Goal: Information Seeking & Learning: Learn about a topic

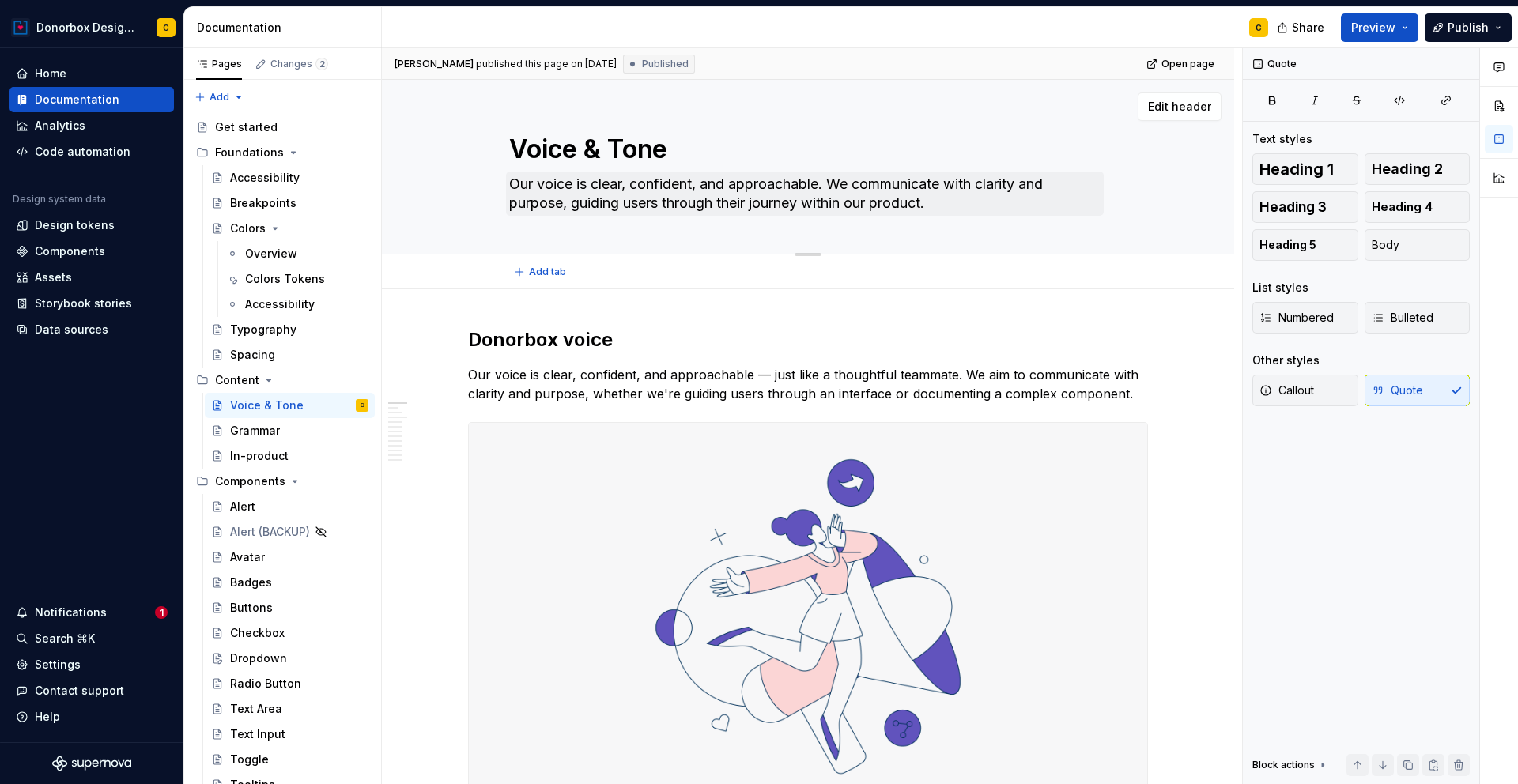
click at [550, 201] on textarea "Our voice is clear, confident, and approachable. We communicate with clarity an…" at bounding box center [805, 193] width 597 height 44
type textarea "*"
click at [581, 201] on textarea "Our voice is clear, confident, and approachable. We communicate with clarity an…" at bounding box center [805, 193] width 597 height 44
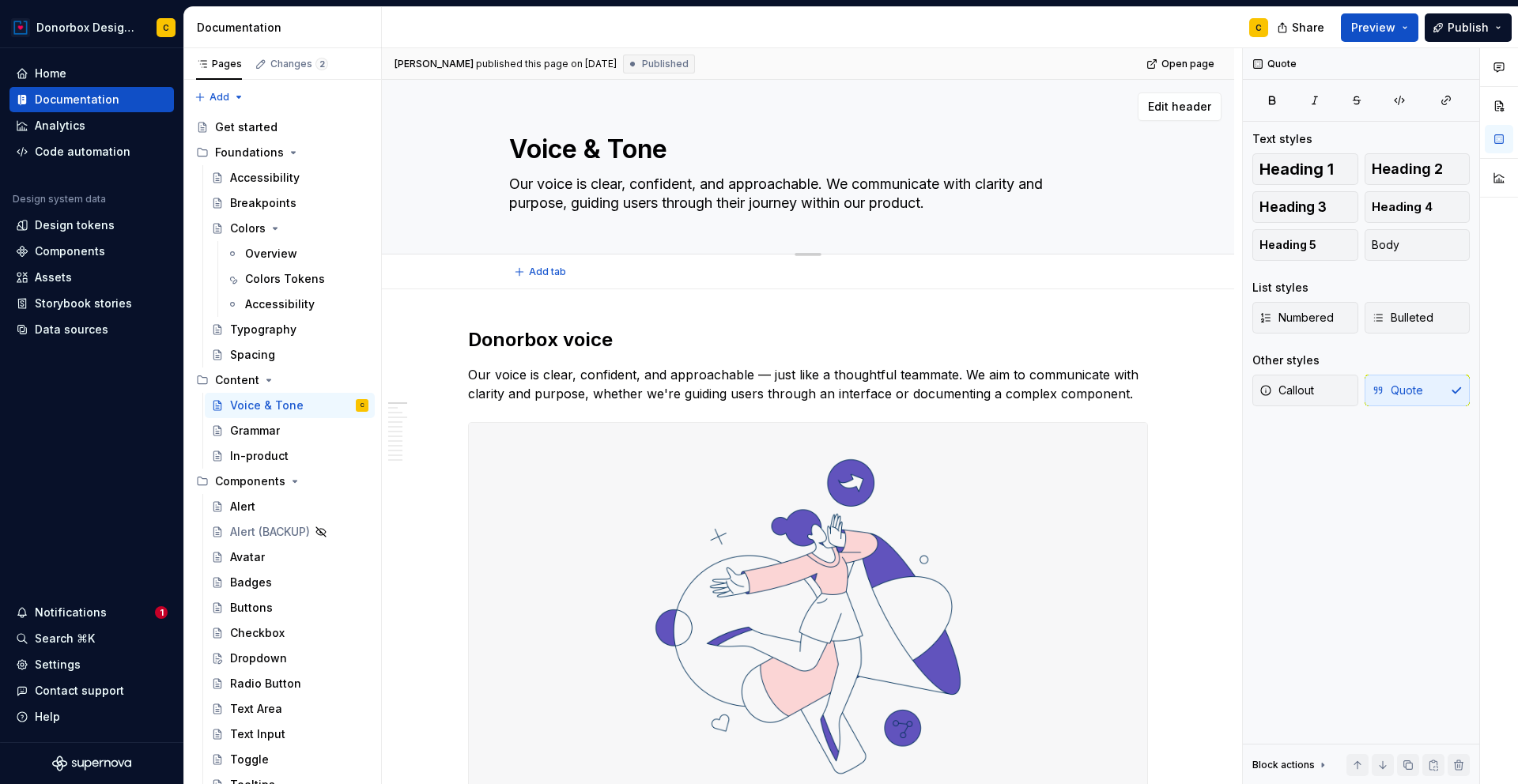
paste textarea "Donorbox’s voice is clear, confident, and natural at every interaction with a u…"
type textarea "Donorbox’s voice is clear, confident, and natural at every interaction with a u…"
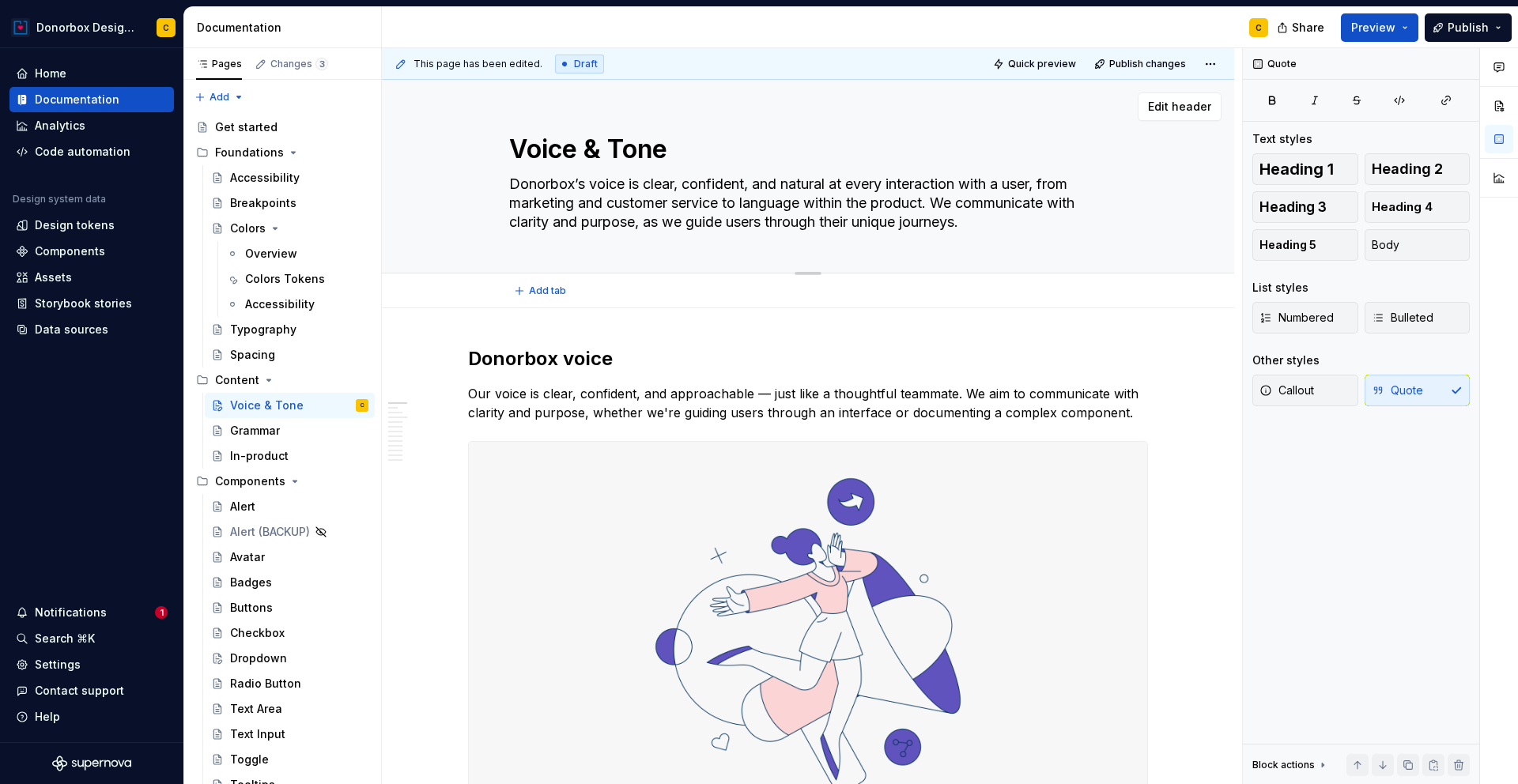
type textarea "*"
click at [942, 202] on textarea "Donorbox’s voice is clear, confident, and natural at every interaction with a u…" at bounding box center [805, 203] width 597 height 63
type textarea "Donorbox’s voice is clear, confident, and natural at every interaction with a u…"
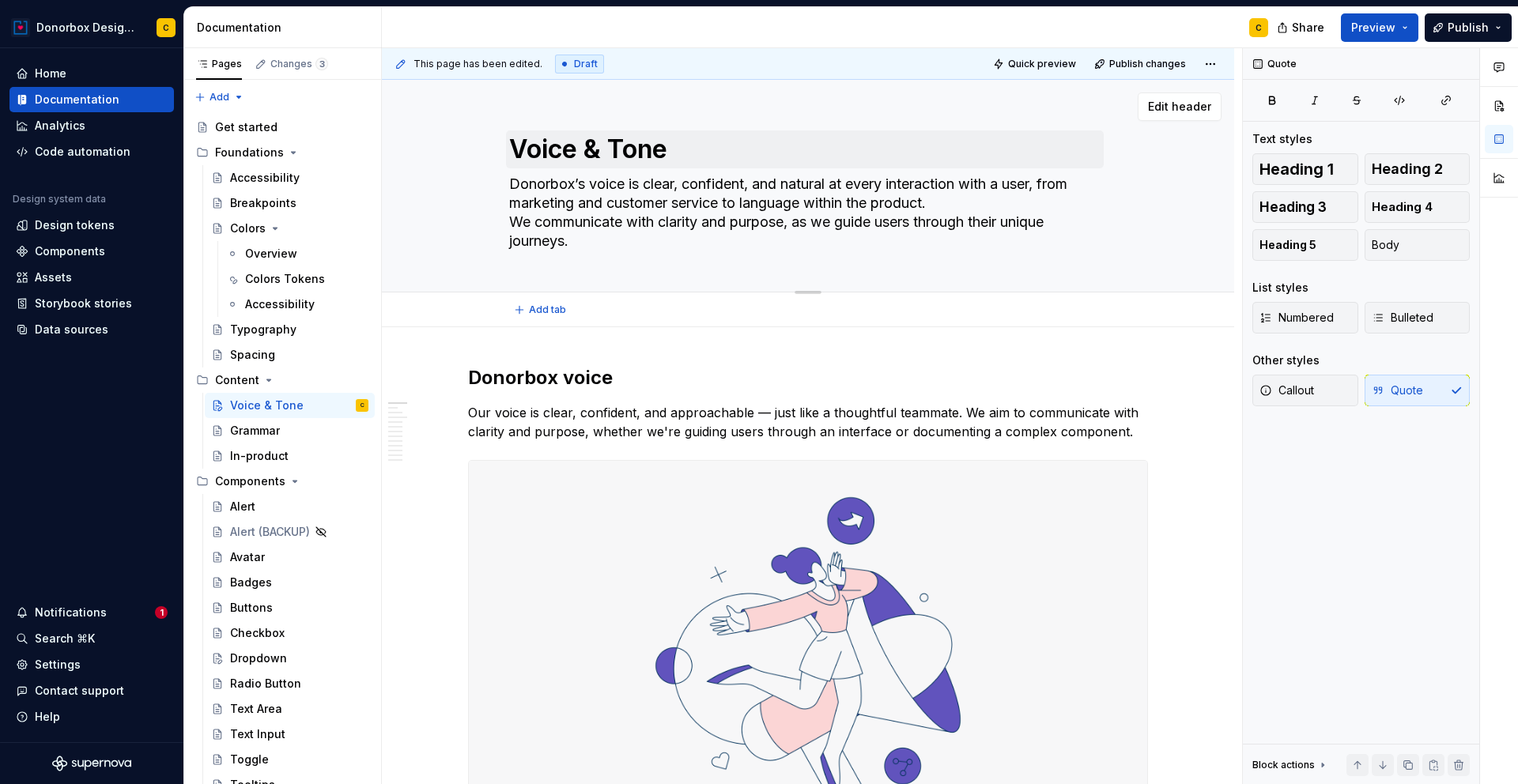
type textarea "*"
type textarea "Donorbox’s voice is clear, confident, and natural at every interaction with a u…"
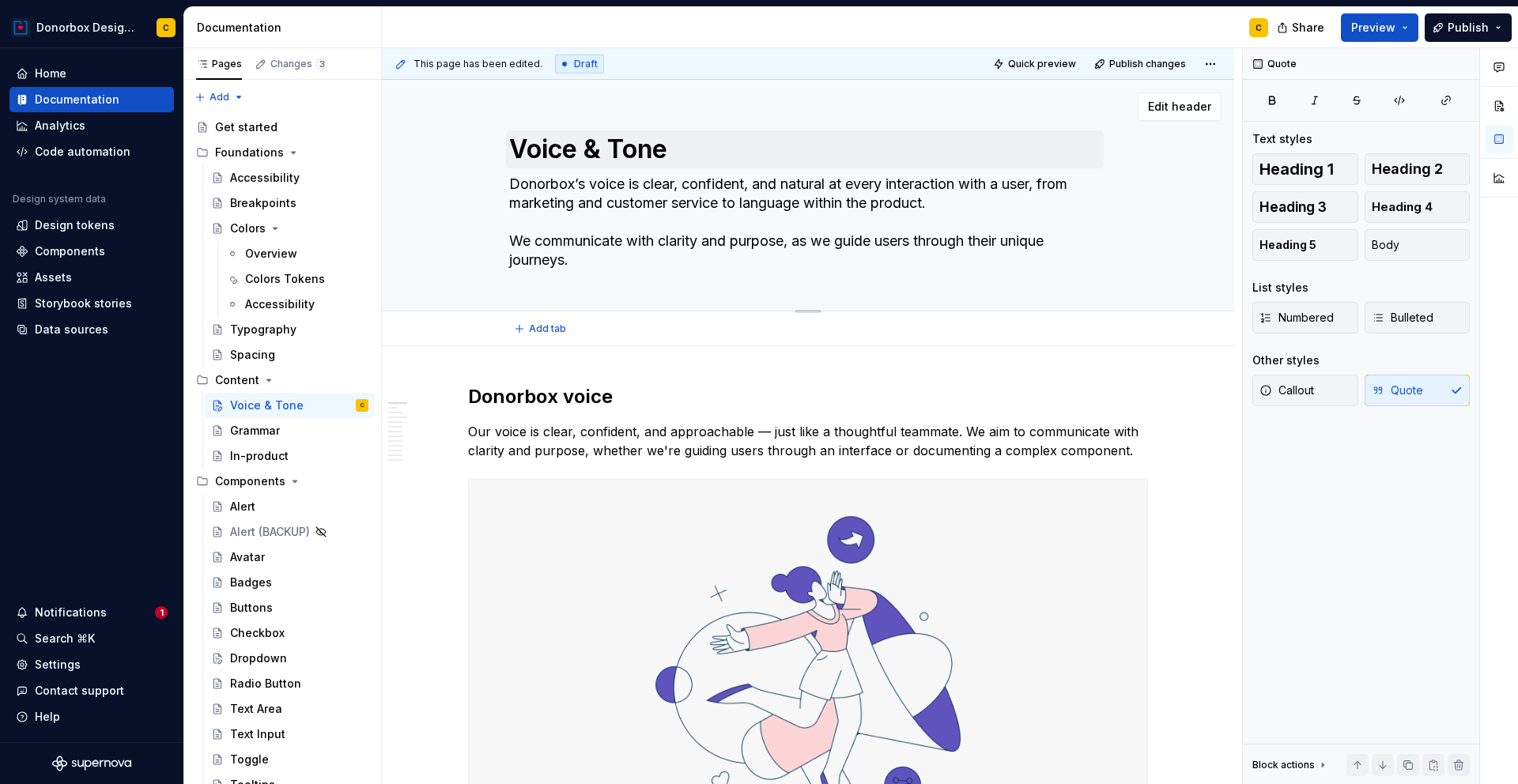
type textarea "*"
drag, startPoint x: 814, startPoint y: 243, endPoint x: 792, endPoint y: 240, distance: 22.2
click at [792, 240] on textarea "Donorbox’s voice is clear, confident, and natural at every interaction with a u…" at bounding box center [805, 223] width 597 height 101
type textarea "Donorbox’s voice is clear, confident, and natural at every interaction with a u…"
type textarea "*"
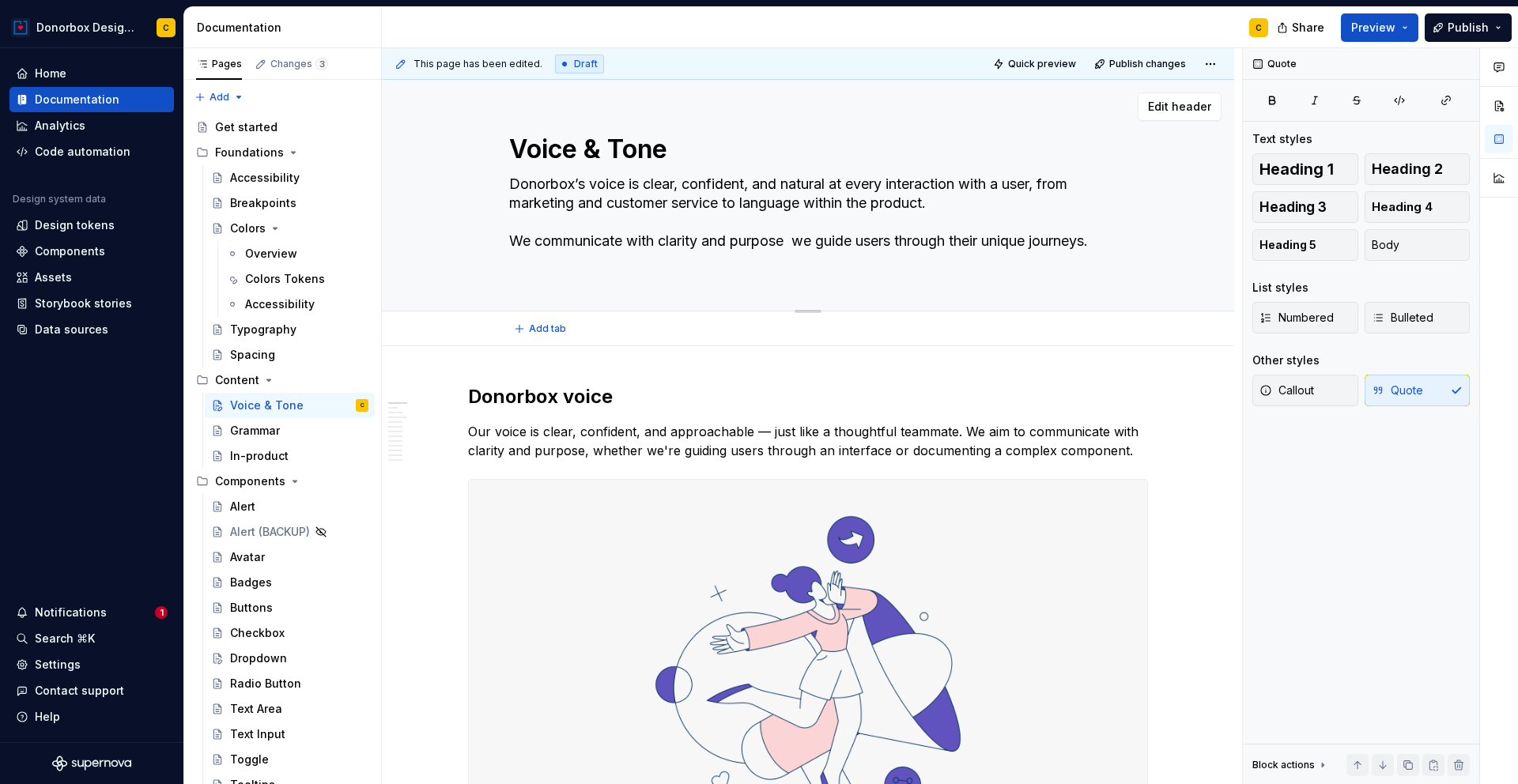
type textarea "Donorbox’s voice is clear, confident, and natural at every interaction with a u…"
type textarea "*"
type textarea "Donorbox’s voice is clear, confident, and natural at every interaction with a u…"
type textarea "*"
type textarea "Donorbox’s voice is clear, confident, and natural at every interaction with a u…"
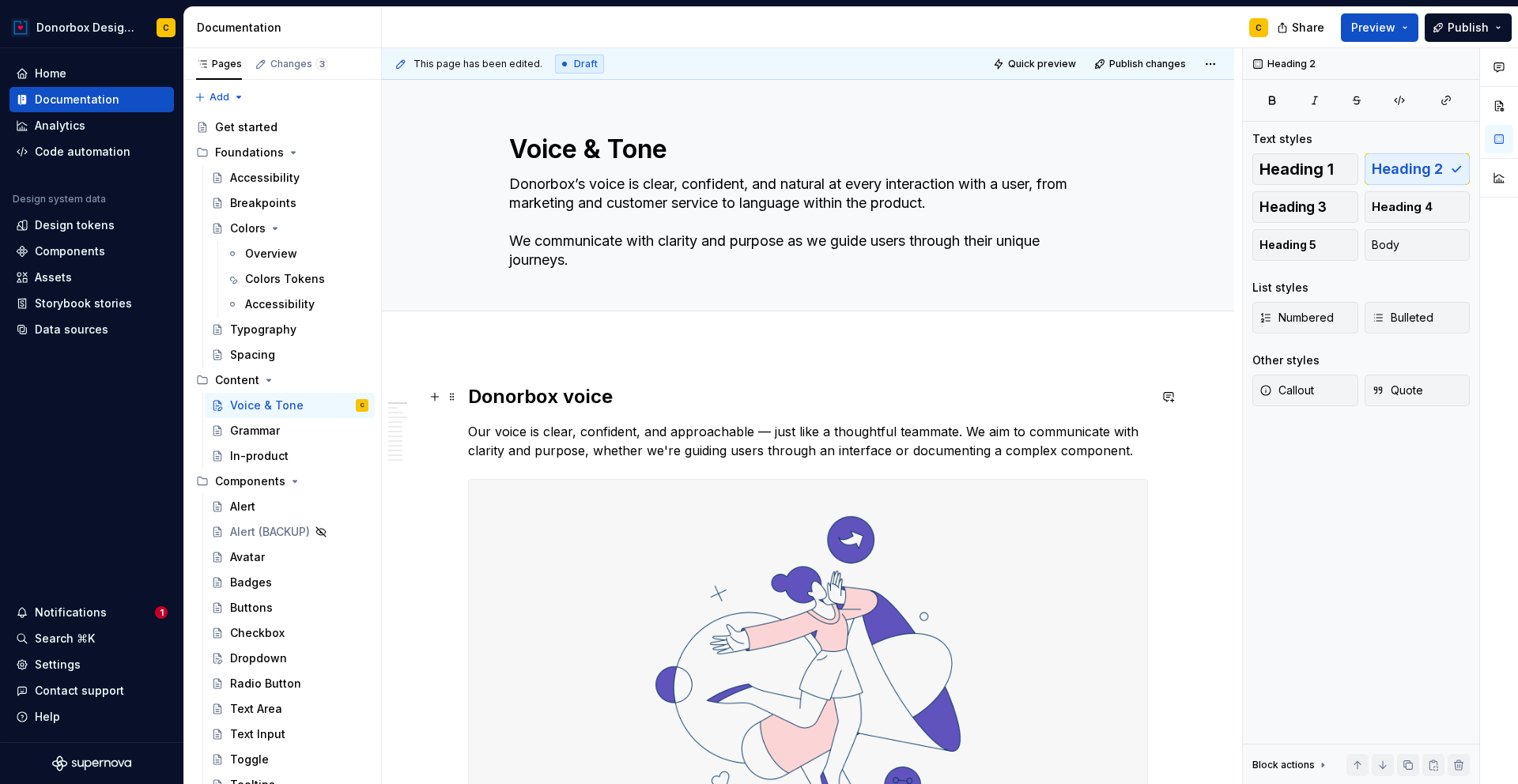
click at [565, 396] on h2 "Donorbox voice" at bounding box center [808, 396] width 680 height 25
drag, startPoint x: 565, startPoint y: 396, endPoint x: 610, endPoint y: 392, distance: 45.2
click at [610, 392] on h2 "Donorbox voice" at bounding box center [808, 396] width 680 height 25
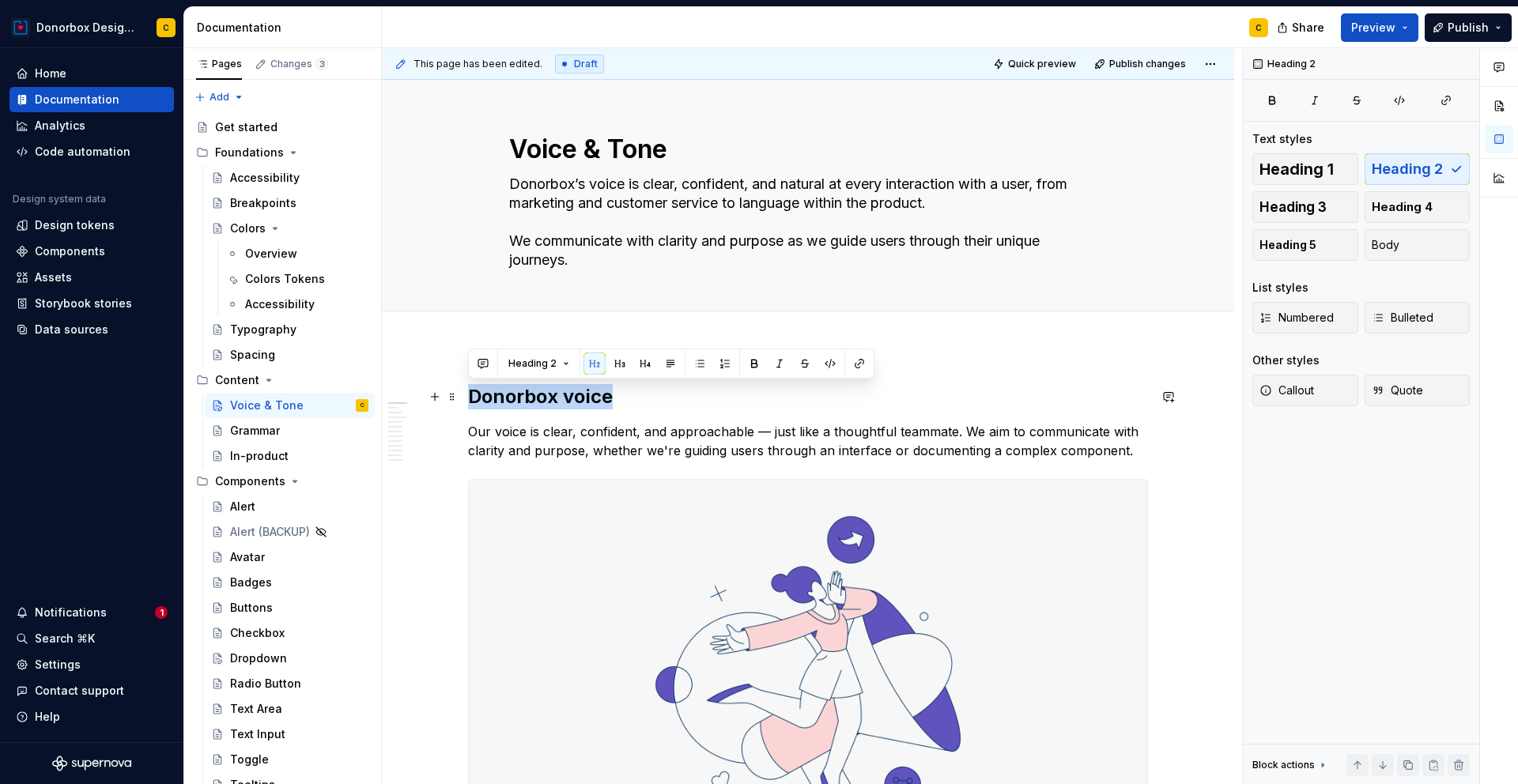
drag, startPoint x: 468, startPoint y: 397, endPoint x: 650, endPoint y: 397, distance: 182.0
click at [650, 397] on h2 "Donorbox voice" at bounding box center [808, 396] width 680 height 25
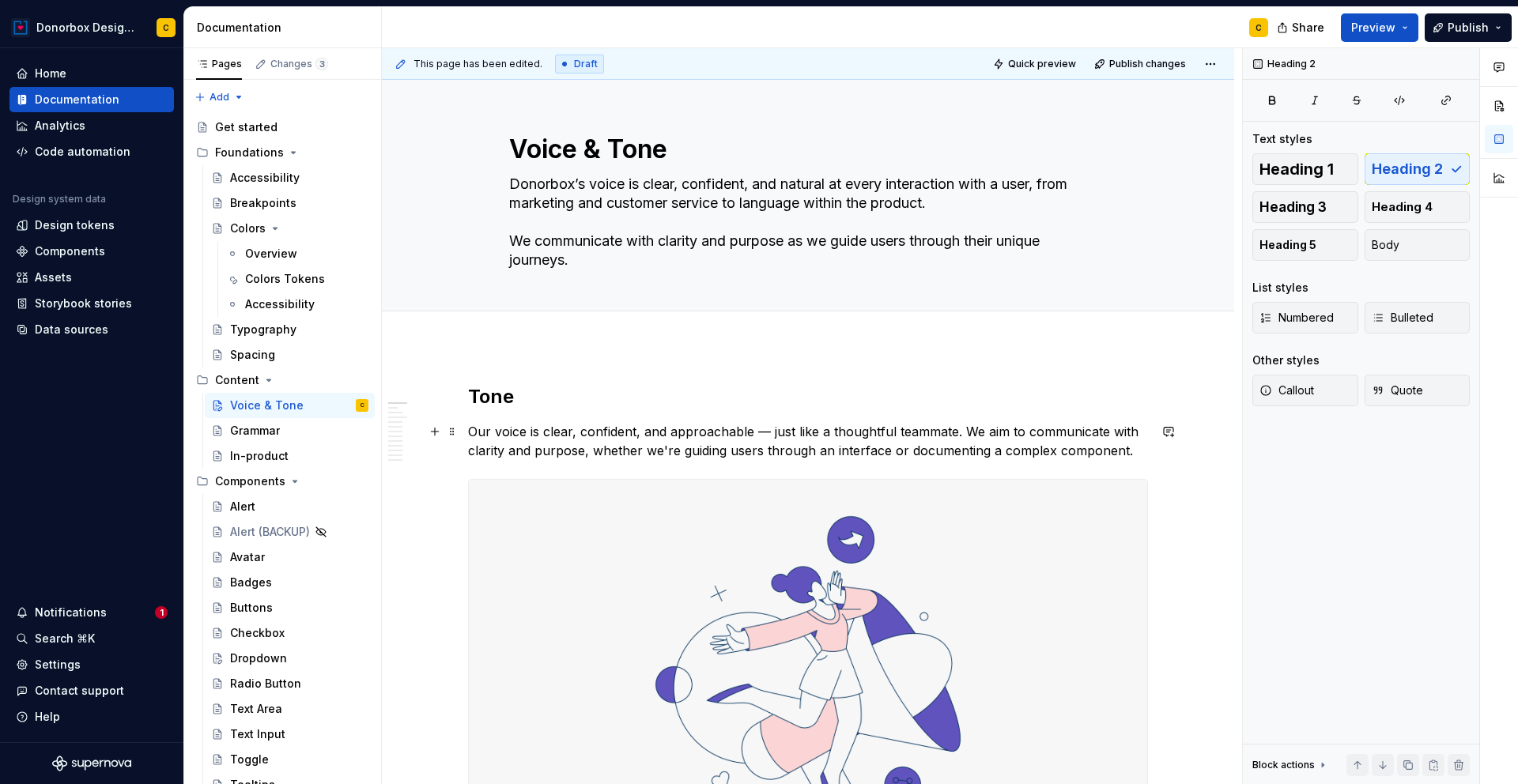
click at [480, 438] on p "Our voice is clear, confident, and approachable — just like a thoughtful teamma…" at bounding box center [808, 440] width 680 height 38
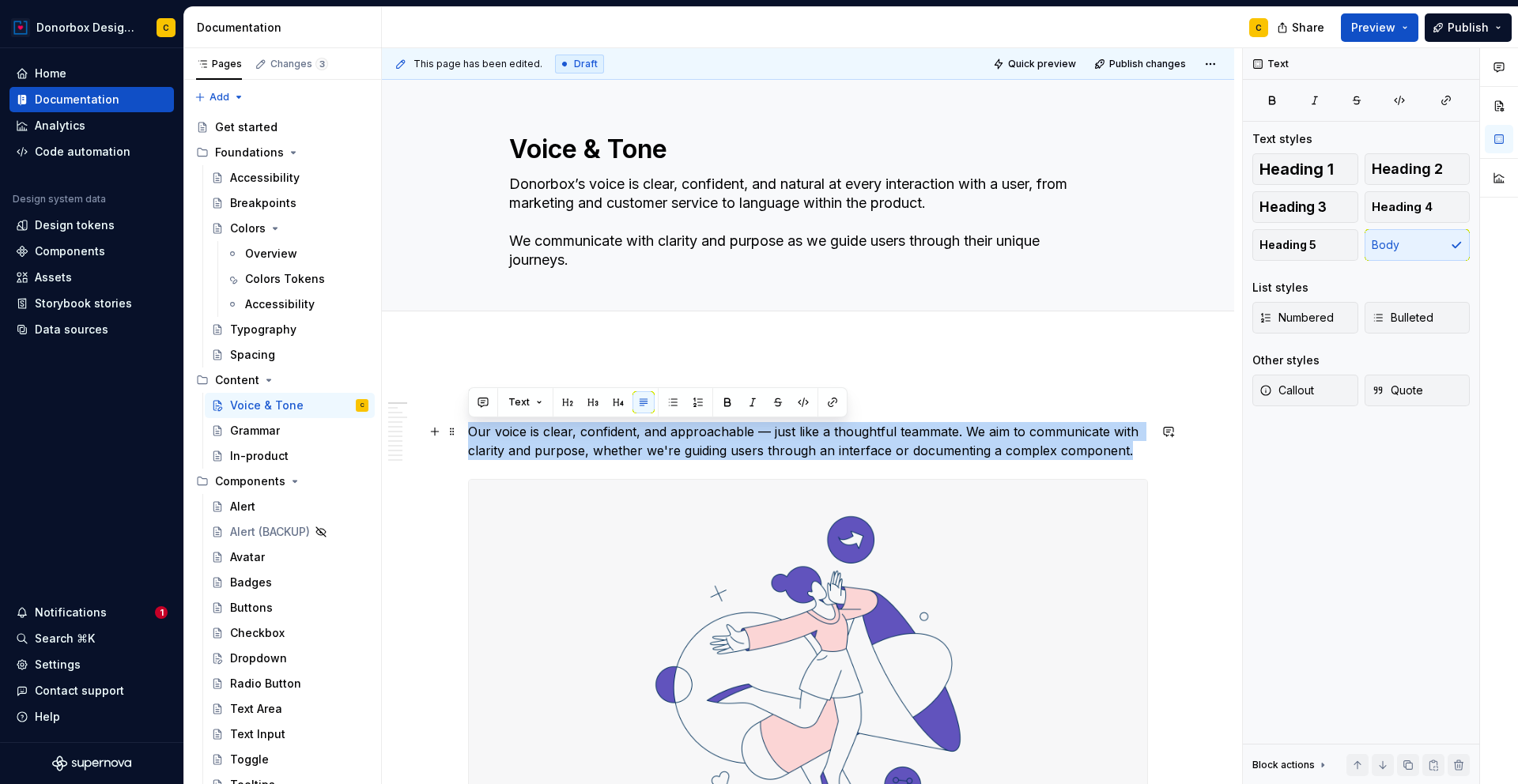
drag, startPoint x: 472, startPoint y: 432, endPoint x: 1123, endPoint y: 449, distance: 651.2
click at [1123, 449] on p "Our voice is clear, confident, and approachable — just like a thoughtful teamma…" at bounding box center [808, 440] width 680 height 38
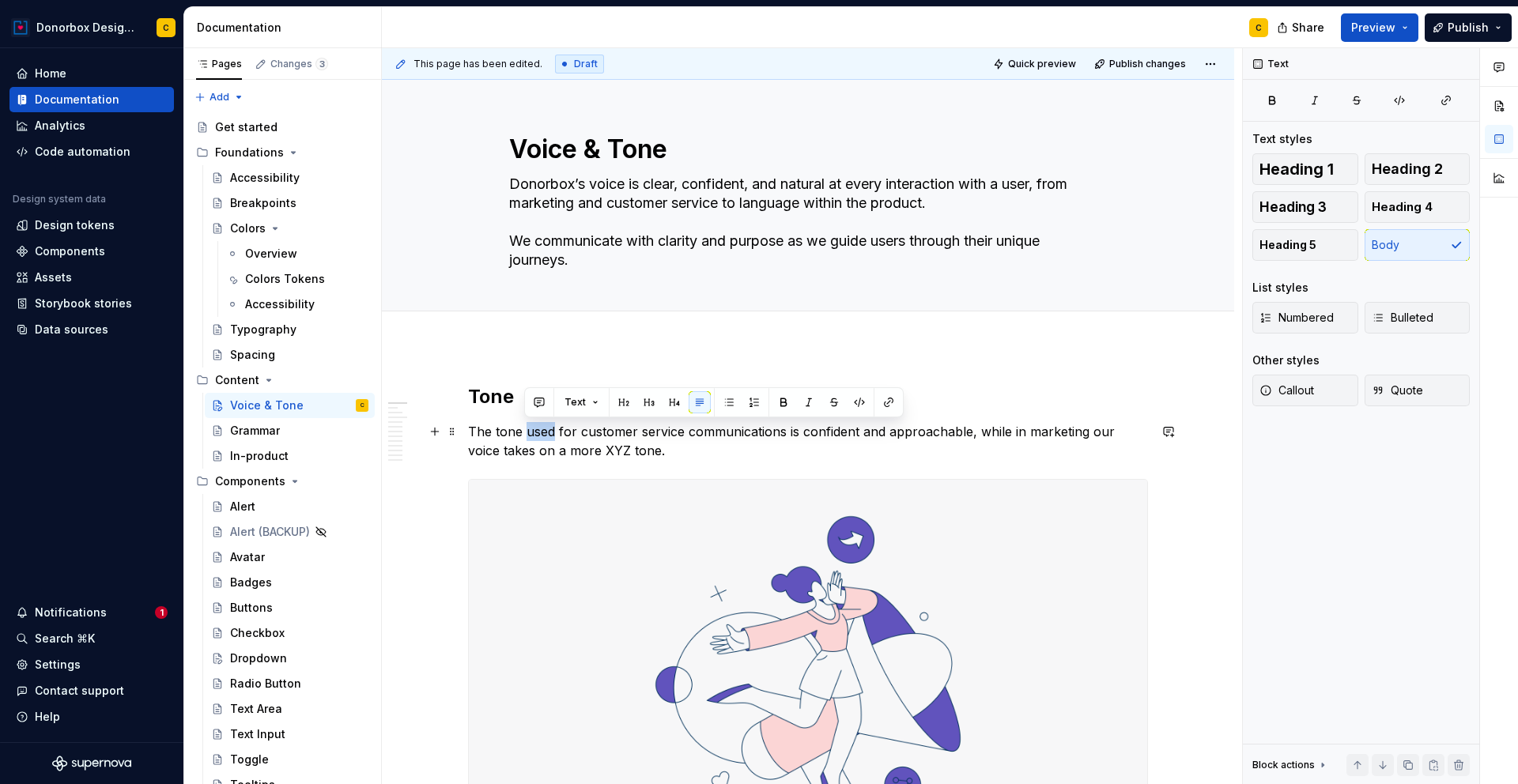
drag, startPoint x: 527, startPoint y: 432, endPoint x: 552, endPoint y: 427, distance: 25.5
click at [552, 427] on p "The tone used for customer service communications is confident and approachable…" at bounding box center [808, 440] width 680 height 38
click at [616, 447] on p "The tone we adapt for customer service communications is confident and approach…" at bounding box center [808, 440] width 680 height 38
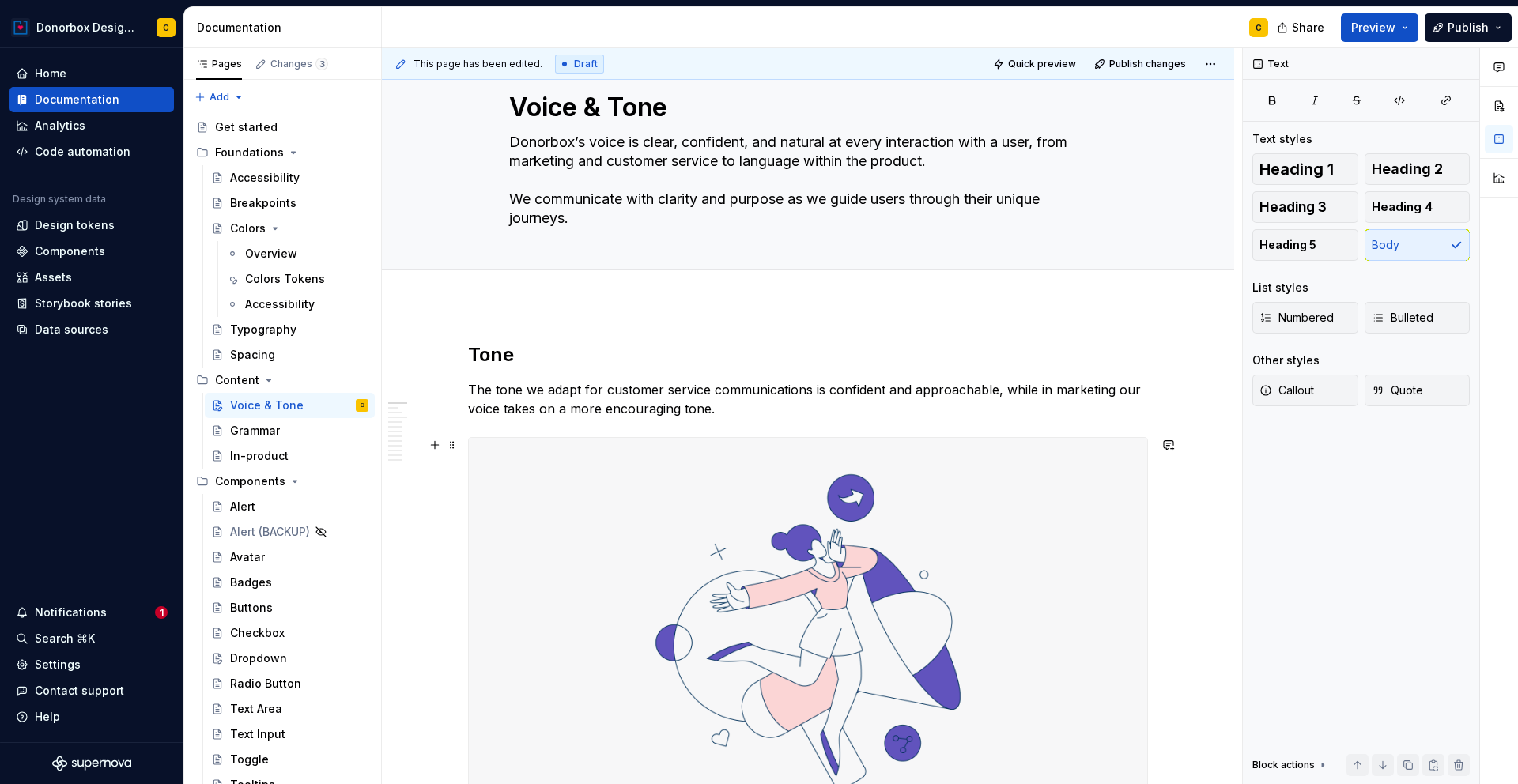
scroll to position [19, 0]
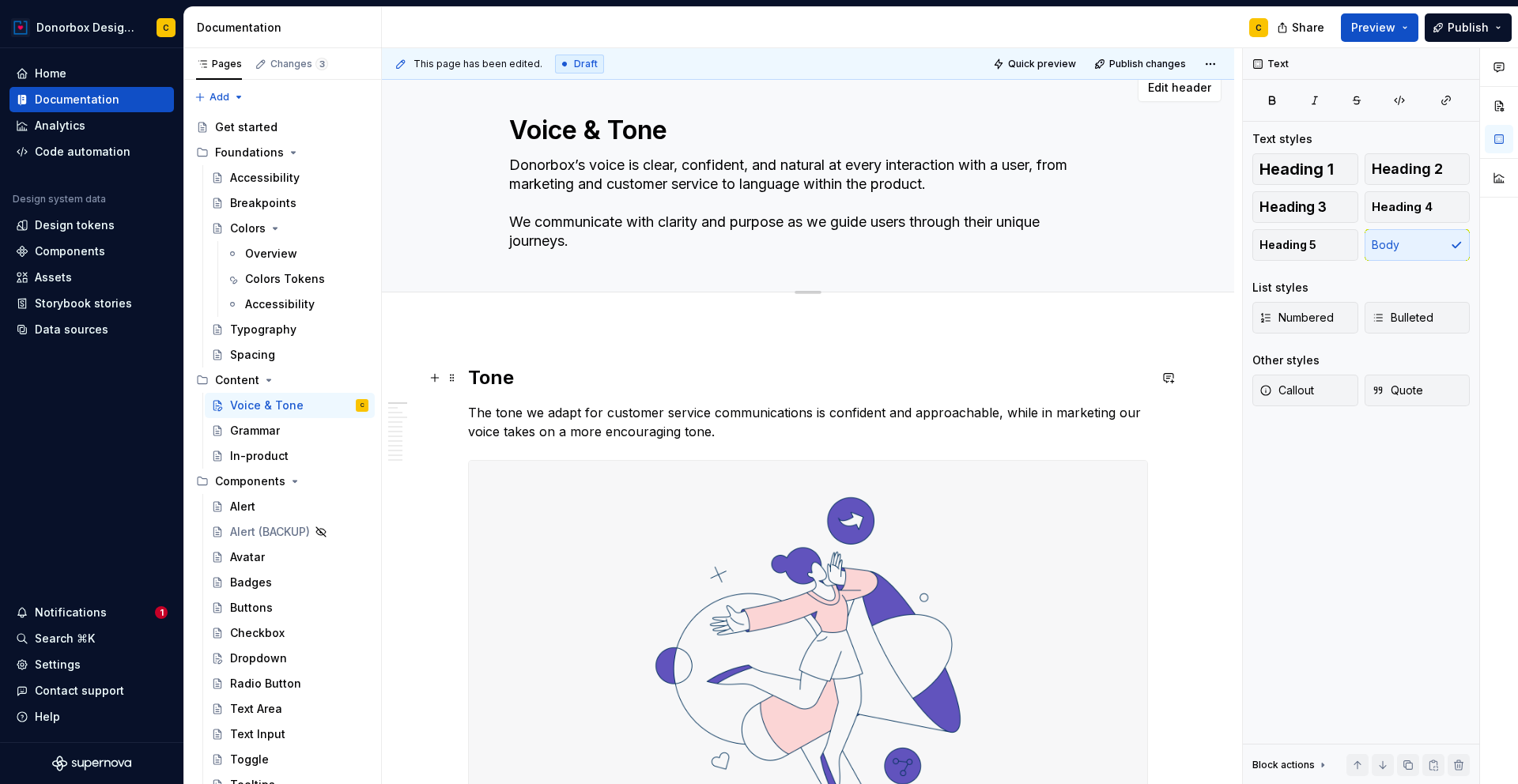
type textarea "*"
click at [549, 237] on textarea "Donorbox’s voice is clear, confident, and natural at every interaction with a u…" at bounding box center [805, 203] width 597 height 101
drag, startPoint x: 577, startPoint y: 247, endPoint x: 506, endPoint y: 229, distance: 73.2
click at [506, 229] on textarea "Donorbox’s voice is clear, confident, and natural at every interaction with a u…" at bounding box center [805, 203] width 597 height 101
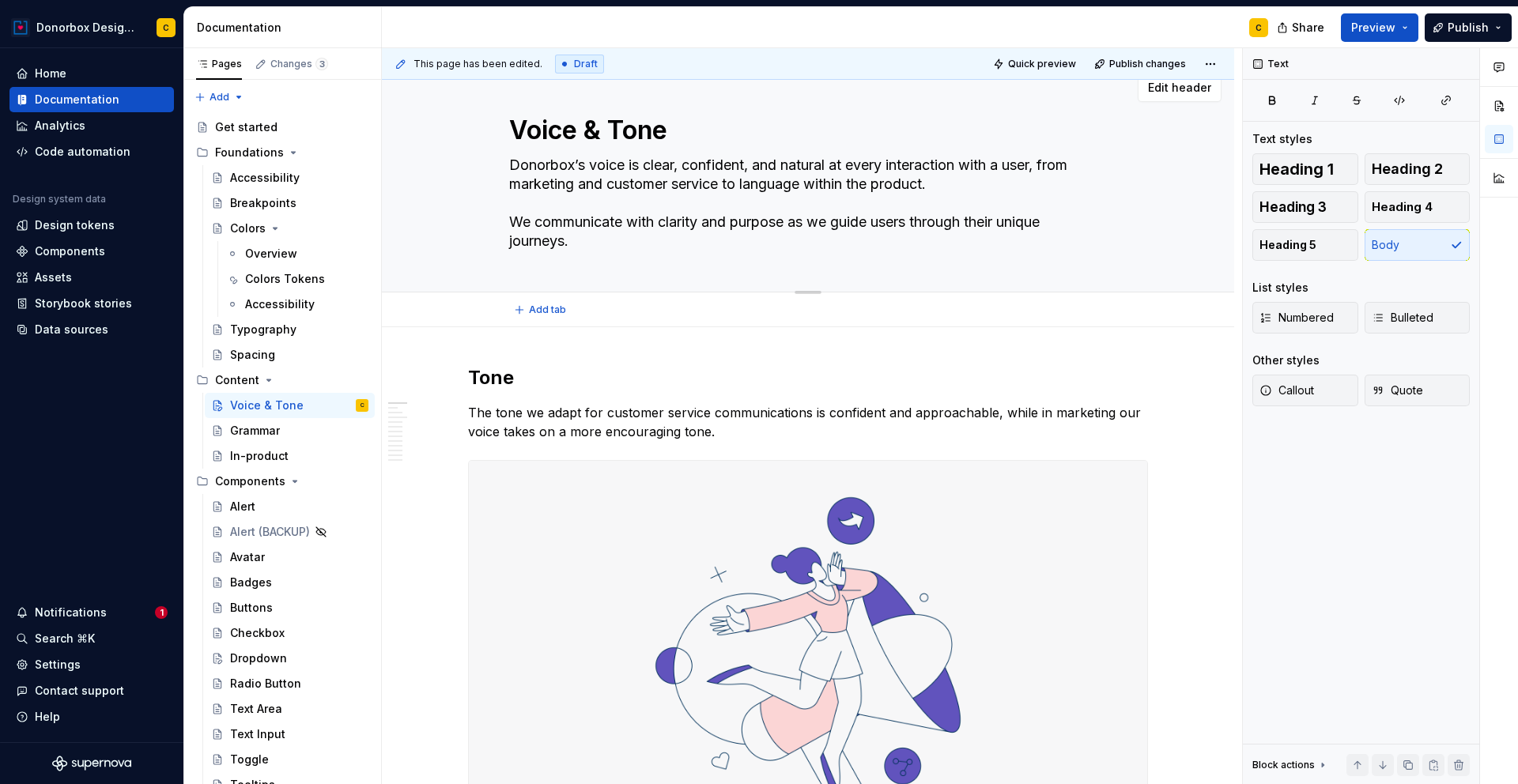
type textarea "Donorbox’s voice is clear, confident, and natural at every interaction with a u…"
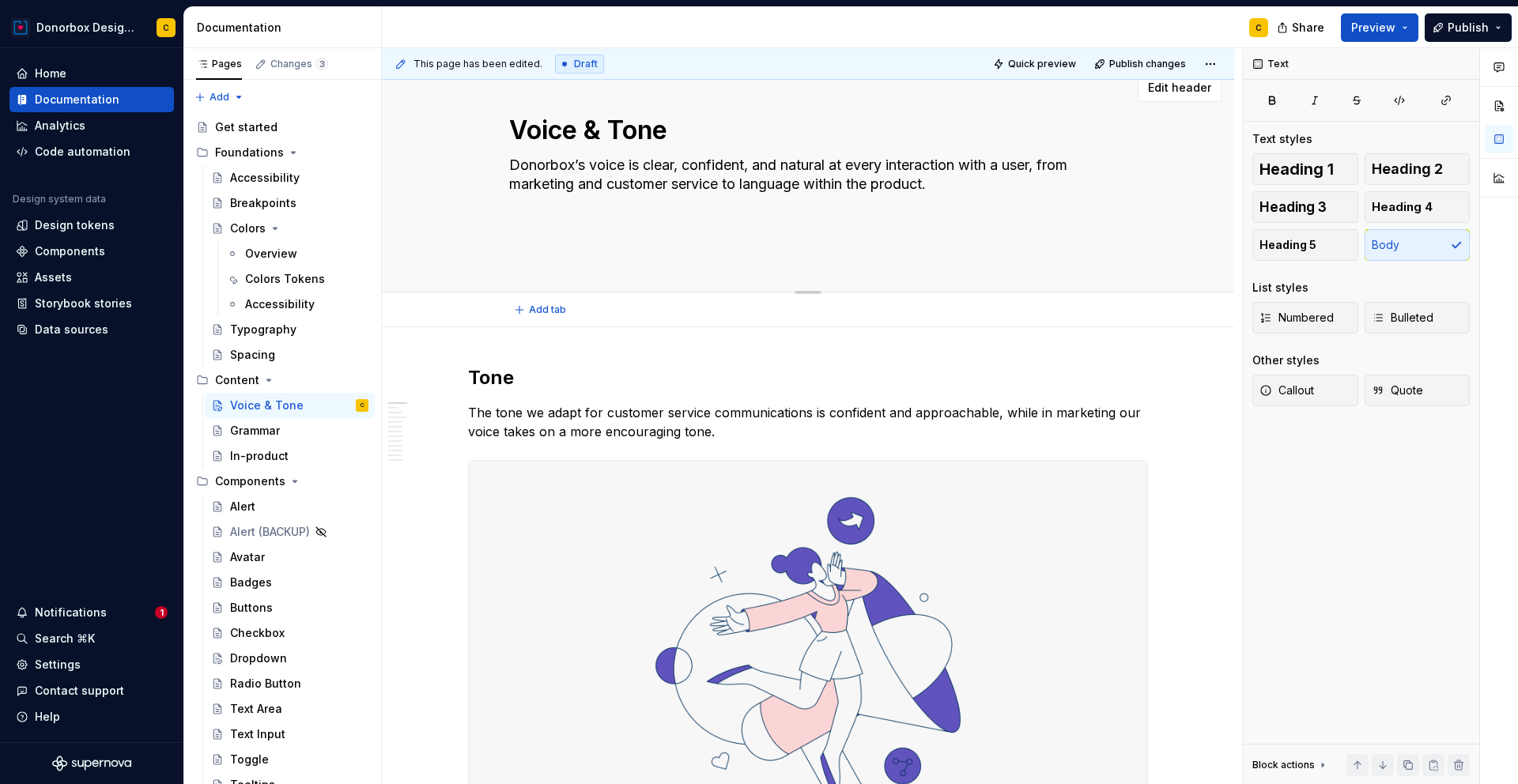
scroll to position [28, 0]
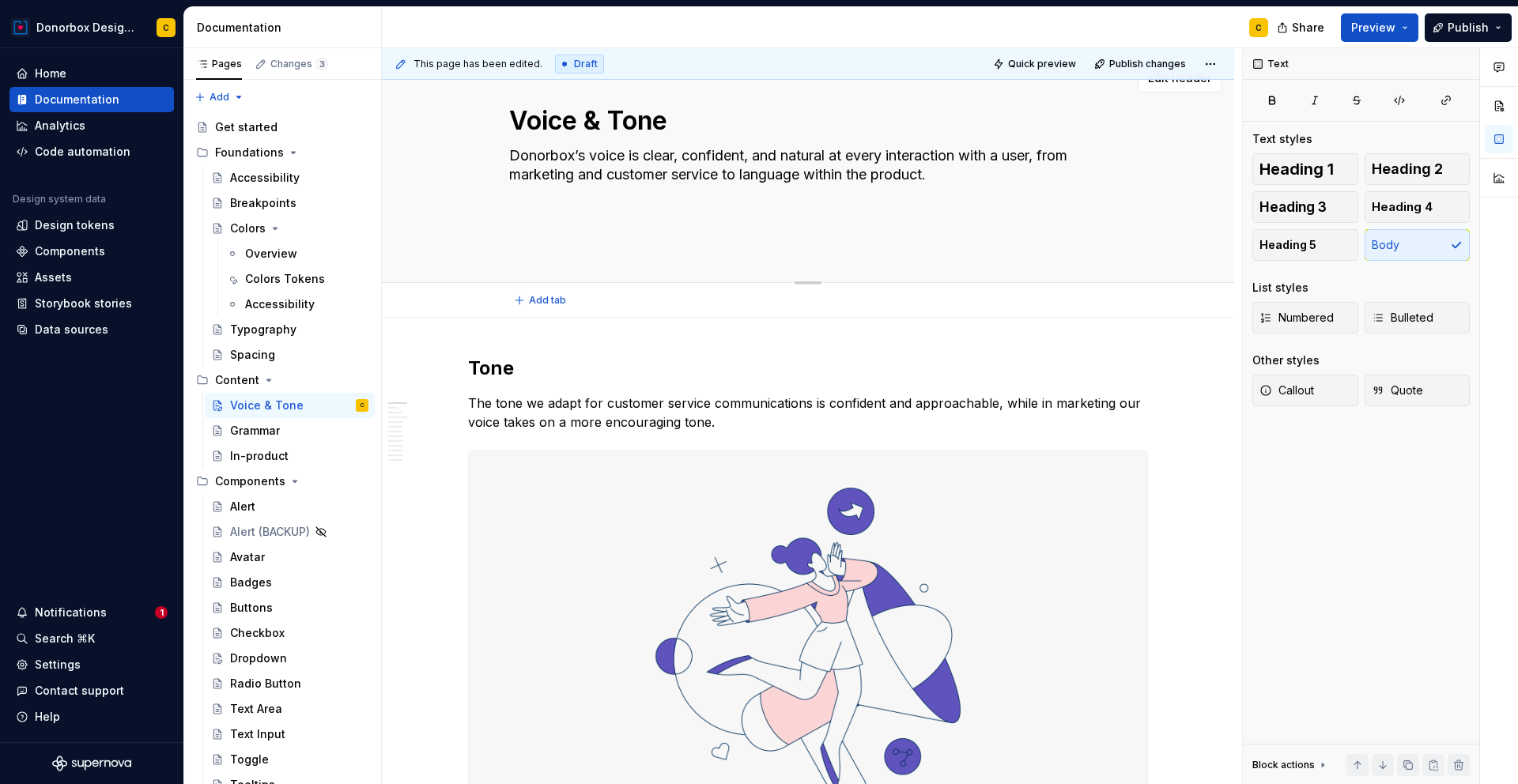
type textarea "*"
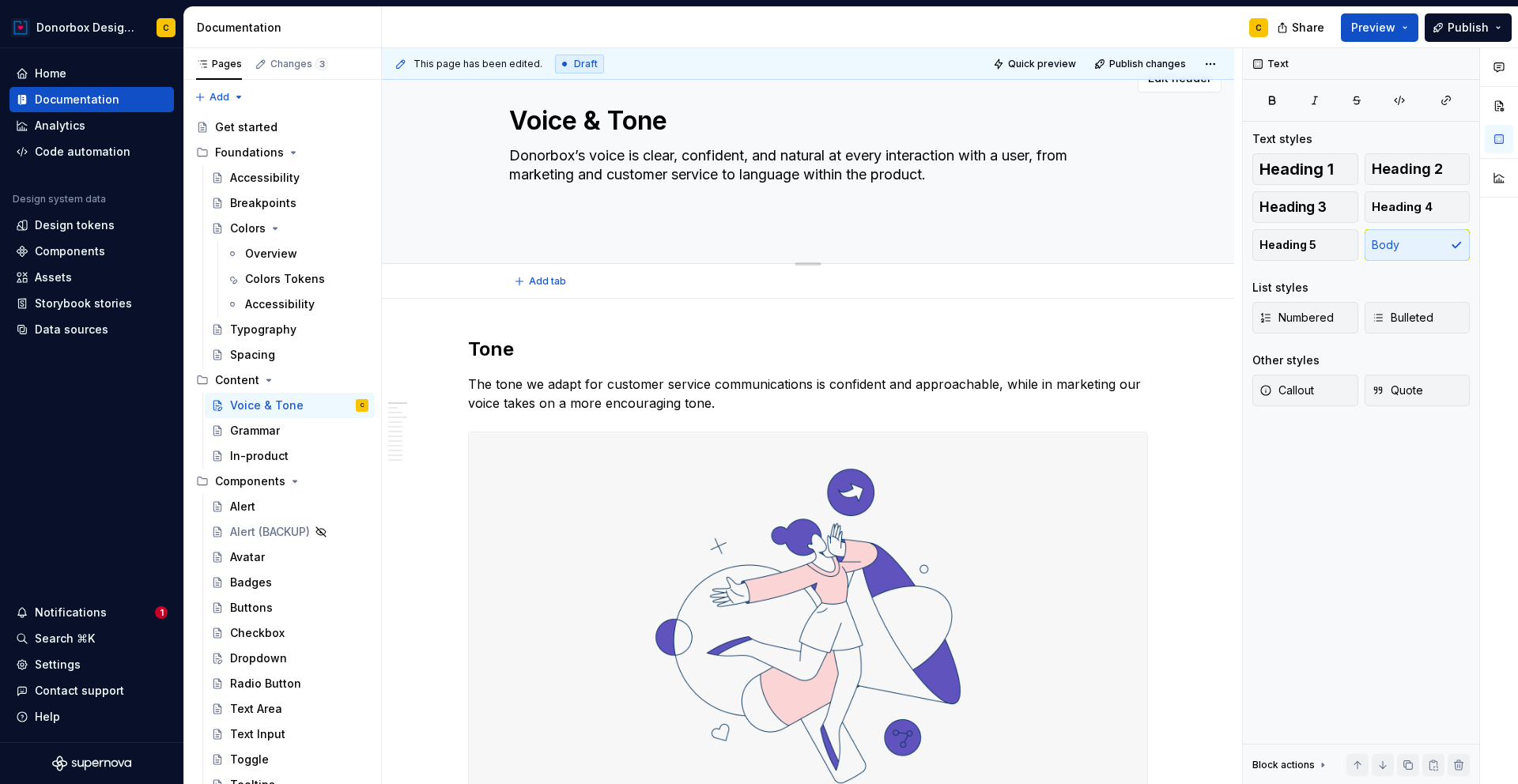
type textarea "Donorbox’s voice is clear, confident, and natural at every interaction with a u…"
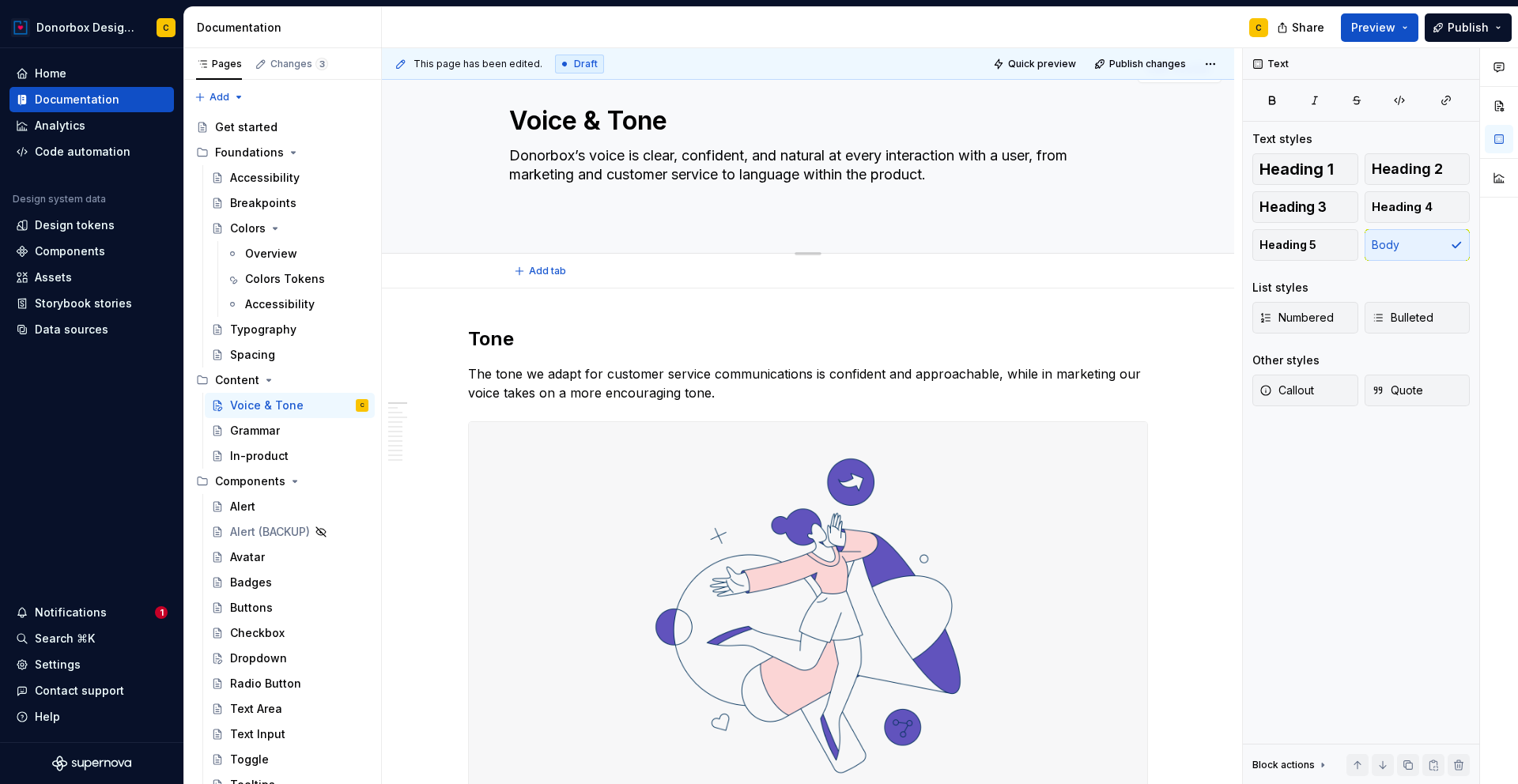
type textarea "*"
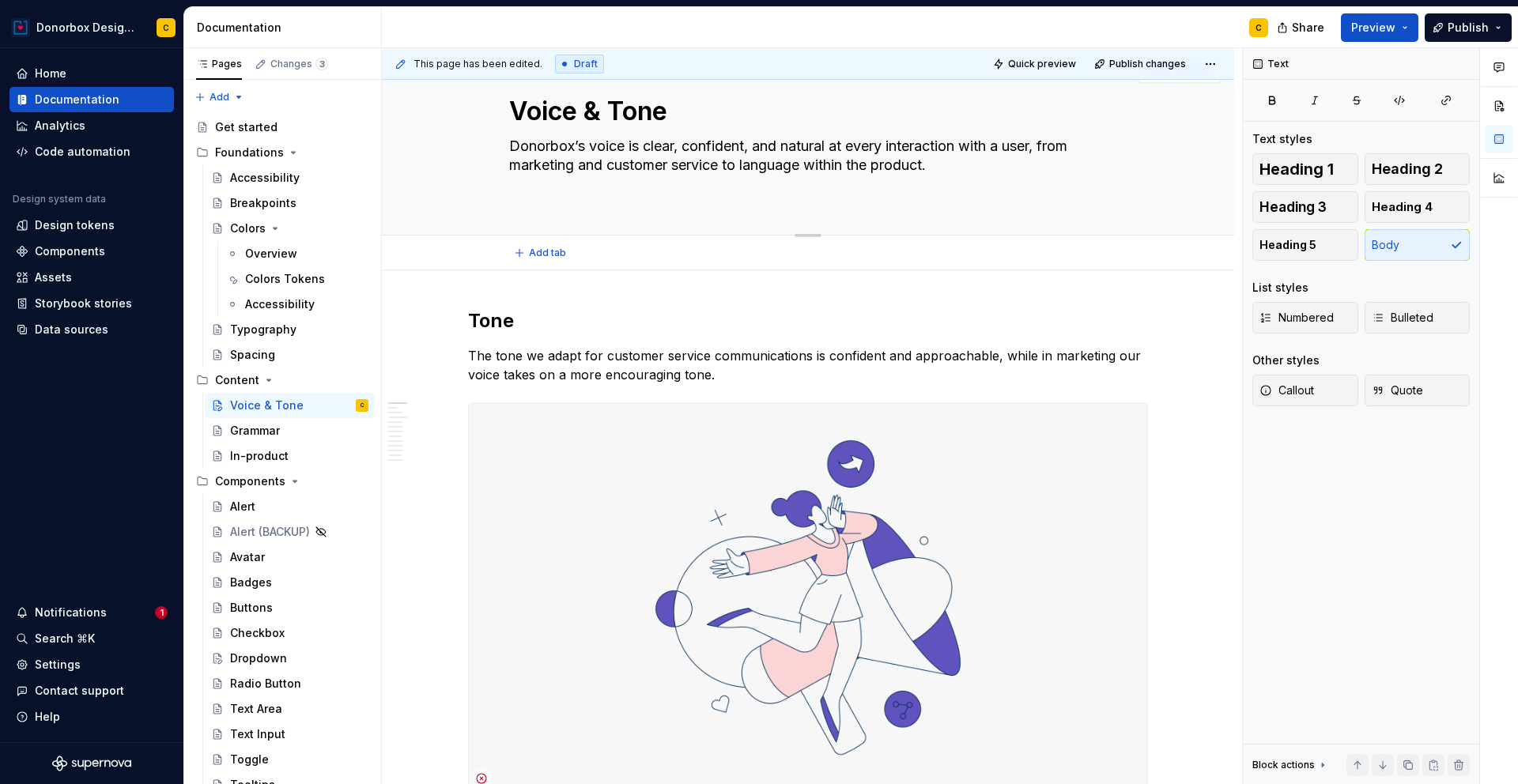
type textarea "Donorbox’s voice is clear, confident, and natural at every interaction with a u…"
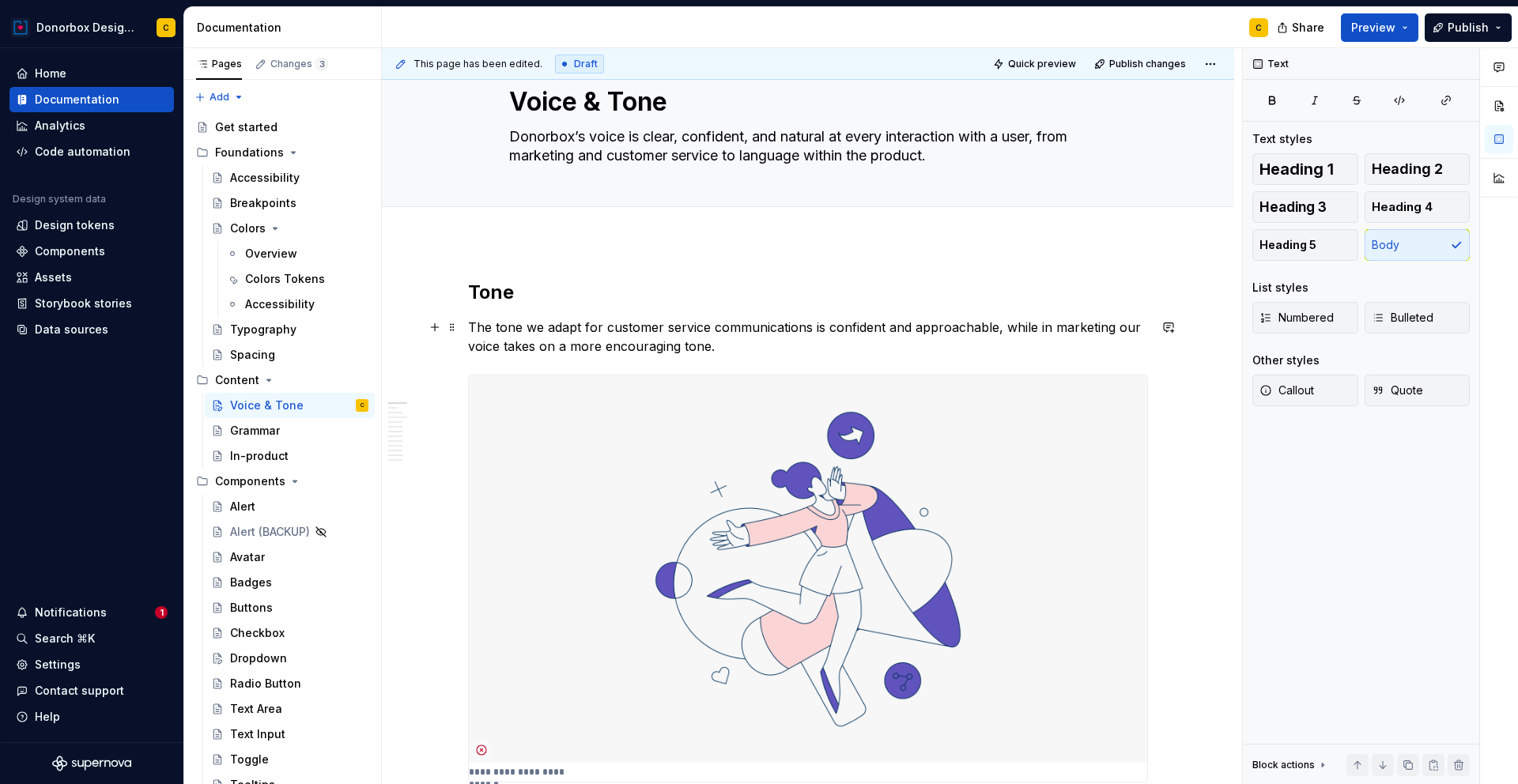
type textarea "*"
type textarea "Donorbox’s voice is clear, confident, and natural at every interaction with a u…"
click at [471, 331] on p "The tone we adapt for customer service communications is confident and approach…" at bounding box center [808, 336] width 680 height 38
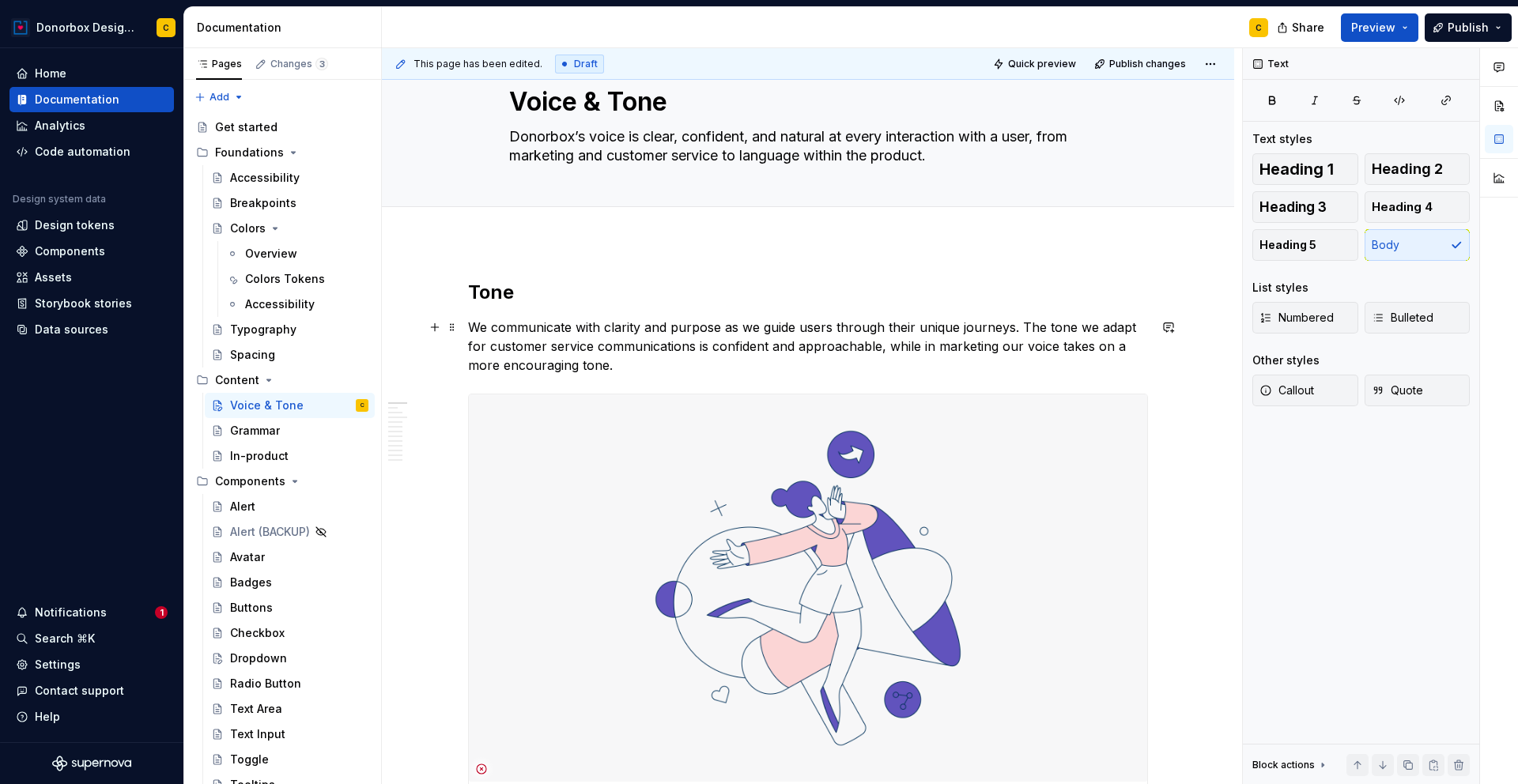
click at [1132, 324] on p "We communicate with clarity and purpose as we guide users through their unique …" at bounding box center [808, 346] width 680 height 57
click at [860, 346] on p "We communicate with clarity and purpose as we guide users through their unique …" at bounding box center [808, 346] width 680 height 57
click at [818, 362] on p "We communicate with clarity and purpose as we guide users through their unique …" at bounding box center [808, 346] width 680 height 57
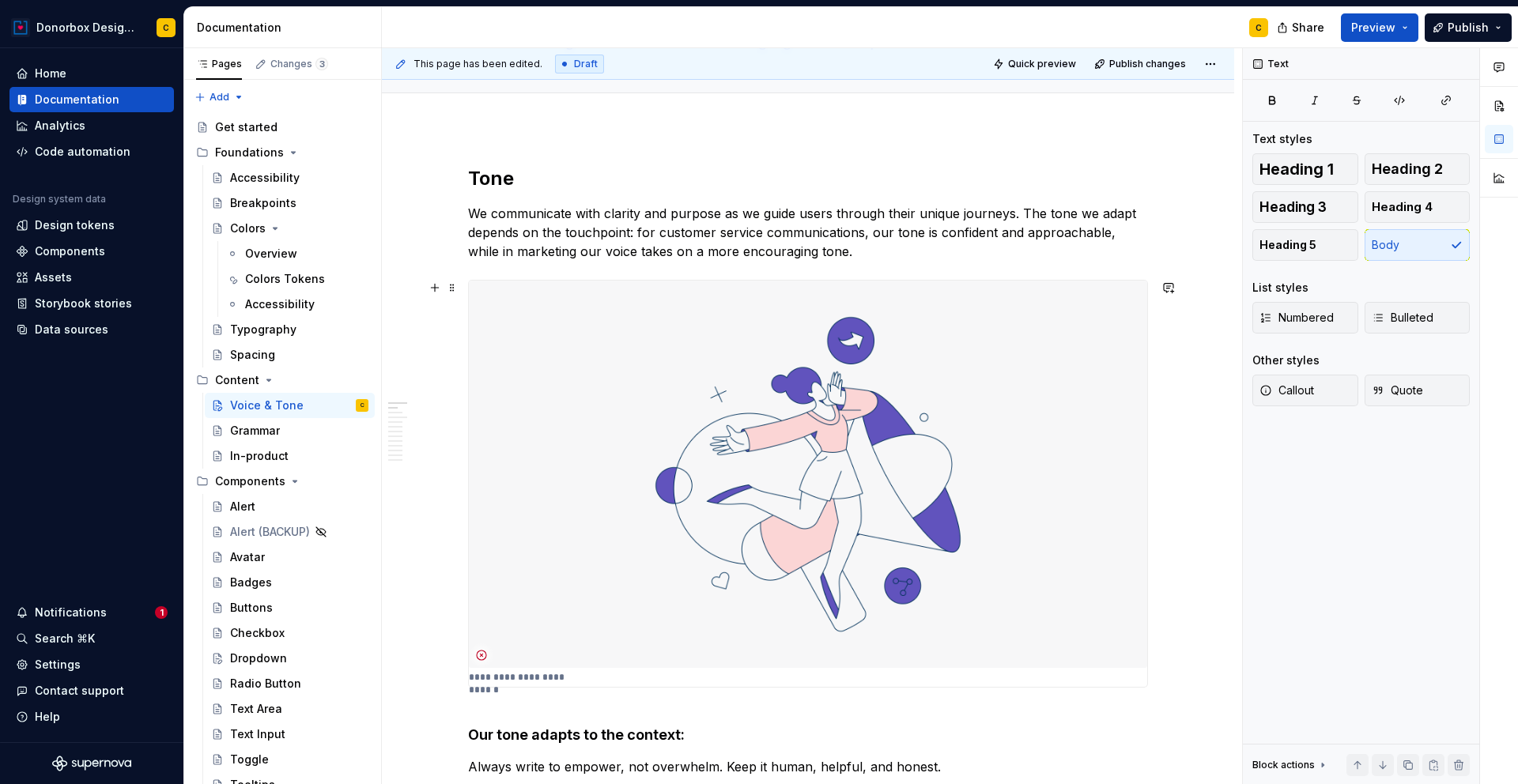
scroll to position [279, 0]
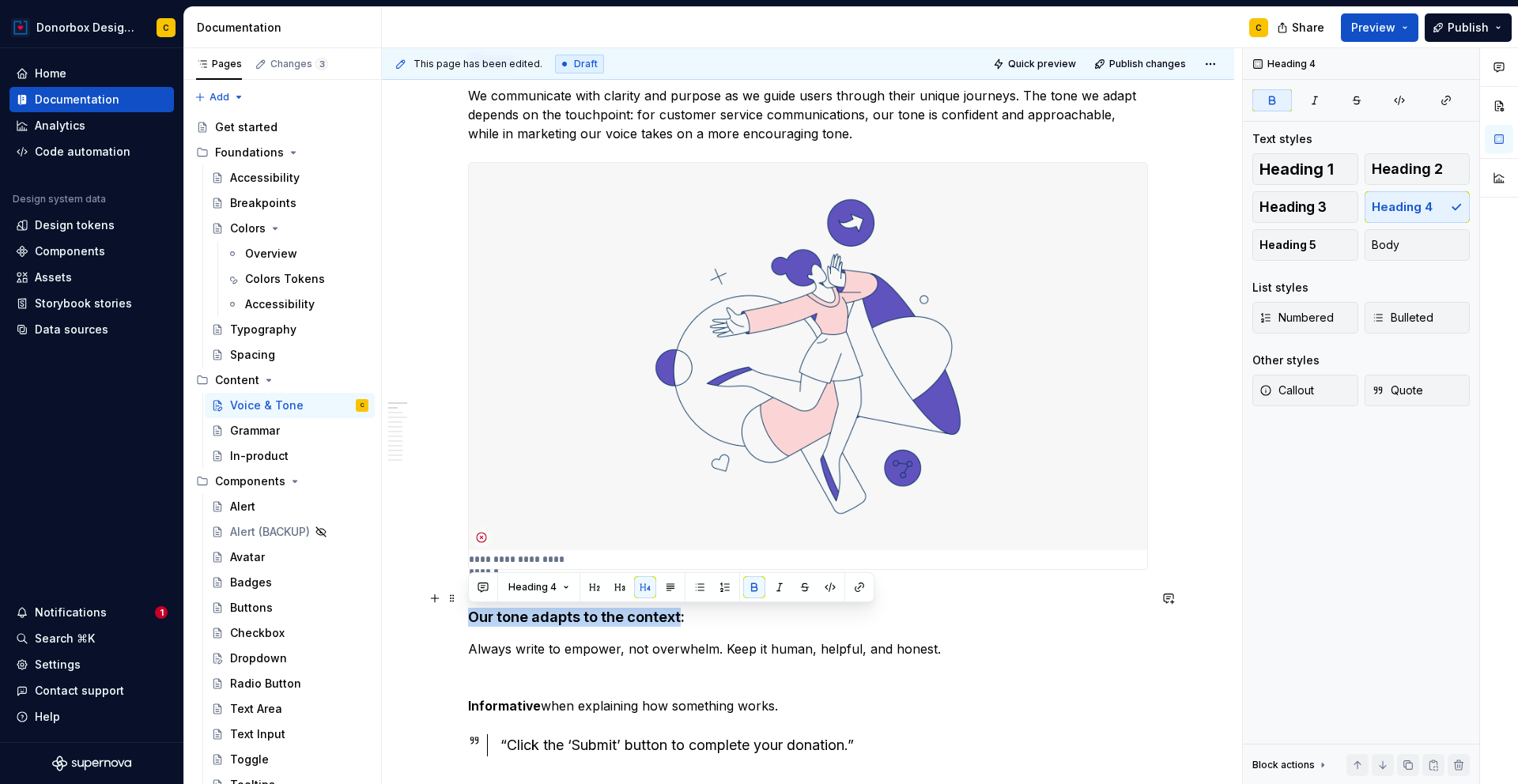
drag, startPoint x: 472, startPoint y: 612, endPoint x: 675, endPoint y: 622, distance: 203.2
click at [675, 622] on strong "Our tone adapts to the context:" at bounding box center [576, 617] width 217 height 17
copy strong "Our tone adapts to the context"
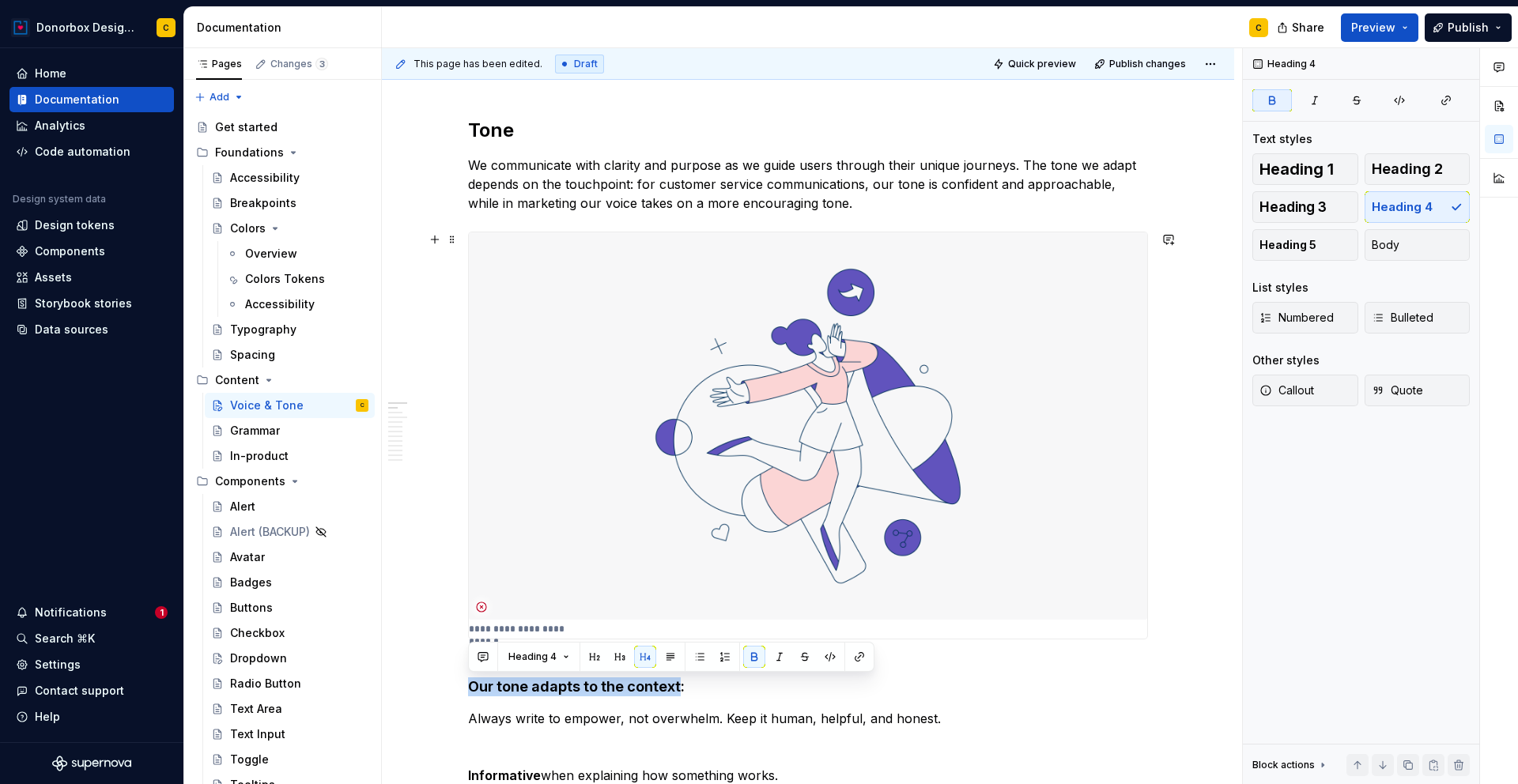
scroll to position [121, 0]
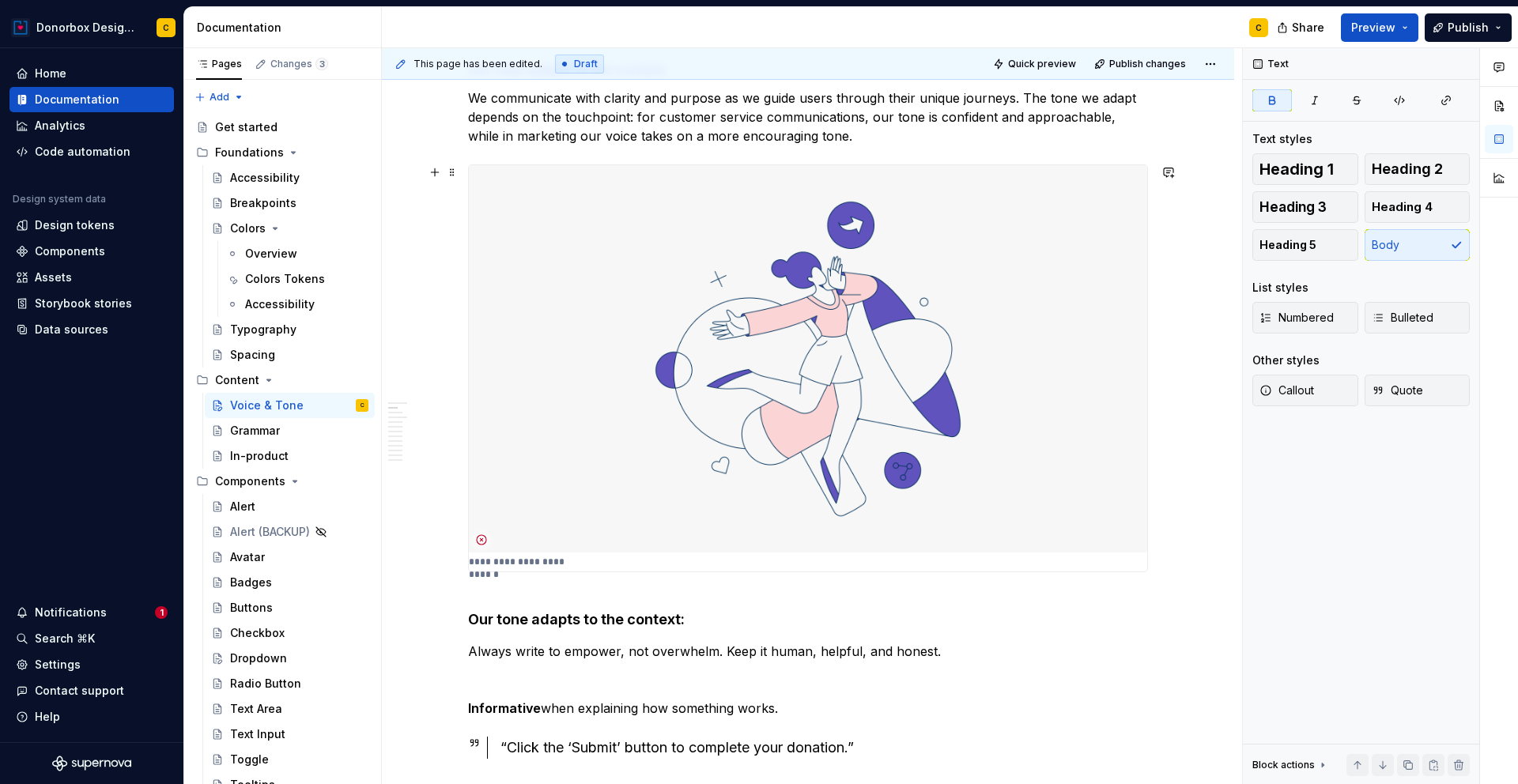
scroll to position [420, 0]
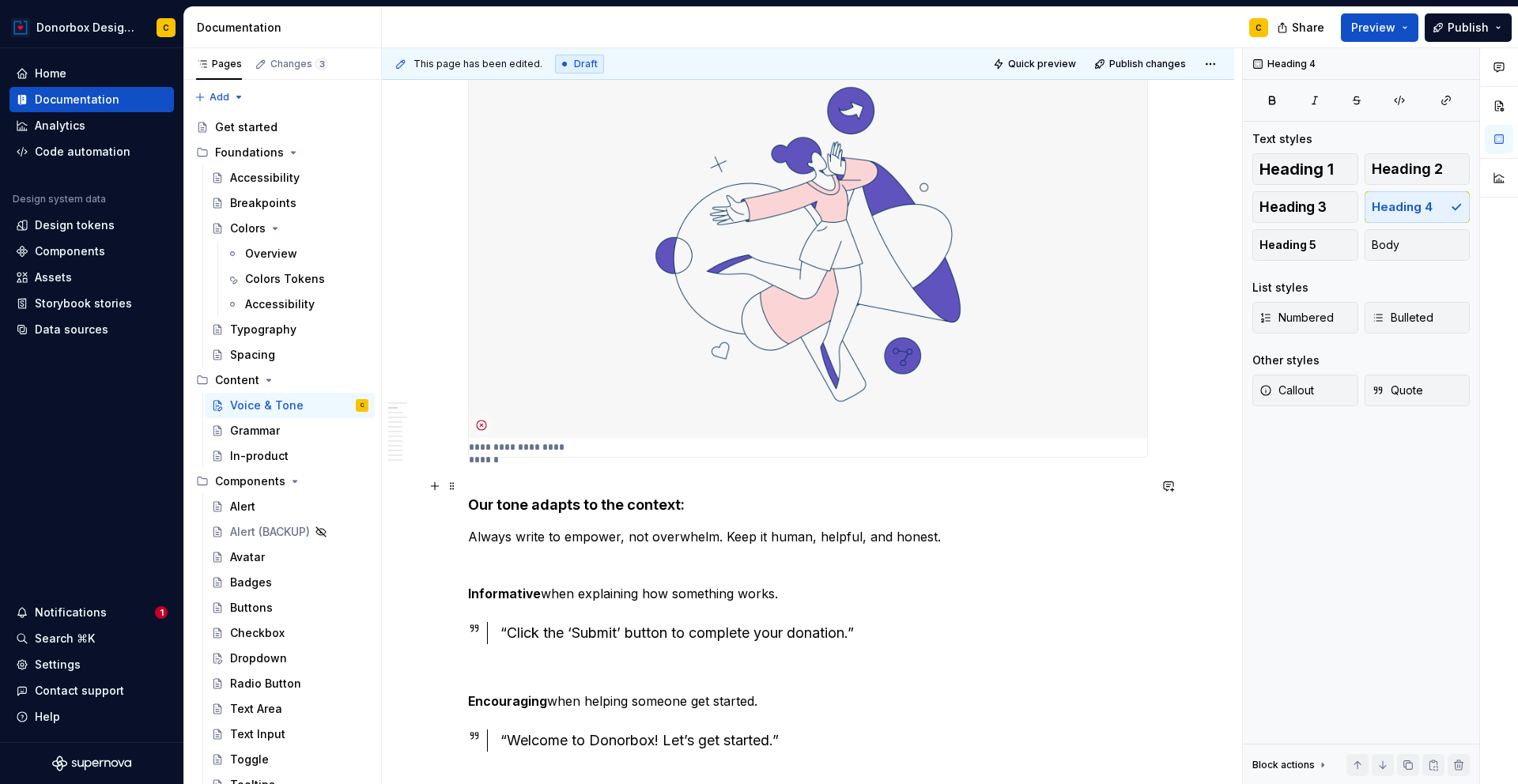
click at [470, 506] on strong "Our tone adapts to the context:" at bounding box center [576, 505] width 217 height 17
click at [482, 507] on strong "Our tone adapts to the context:" at bounding box center [576, 505] width 217 height 17
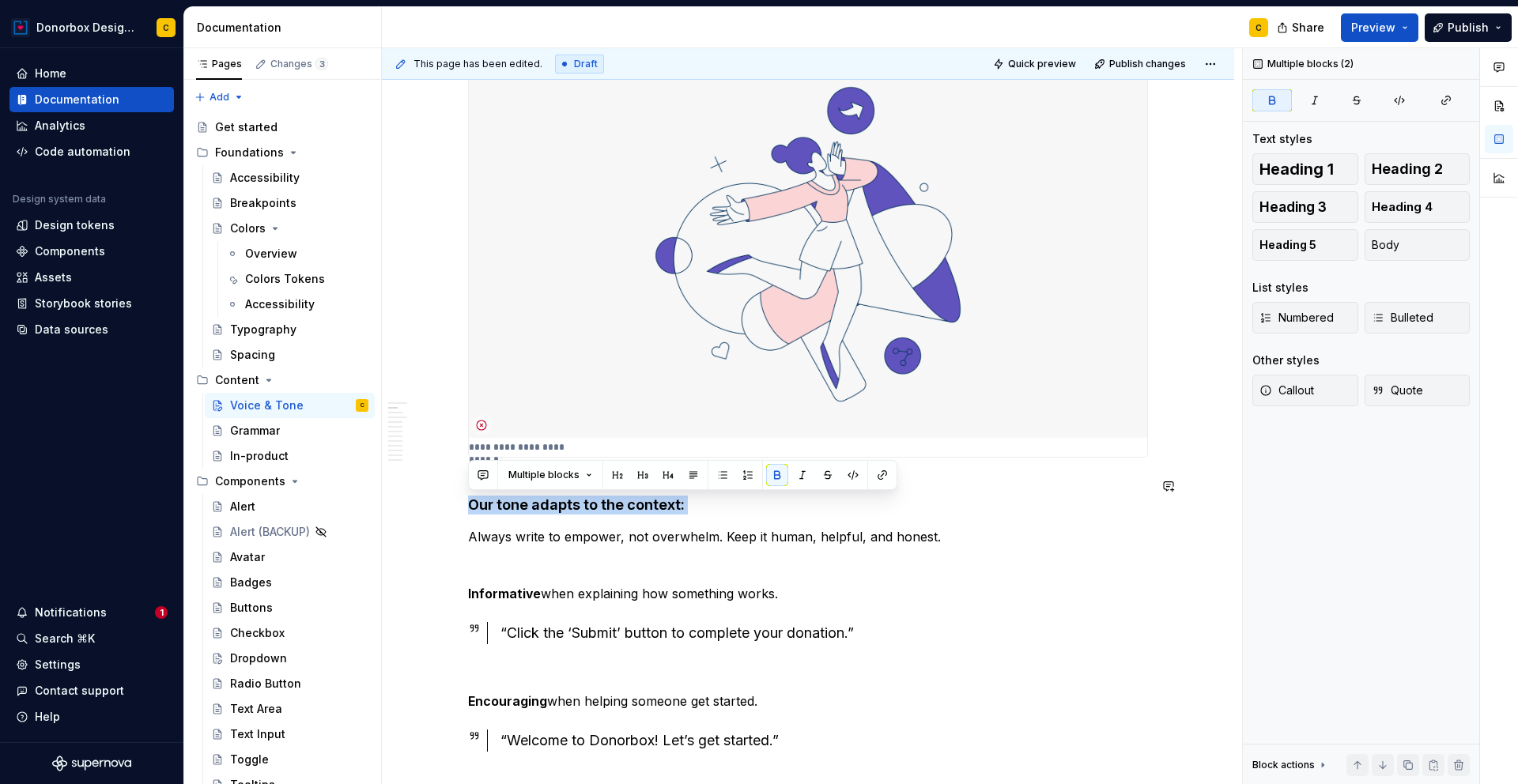
drag, startPoint x: 467, startPoint y: 507, endPoint x: 736, endPoint y: 519, distance: 269.3
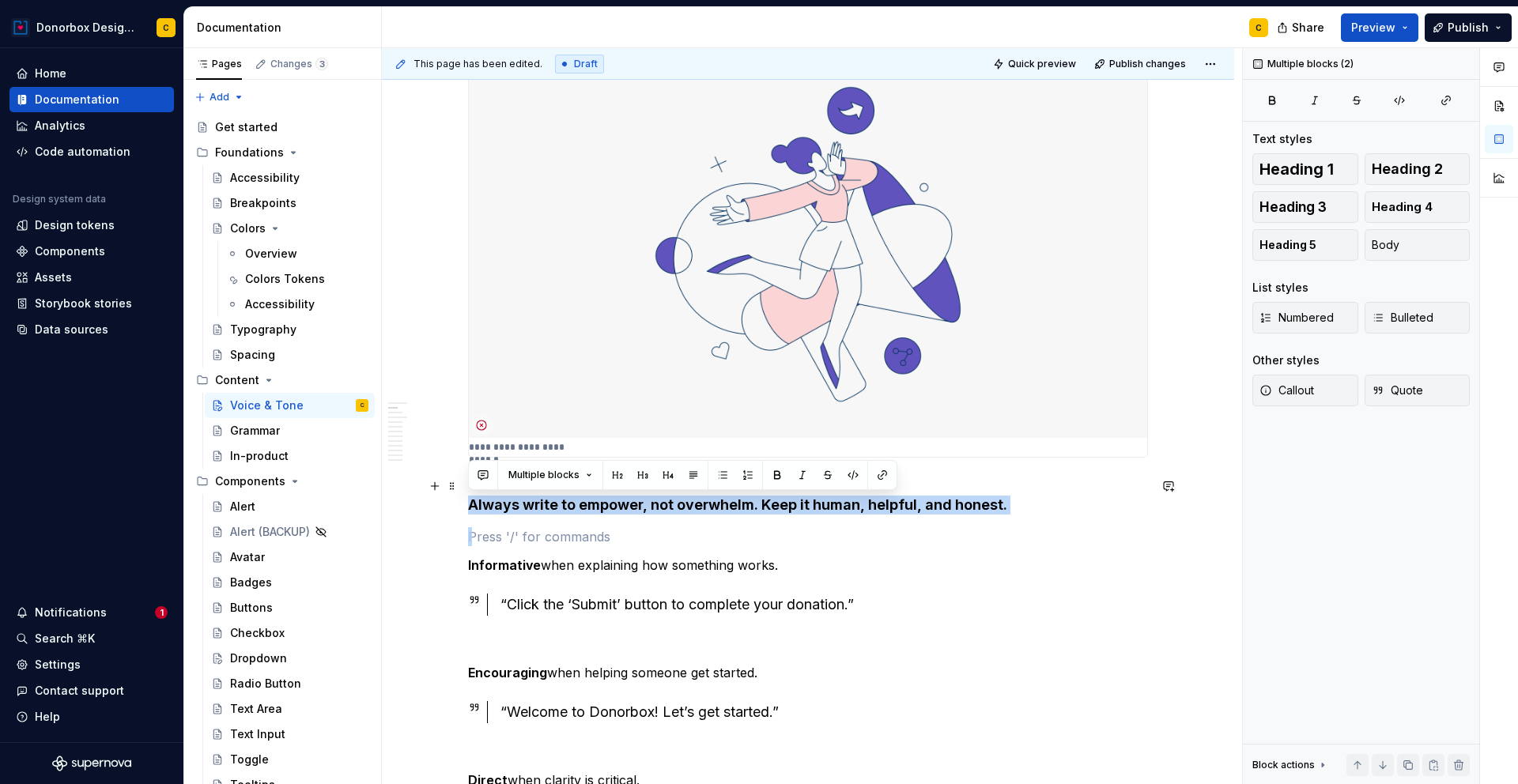
drag, startPoint x: 1051, startPoint y: 516, endPoint x: 469, endPoint y: 512, distance: 582.0
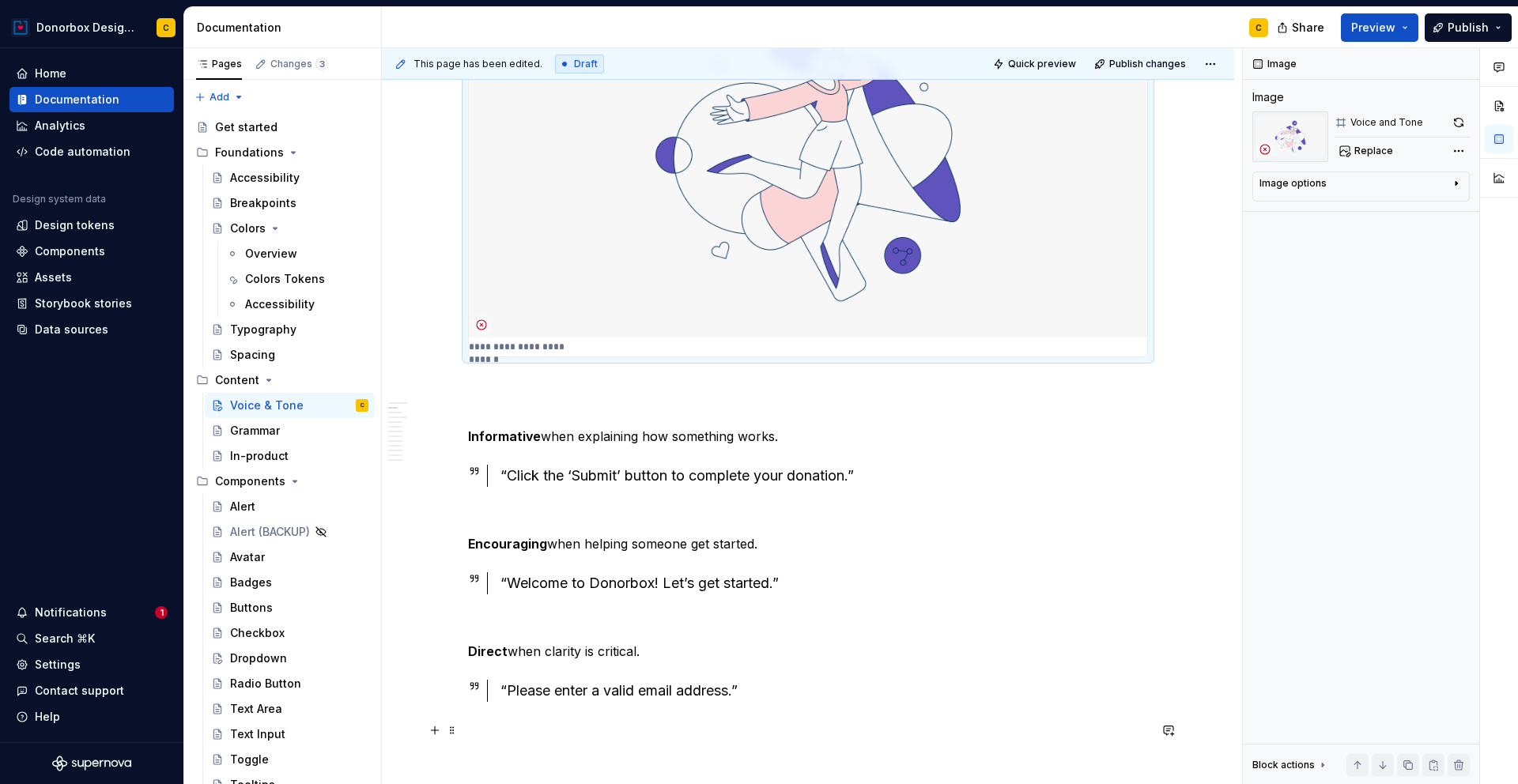
scroll to position [429, 0]
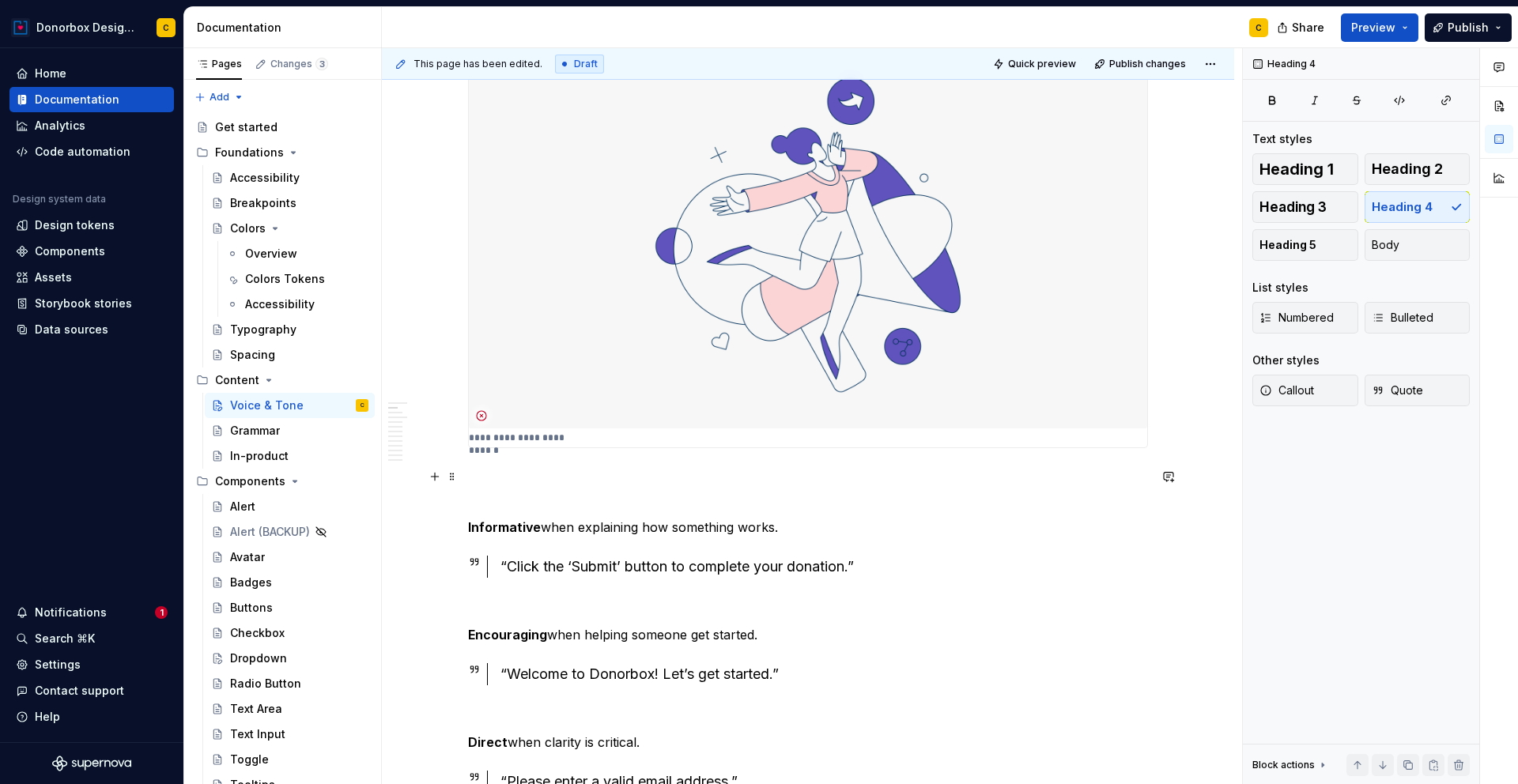
click at [478, 493] on h4 at bounding box center [808, 485] width 680 height 38
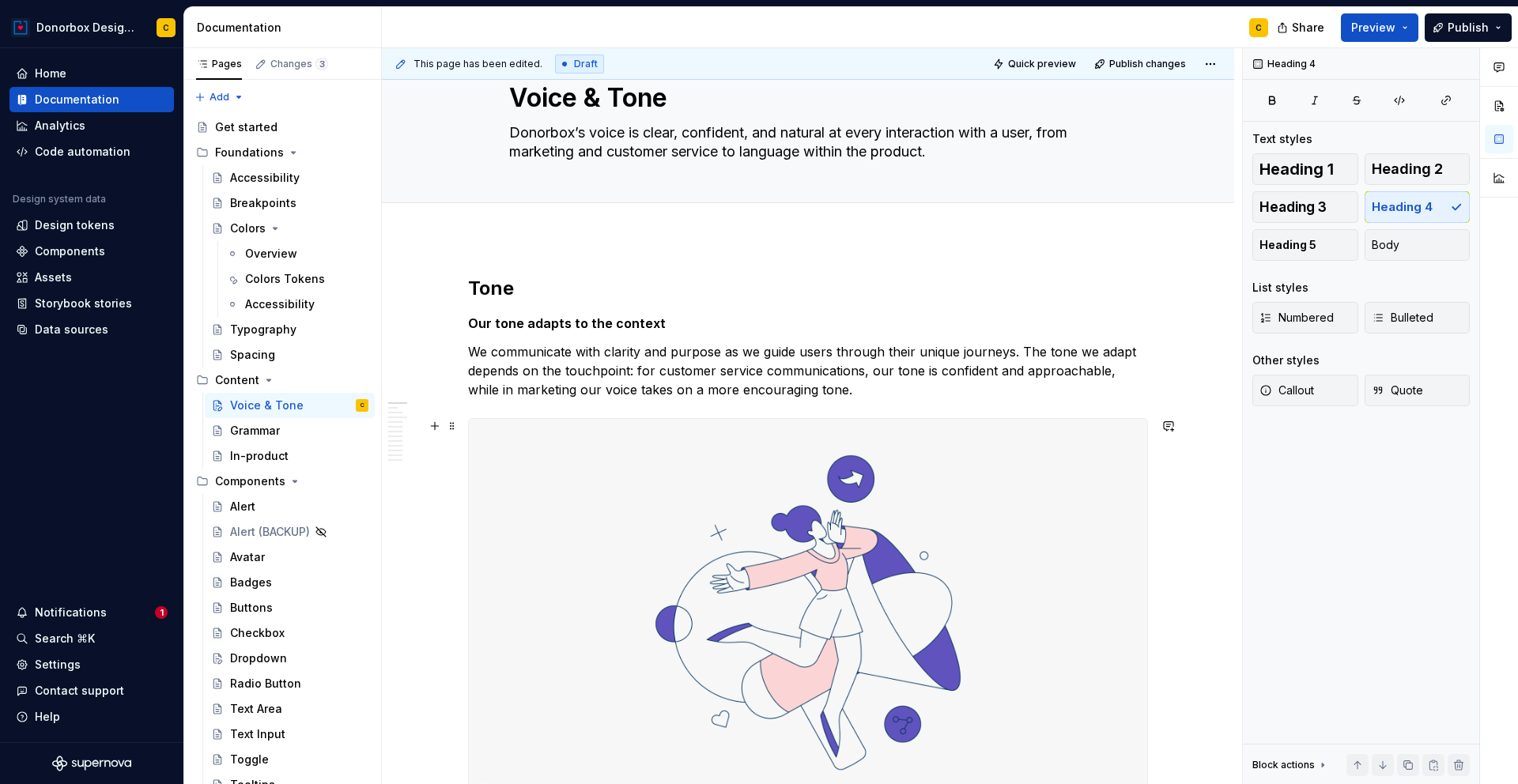
scroll to position [40, 0]
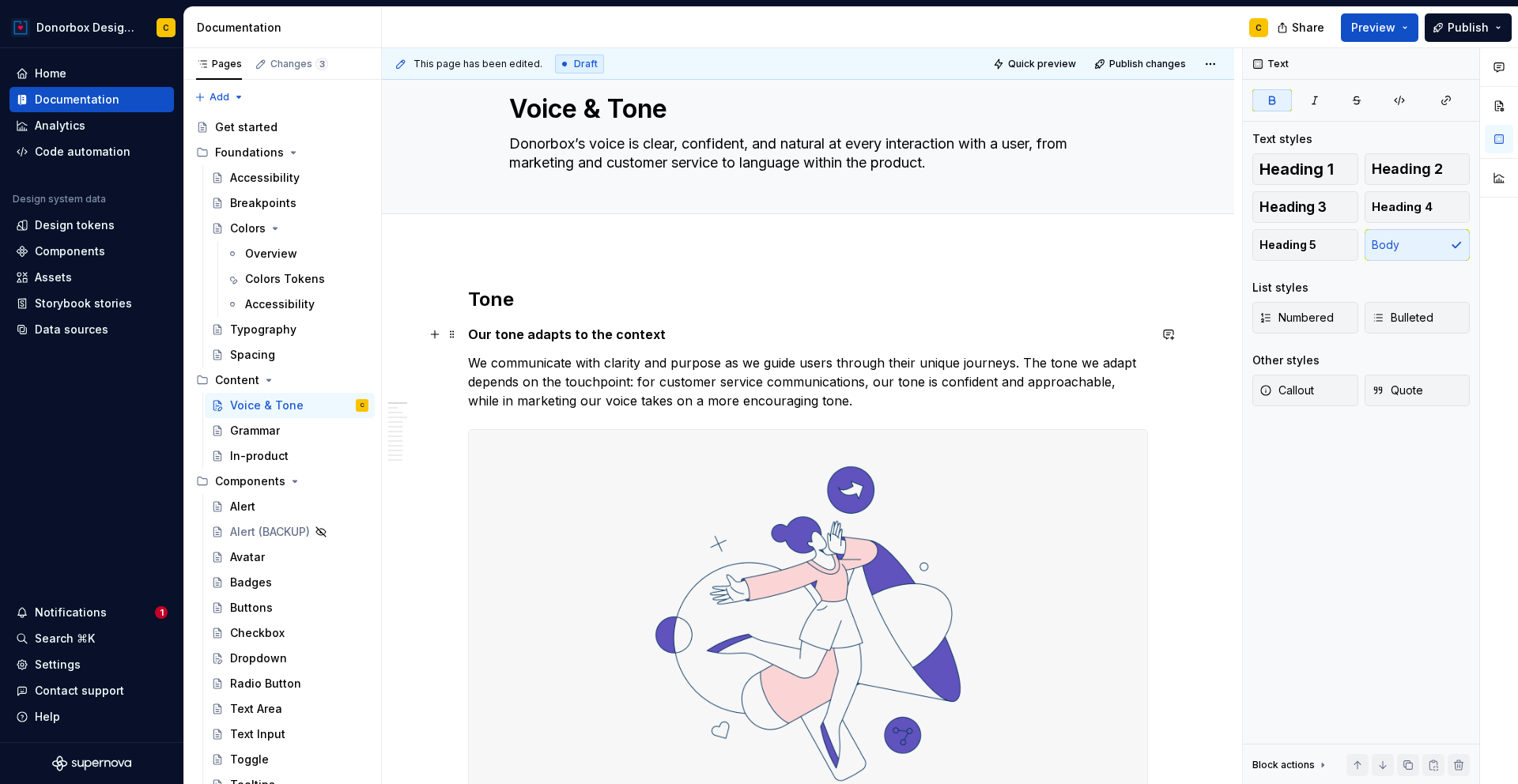
click at [657, 333] on p "Our tone adapts to the context" at bounding box center [808, 334] width 680 height 19
click at [1103, 361] on p "We communicate with clarity and purpose as we guide users through their unique …" at bounding box center [808, 381] width 680 height 57
drag, startPoint x: 1011, startPoint y: 364, endPoint x: 1029, endPoint y: 361, distance: 18.2
click at [1029, 361] on p "We communicate with clarity and purpose as we guide users through their unique …" at bounding box center [808, 381] width 680 height 57
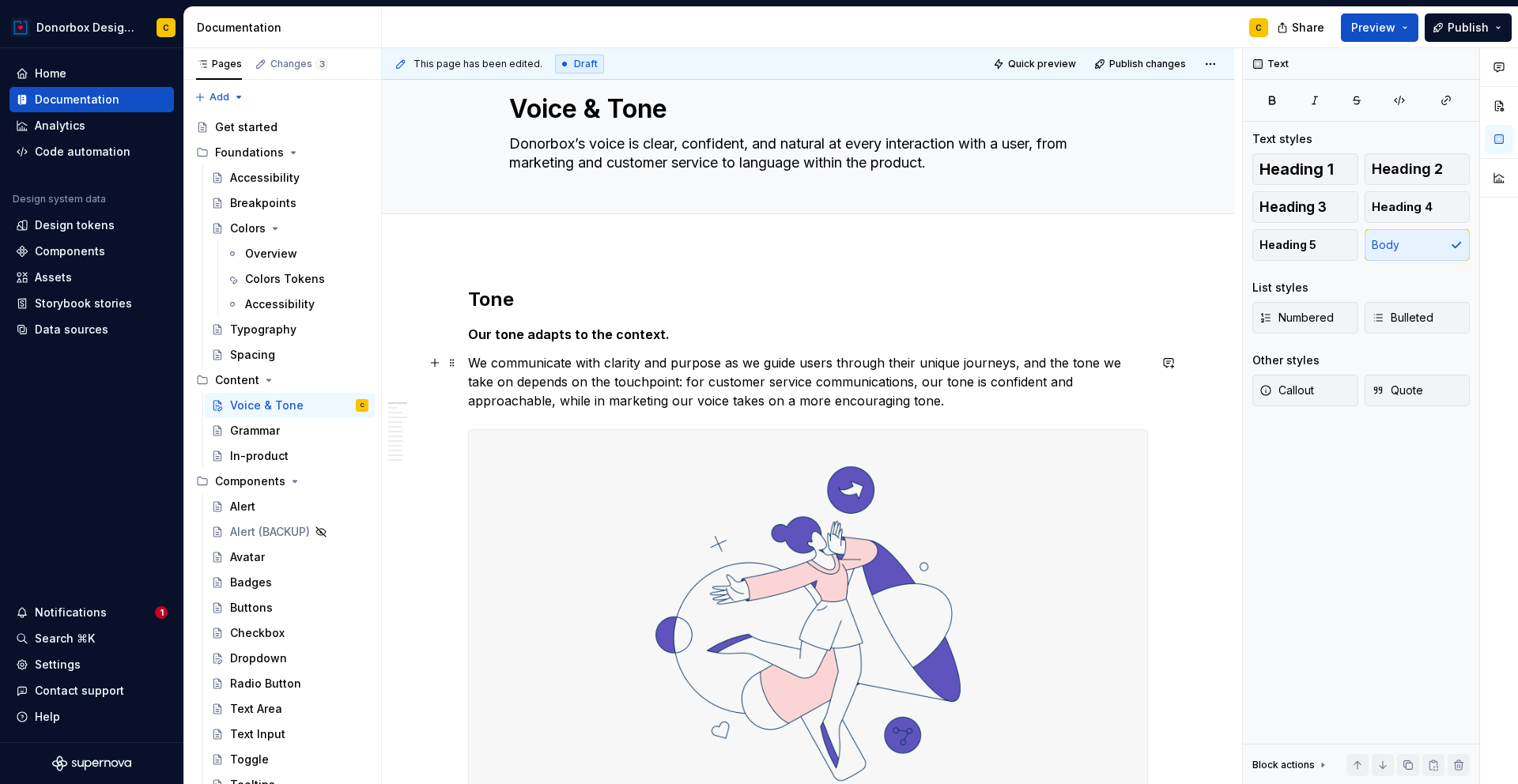
click at [809, 408] on p "We communicate with clarity and purpose as we guide users through their unique …" at bounding box center [808, 381] width 680 height 57
click at [1029, 382] on p "We communicate with clarity and purpose as we guide users through their unique …" at bounding box center [808, 381] width 680 height 57
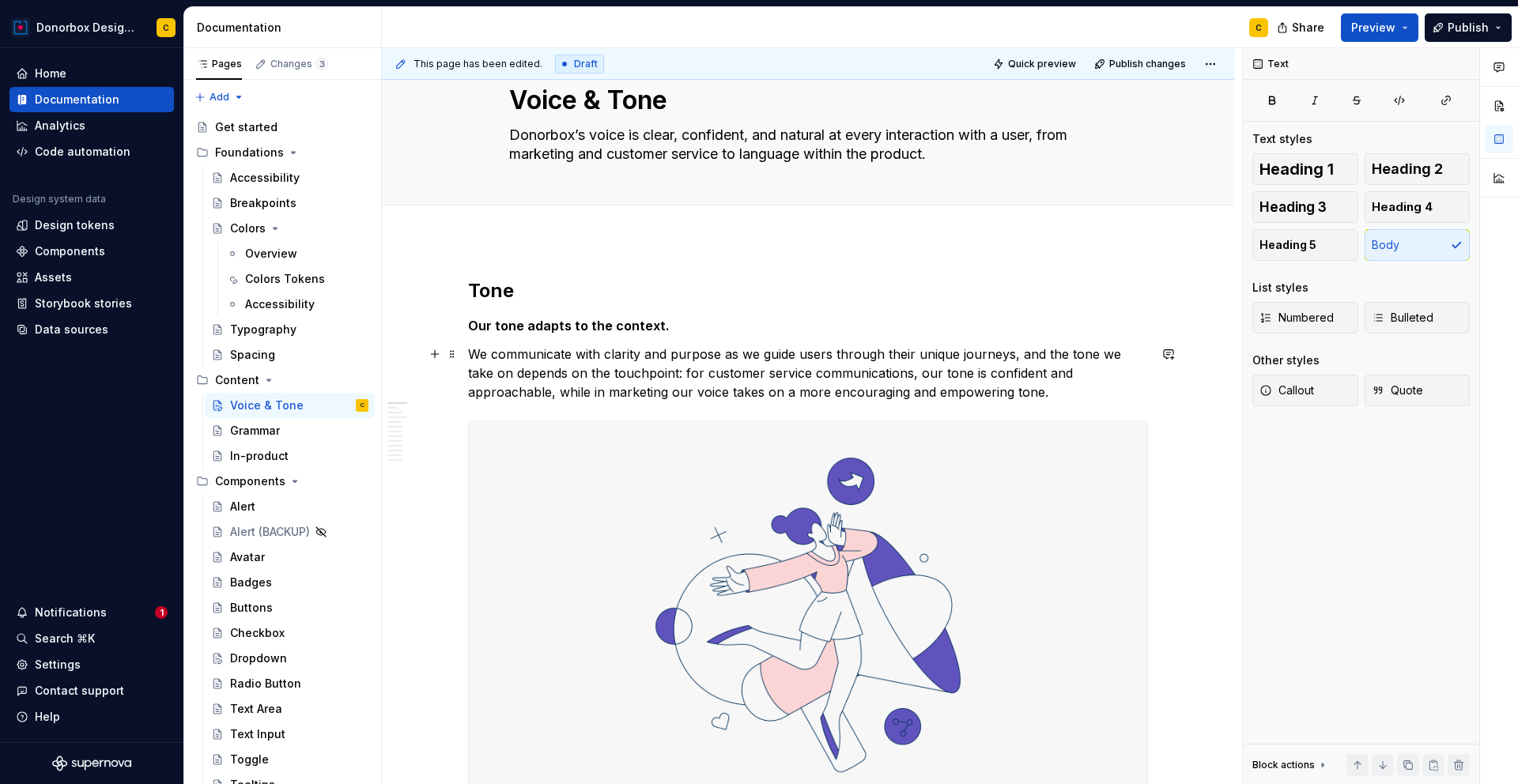
scroll to position [67, 0]
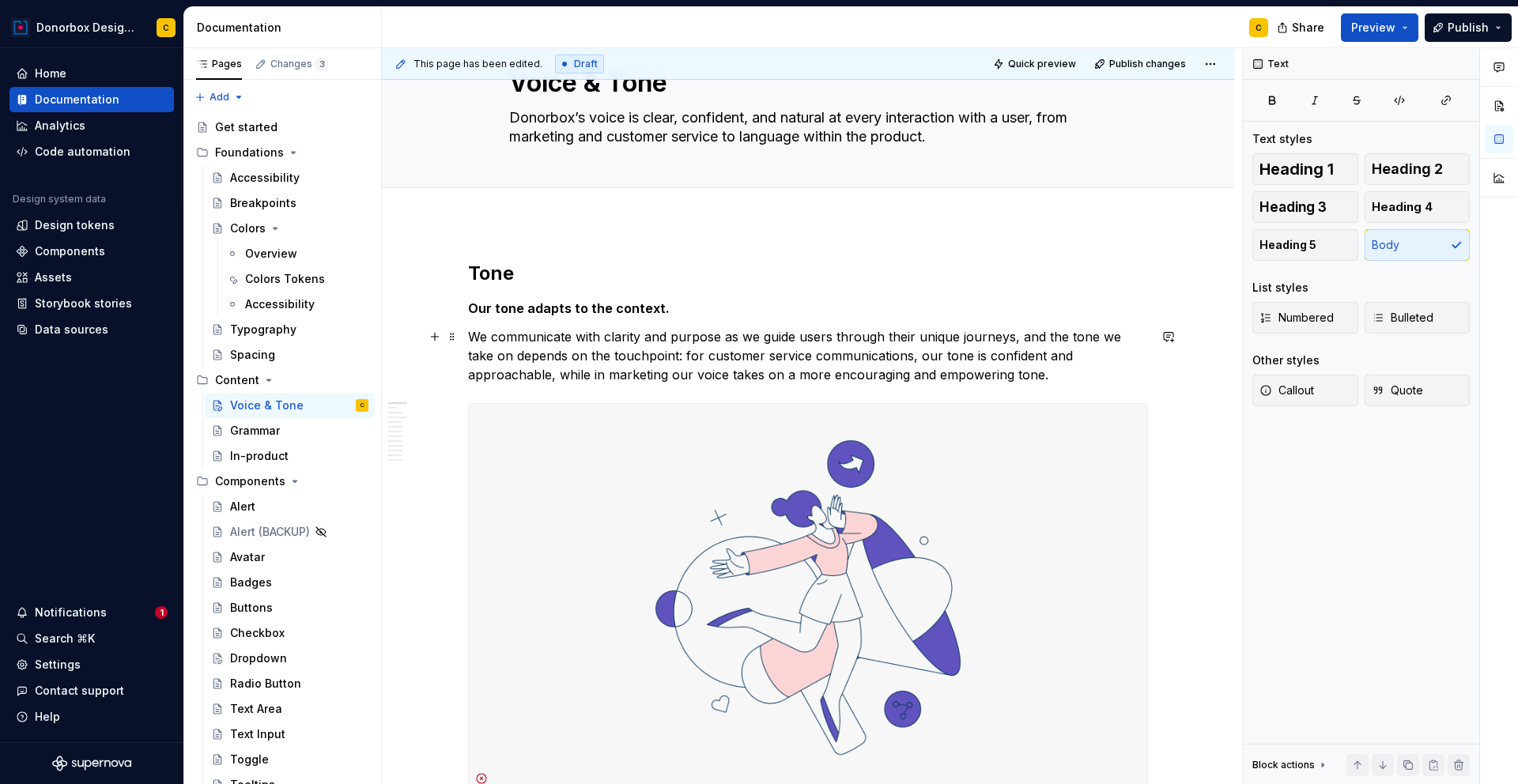
click at [971, 380] on p "We communicate with clarity and purpose as we guide users through their unique …" at bounding box center [808, 355] width 680 height 57
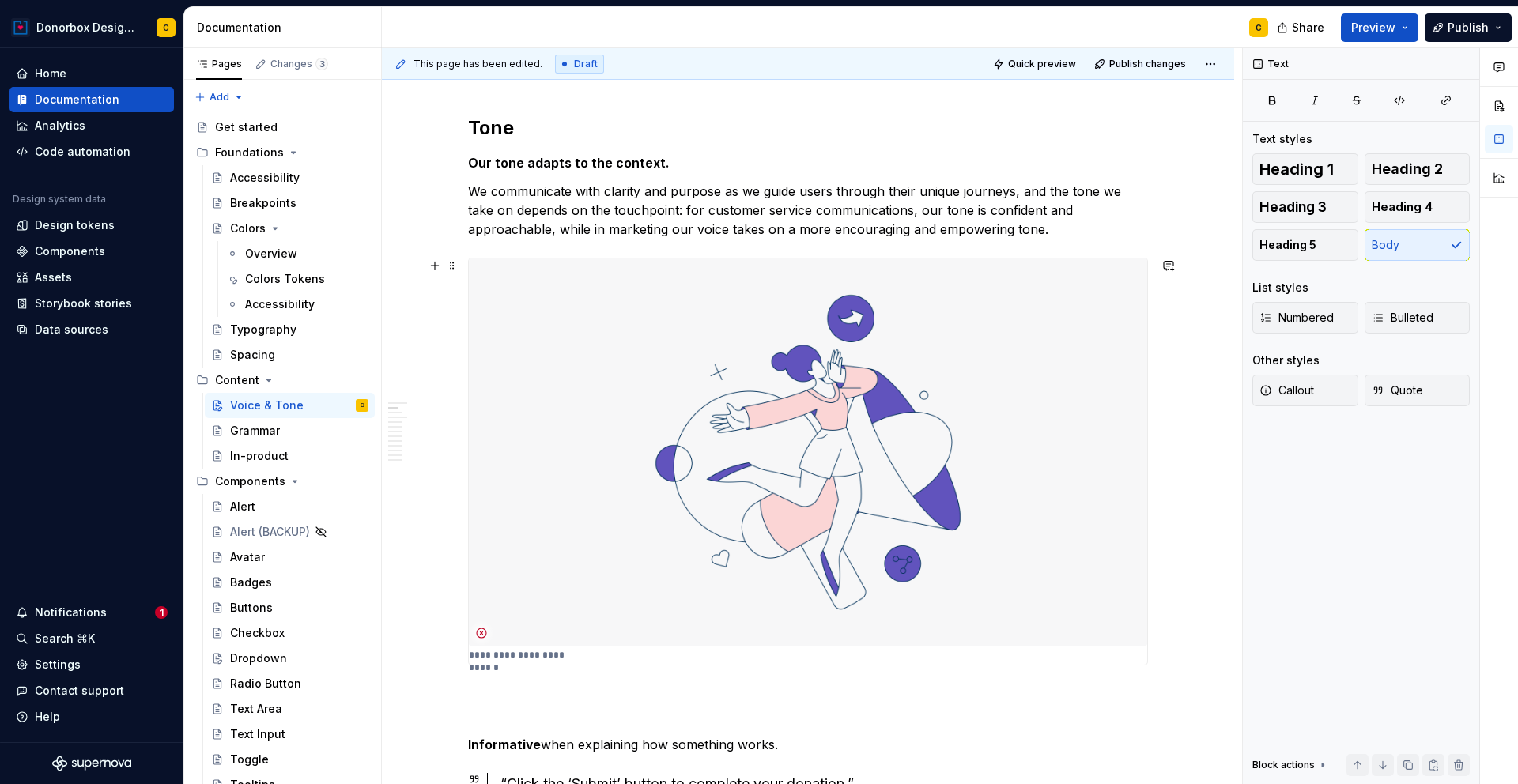
scroll to position [441, 0]
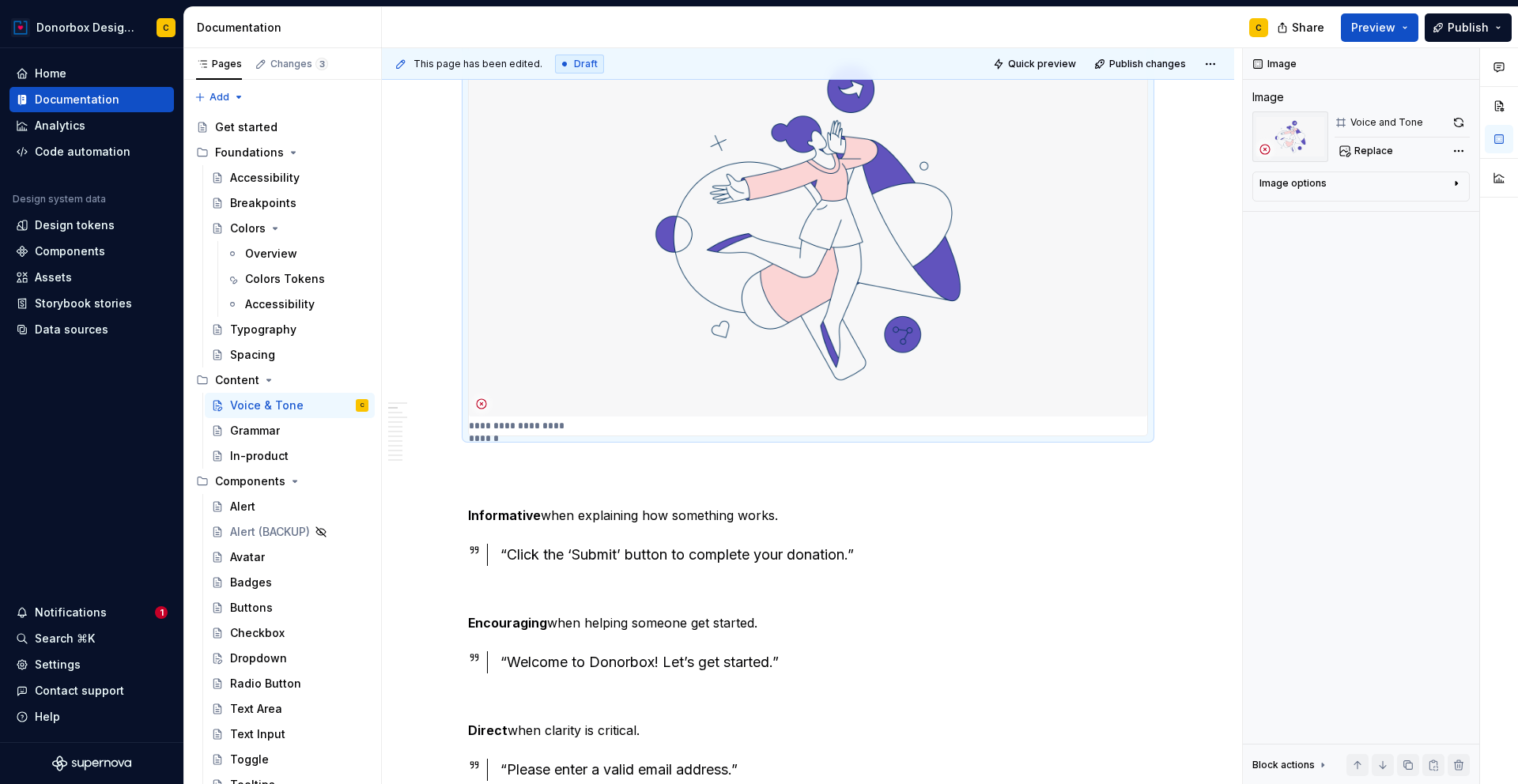
click at [980, 292] on img at bounding box center [808, 223] width 678 height 387
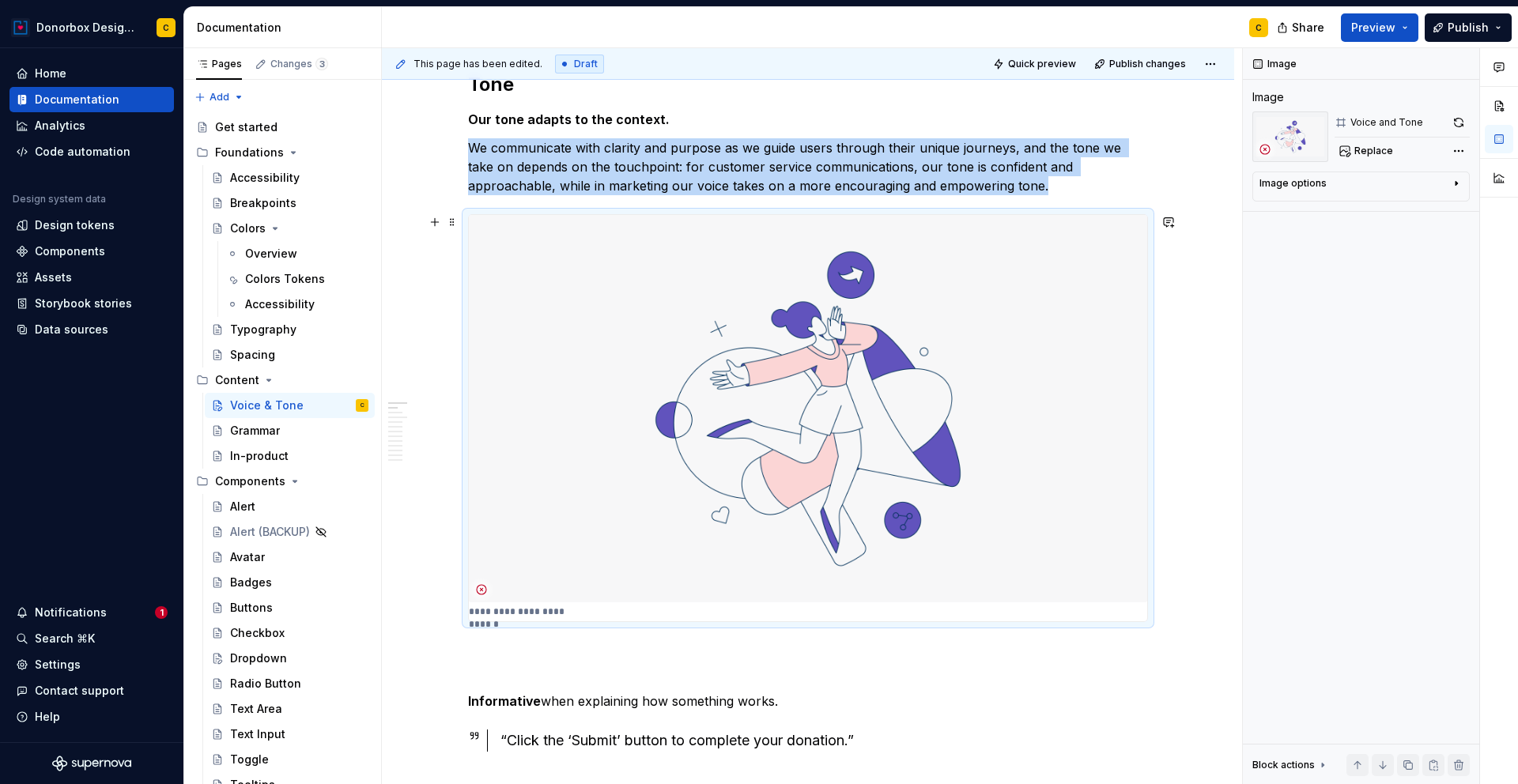
scroll to position [50, 0]
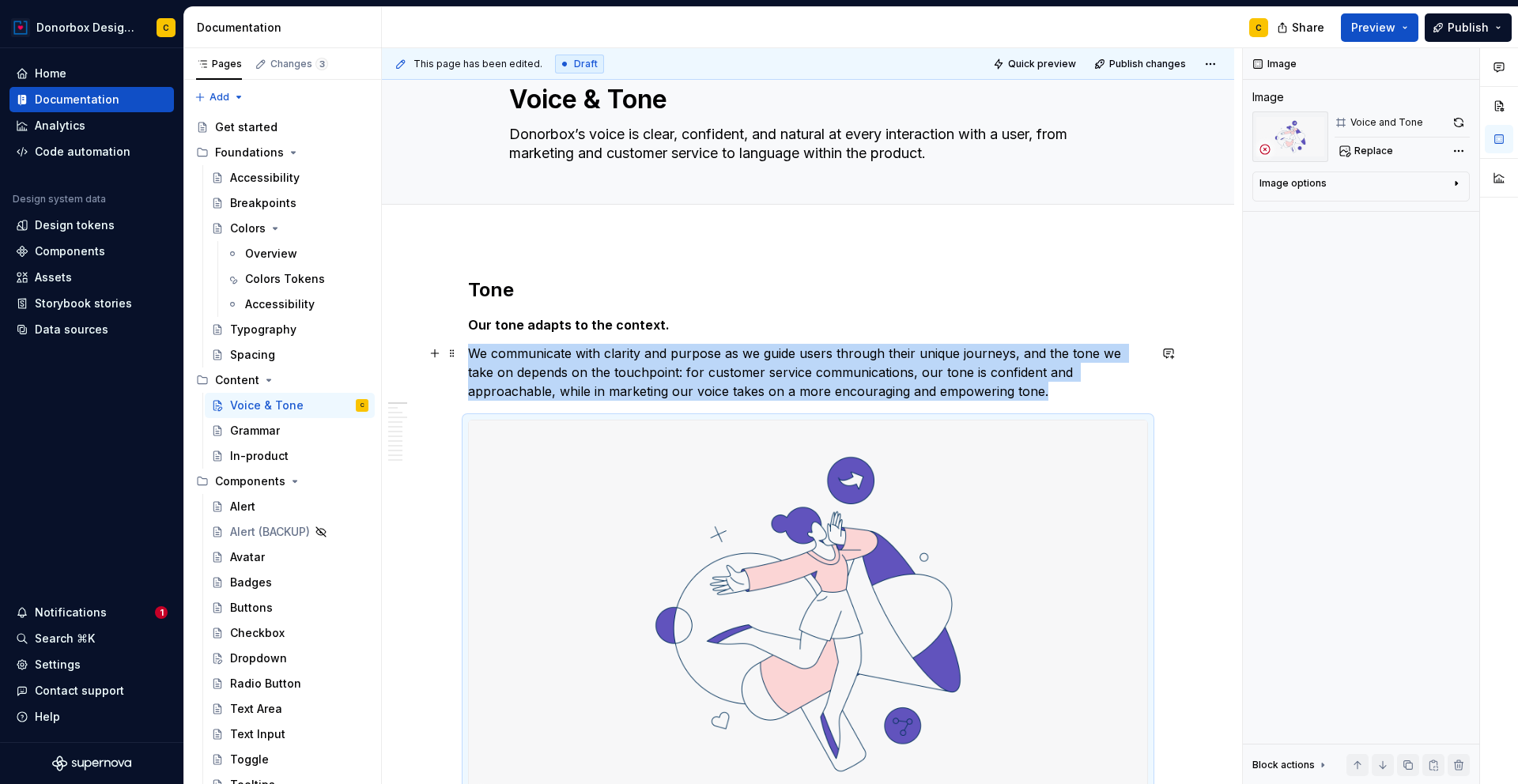
click at [956, 397] on p "We communicate with clarity and purpose as we guide users through their unique …" at bounding box center [808, 372] width 680 height 57
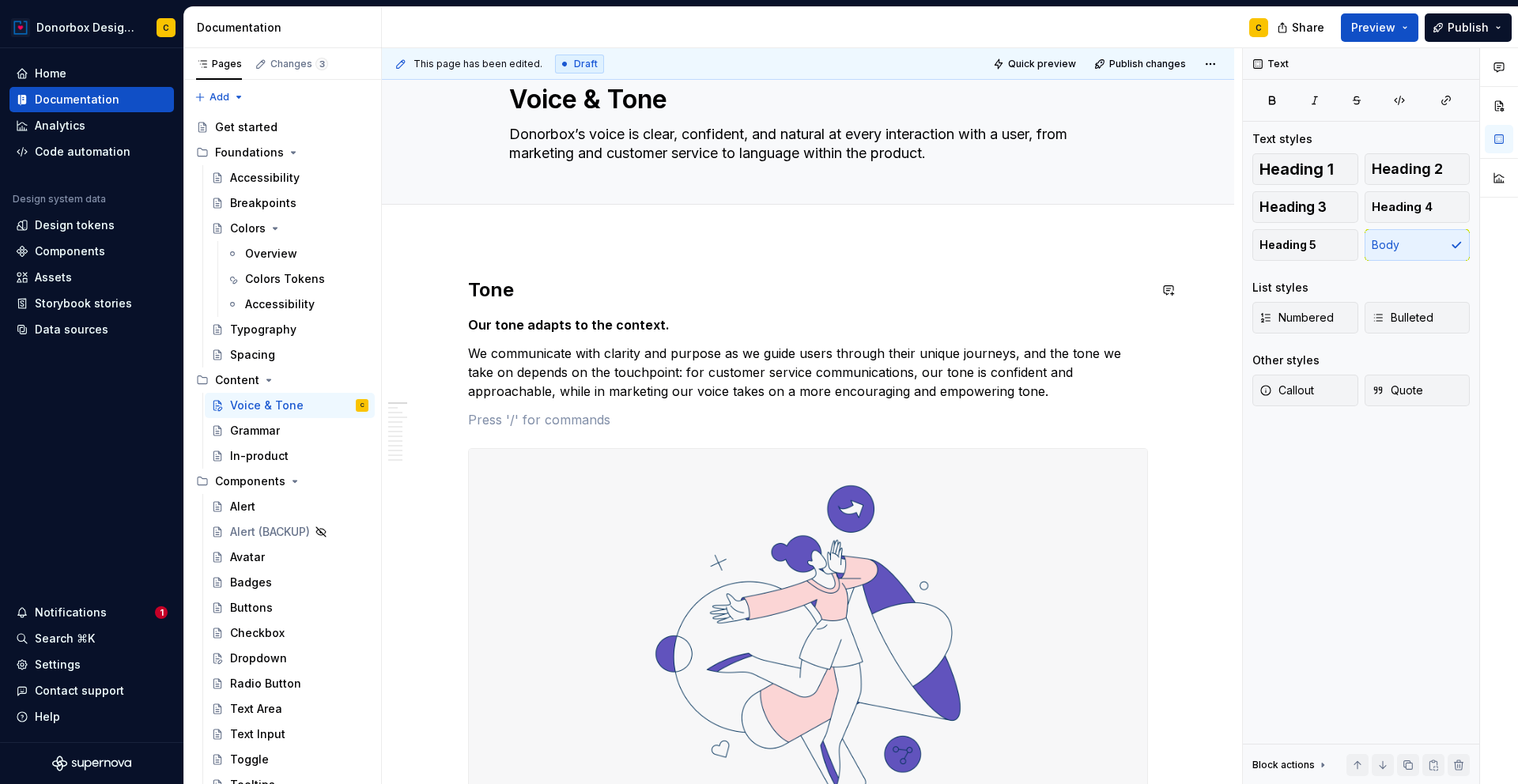
scroll to position [0, 0]
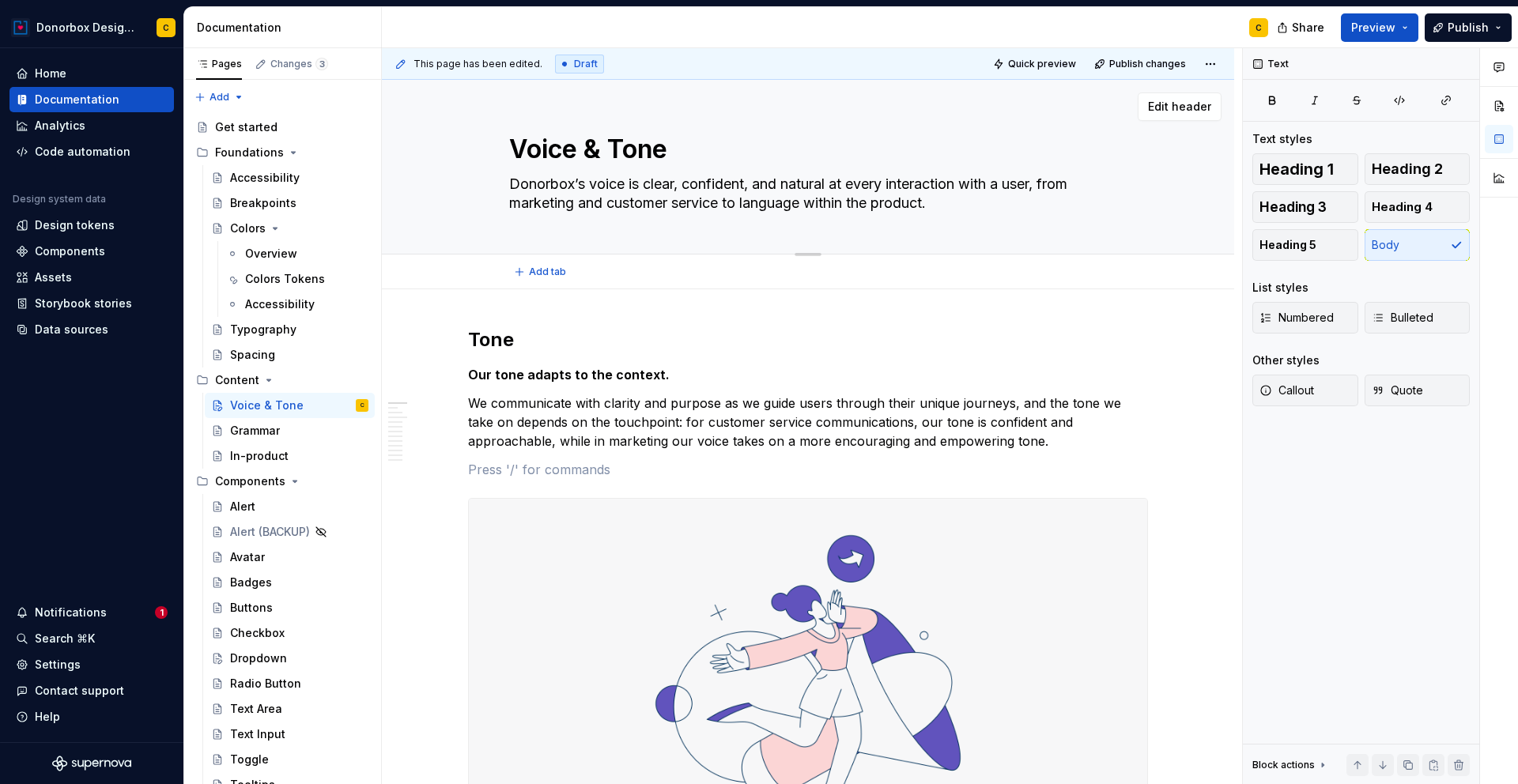
click at [721, 183] on textarea "Donorbox’s voice is clear, confident, and natural at every interaction with a u…" at bounding box center [805, 193] width 597 height 44
click at [846, 367] on p "Our tone adapts to the context." at bounding box center [808, 375] width 680 height 19
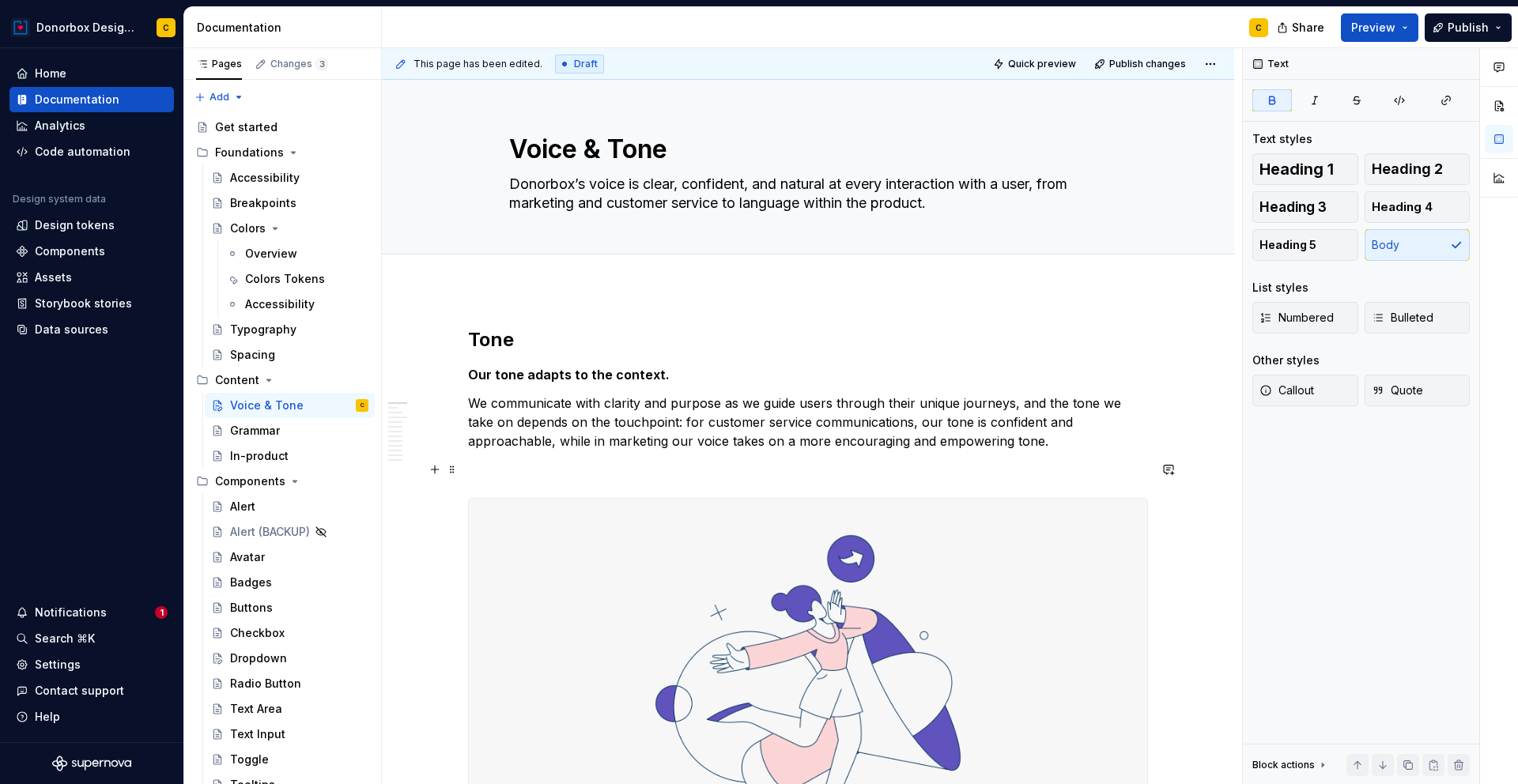
click at [509, 471] on p at bounding box center [808, 469] width 680 height 19
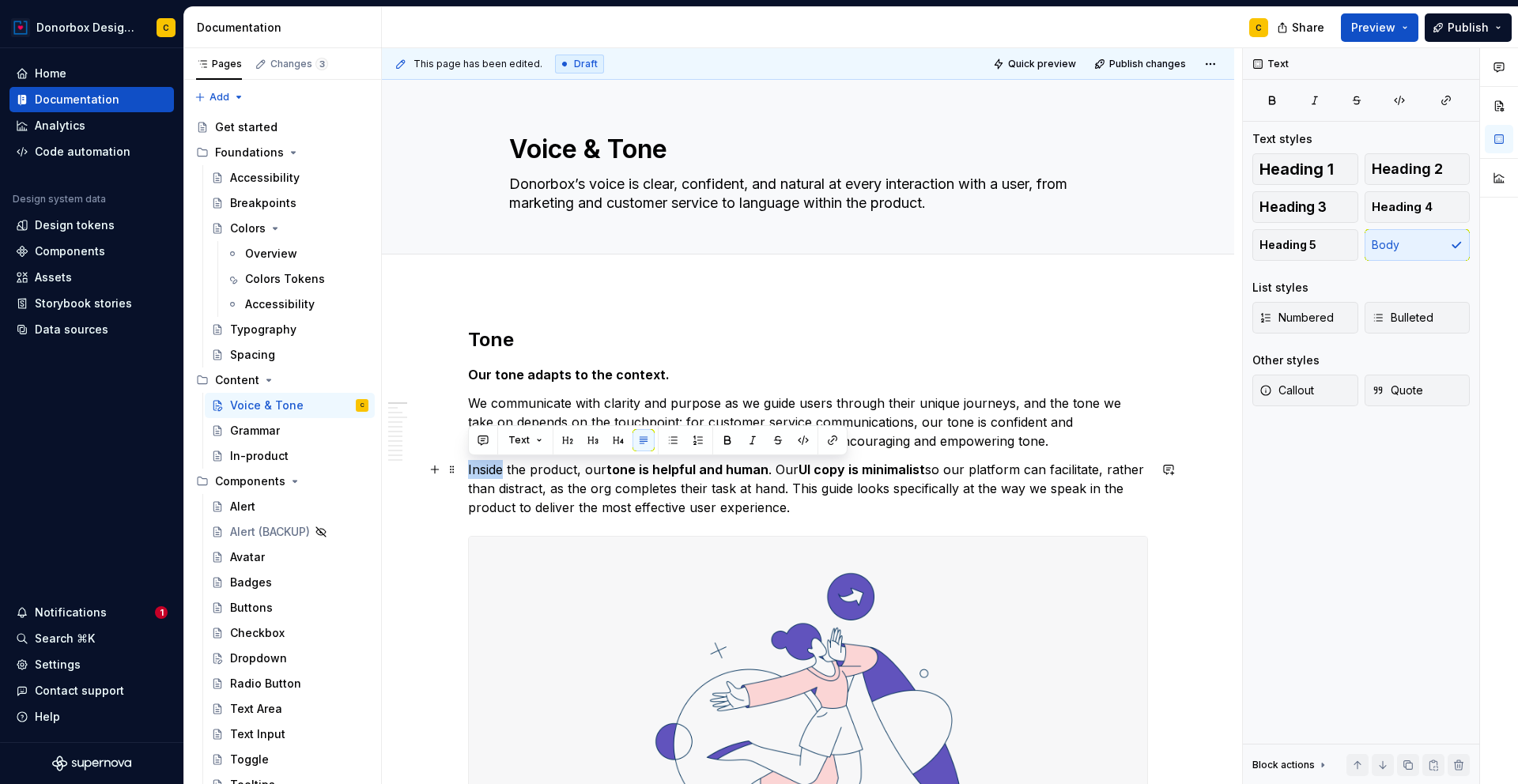
drag, startPoint x: 468, startPoint y: 469, endPoint x: 501, endPoint y: 473, distance: 33.2
click at [501, 473] on p "Inside the product, our tone is helpful and human . Our UI copy is minimalist s…" at bounding box center [808, 488] width 680 height 57
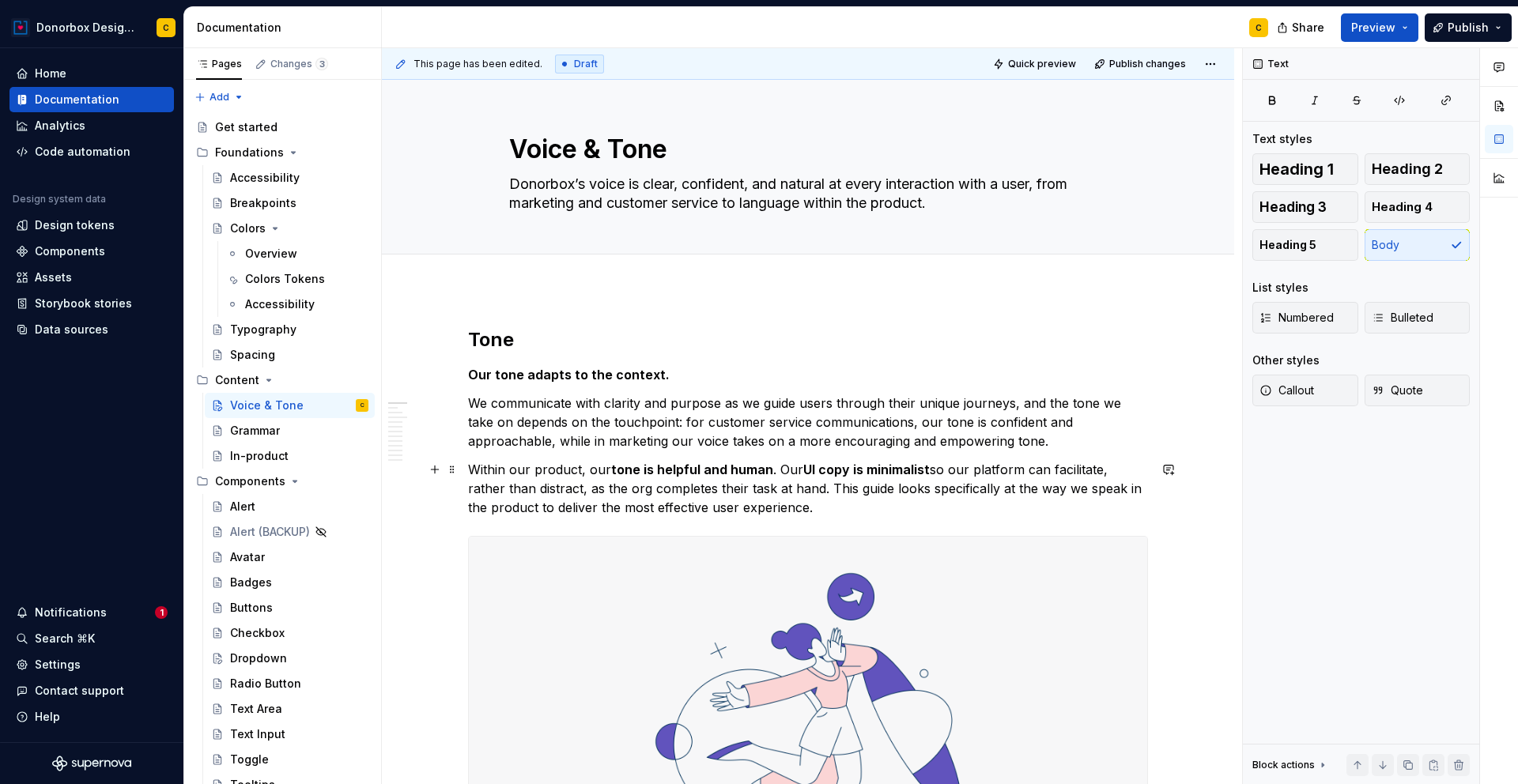
click at [518, 470] on p "Within our product, our tone is helpful and human . Our UI copy is minimalist s…" at bounding box center [808, 488] width 680 height 57
click at [808, 466] on strong "UI copy is minimalist" at bounding box center [864, 469] width 127 height 16
click at [960, 466] on p "Within the product, our tone is helpful and human . Our UX copy is minimalist s…" at bounding box center [808, 488] width 680 height 57
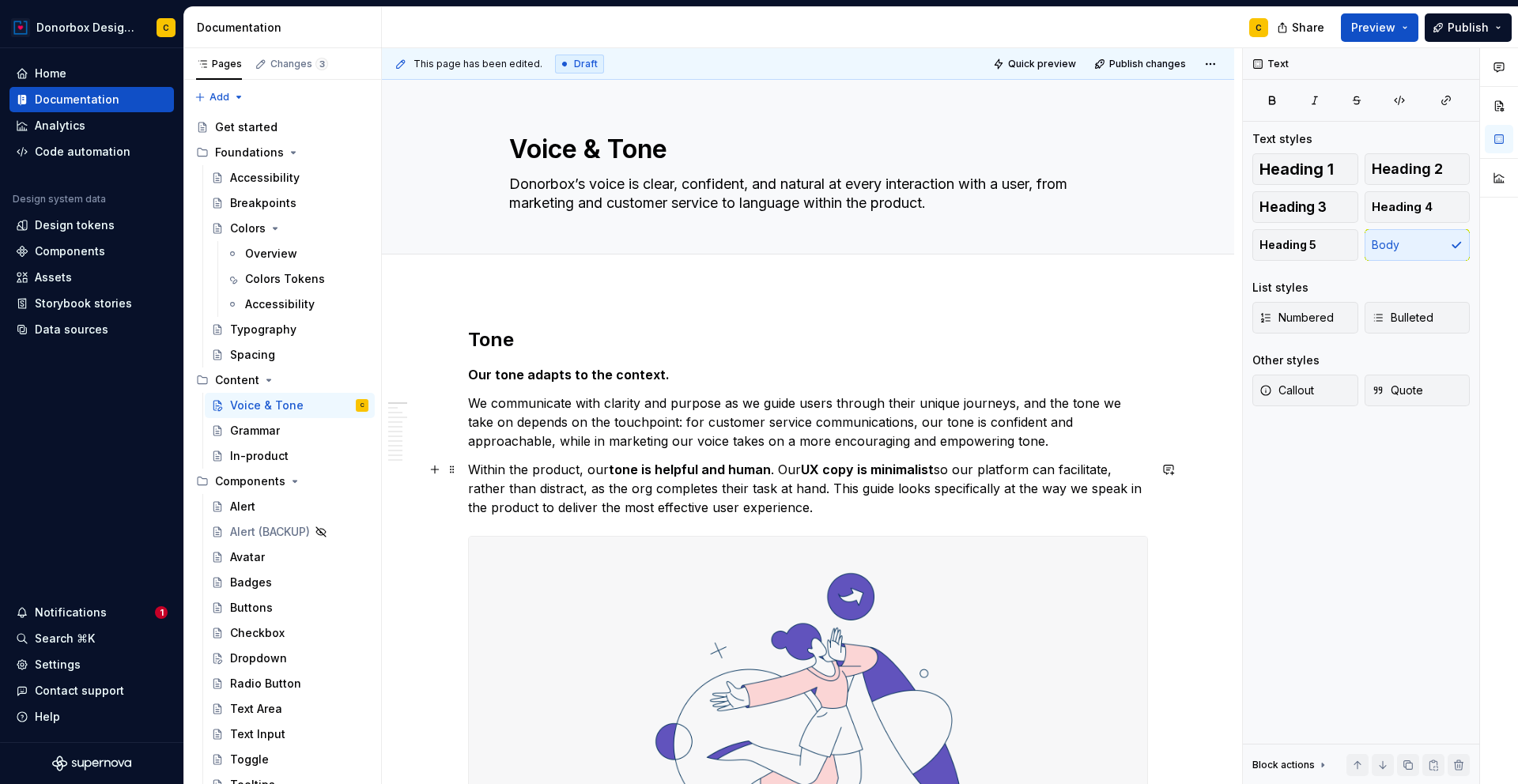
click at [953, 471] on p "Within the product, our tone is helpful and human . Our UX copy is minimalist s…" at bounding box center [808, 488] width 680 height 57
drag, startPoint x: 1129, startPoint y: 471, endPoint x: 1137, endPoint y: 472, distance: 8.1
click at [1137, 472] on p "Within the product, our tone is helpful and human . Our UX copy is minimalist s…" at bounding box center [808, 488] width 680 height 57
click at [586, 492] on p "Within the product, our tone is helpful and human . Our UX copy is minimalist s…" at bounding box center [808, 488] width 680 height 57
click at [659, 489] on p "Within the product, our tone is helpful and human . Our UX copy is minimalist s…" at bounding box center [808, 488] width 680 height 57
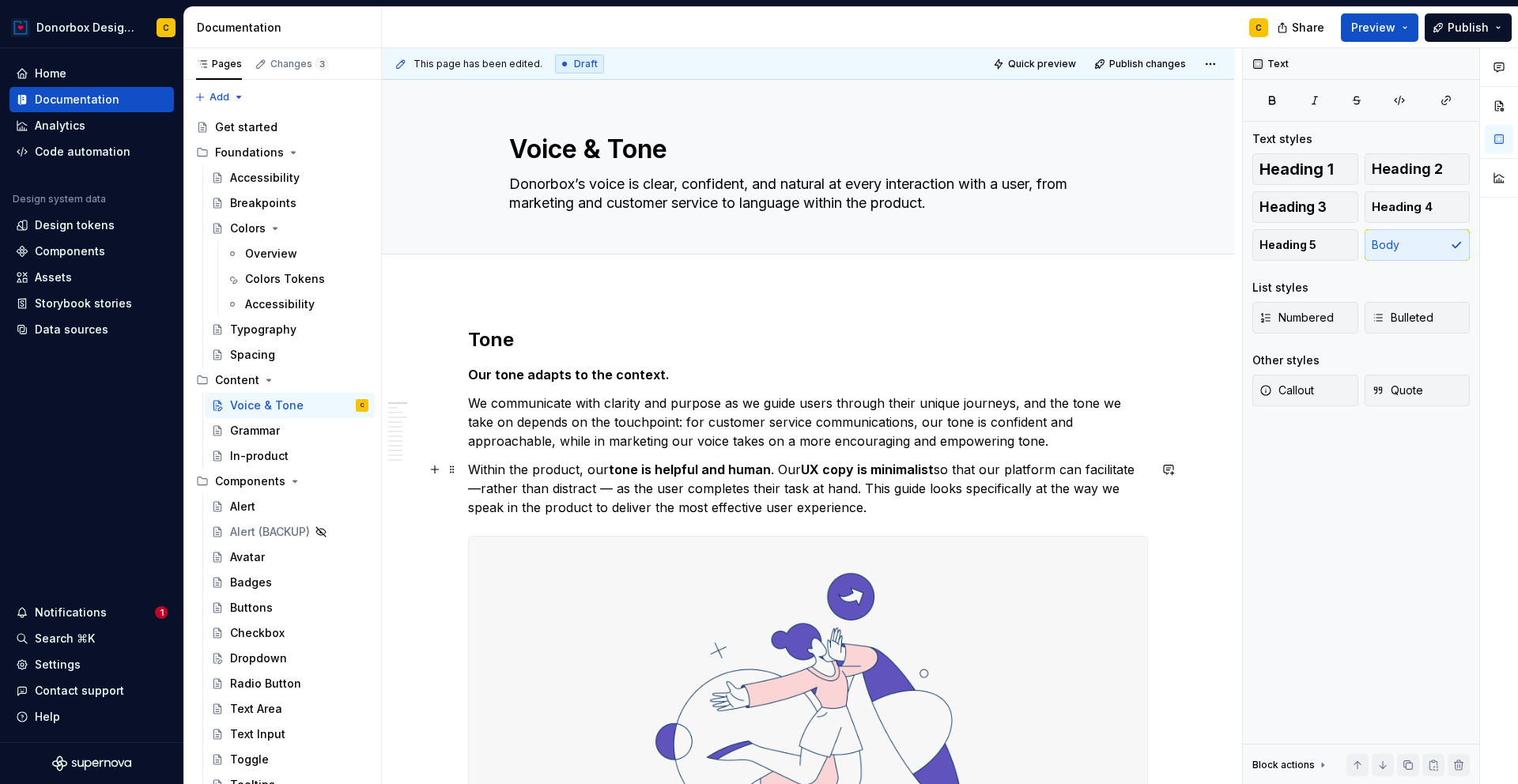
click at [866, 507] on p "Within the product, our tone is helpful and human . Our UX copy is minimalist s…" at bounding box center [808, 488] width 680 height 57
click at [850, 486] on p "Within the product, our tone is helpful and human . Our UX copy is minimalist s…" at bounding box center [808, 488] width 680 height 57
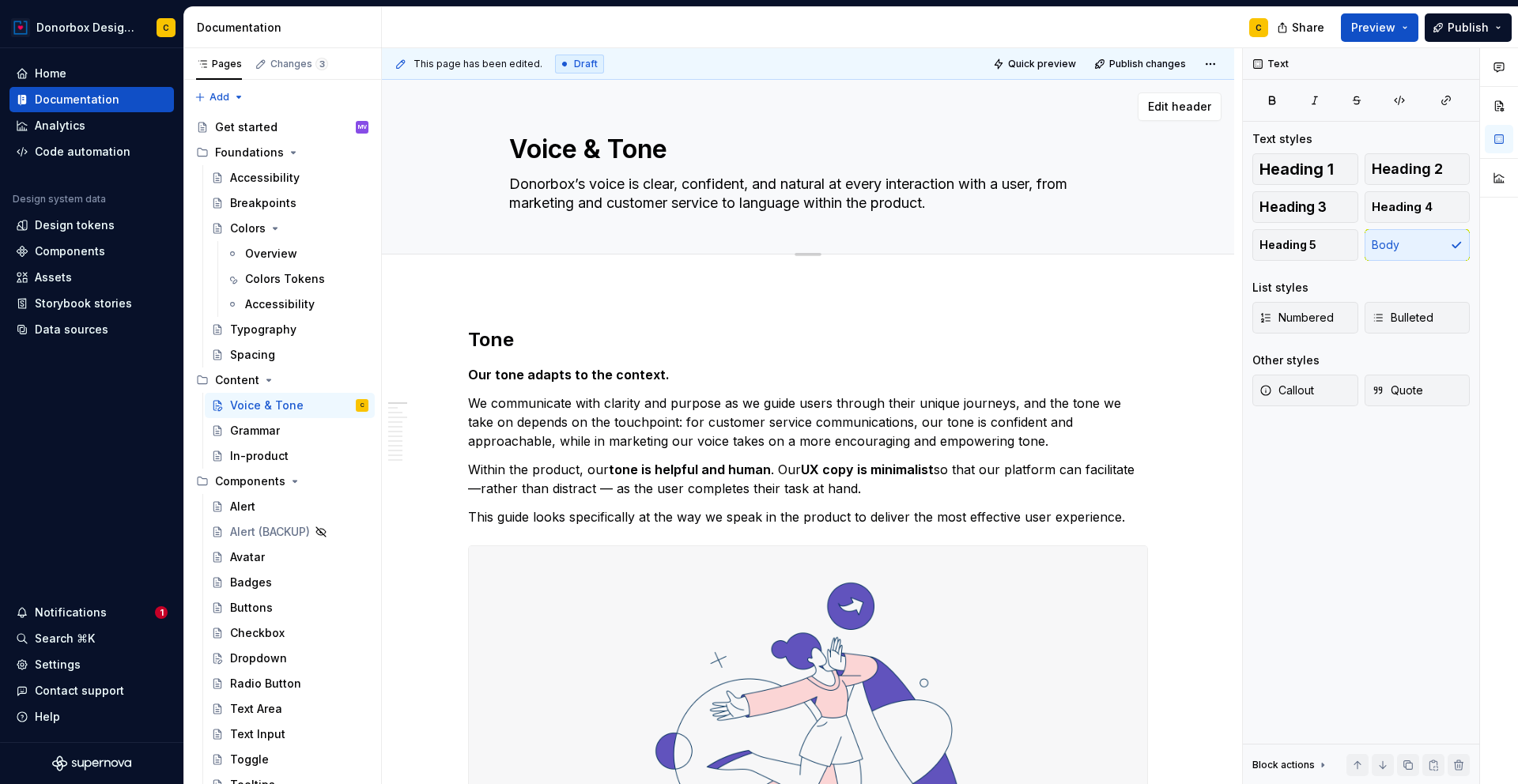
click at [924, 204] on textarea "Donorbox’s voice is clear, confident, and natural at every interaction with a u…" at bounding box center [805, 193] width 597 height 44
type textarea "*"
click at [924, 204] on textarea "Donorbox’s voice is clear, confident, and natural at every interaction with a u…" at bounding box center [805, 193] width 597 height 44
click at [937, 205] on textarea "Donorbox’s voice is clear, confident, and natural at every interaction with a u…" at bounding box center [805, 193] width 597 height 44
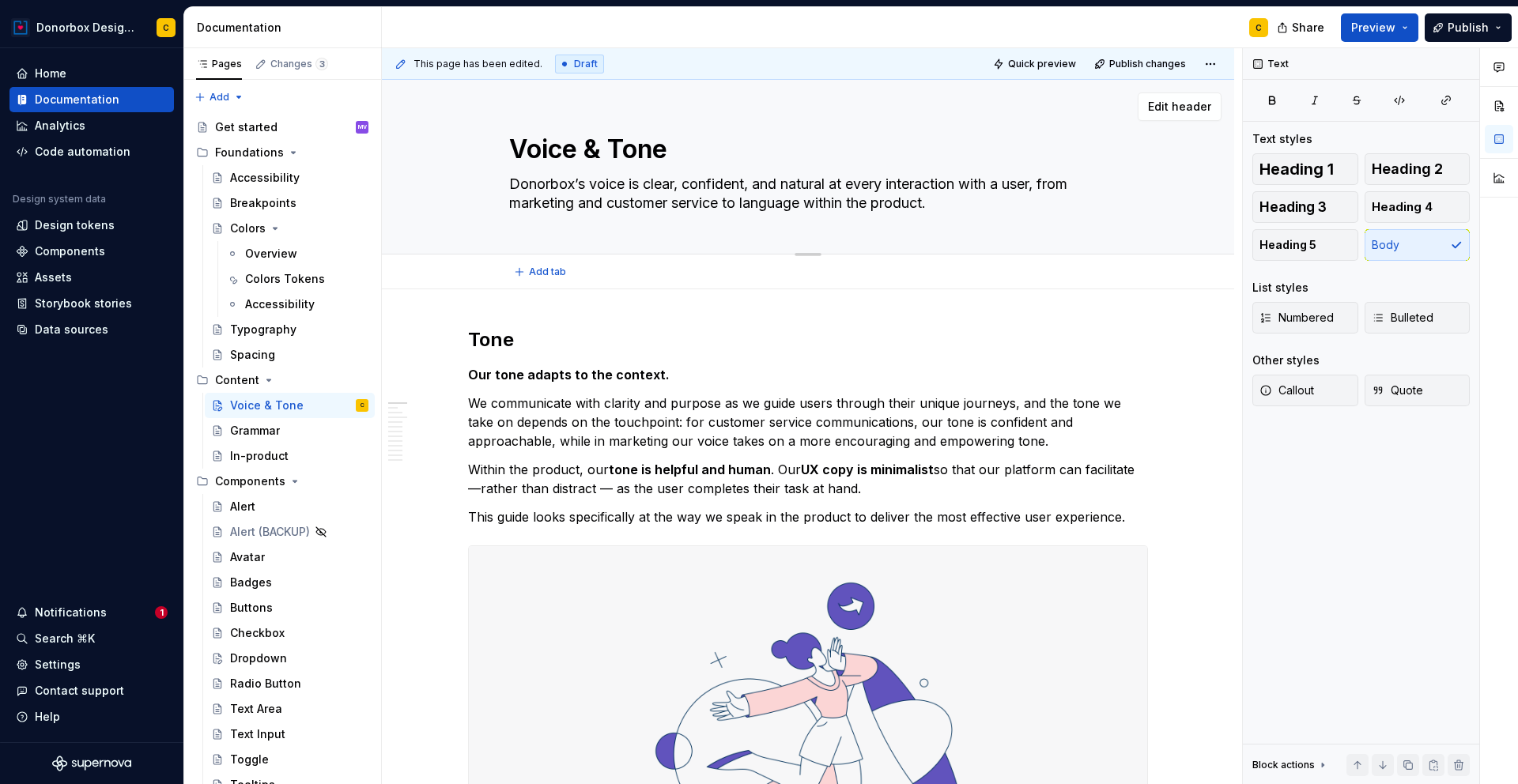
type textarea "Donorbox’s voice is clear, confident, and natural at every interaction with a u…"
type textarea "*"
type textarea "Donorbox’s voice is clear, confident, and natural at every interaction with a u…"
type textarea "*"
type textarea "Donorbox’s voice is clear, confident, and natural at every interaction with a u…"
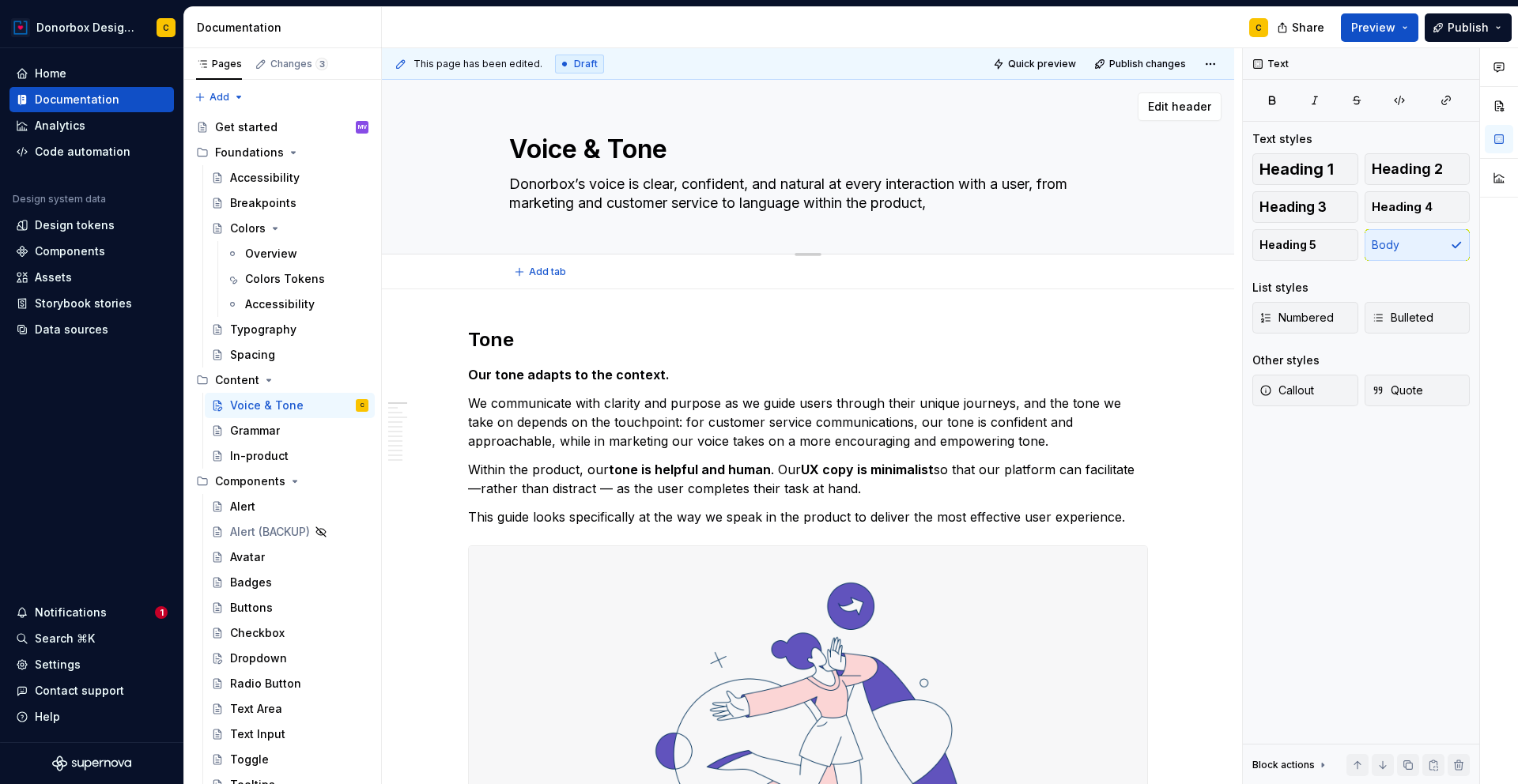
type textarea "*"
type textarea "Donorbox’s voice is clear, confident, and natural at every interaction with a u…"
type textarea "*"
type textarea "Donorbox’s voice is clear, confident, and natural at every interaction with a u…"
type textarea "*"
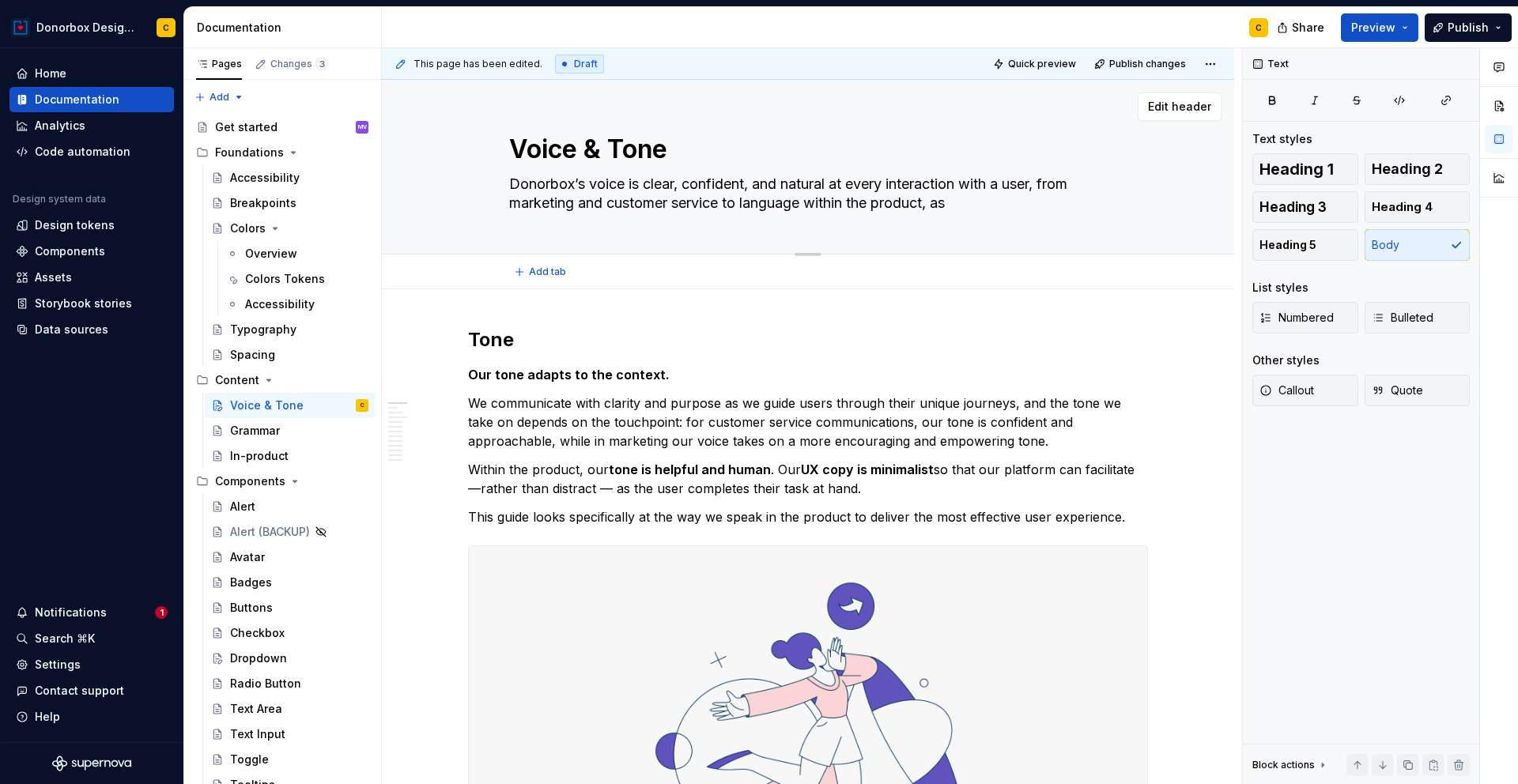
type textarea "Donorbox’s voice is clear, confident, and natural at every interaction with a u…"
type textarea "*"
type textarea "Donorbox’s voice is clear, confident, and natural at every interaction with a u…"
type textarea "*"
type textarea "Donorbox’s voice is clear, confident, and natural at every interaction with a u…"
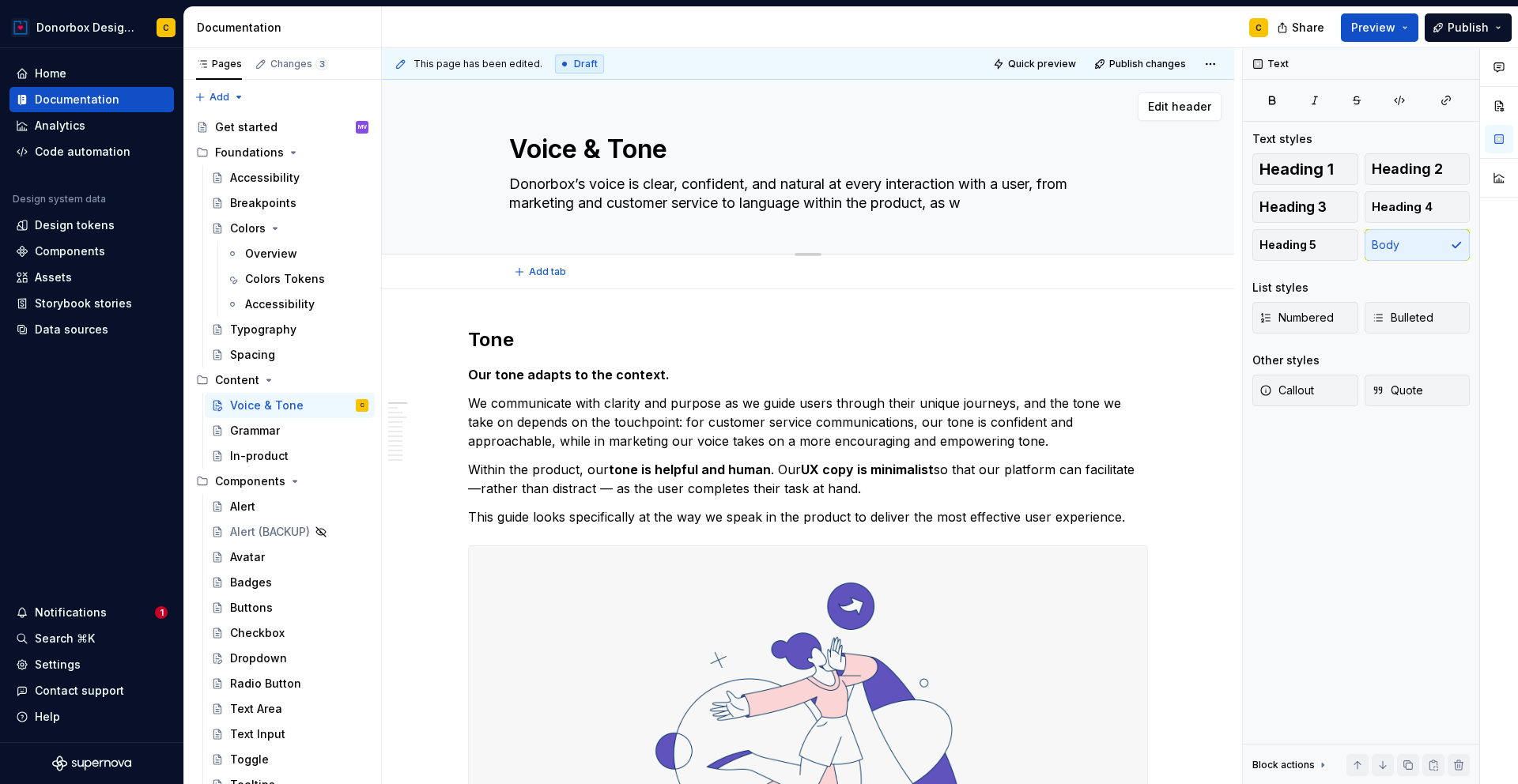
type textarea "*"
type textarea "Donorbox’s voice is clear, confident, and natural at every interaction with a u…"
type textarea "*"
type textarea "Donorbox’s voice is clear, confident, and natural at every interaction with a u…"
type textarea "*"
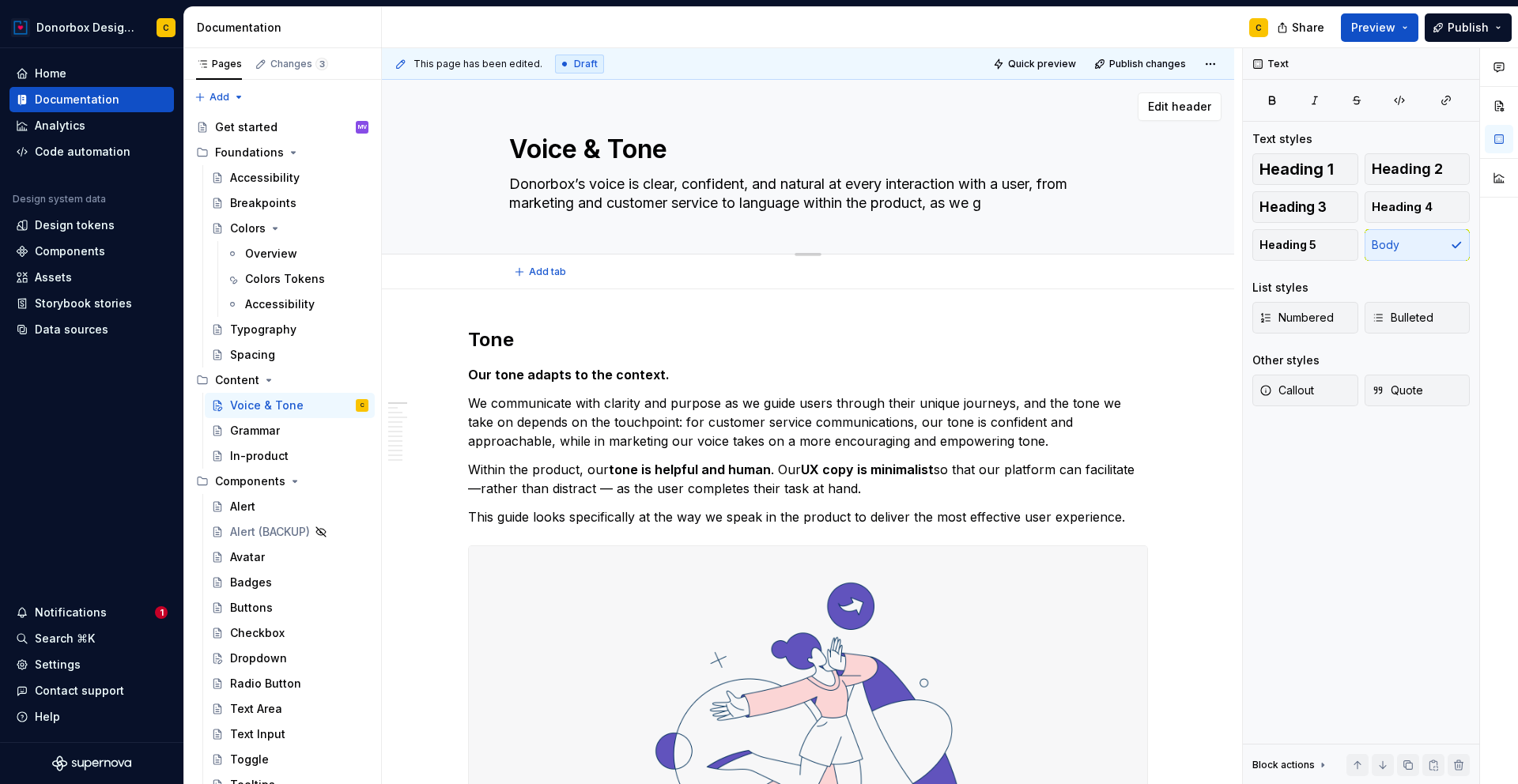
type textarea "Donorbox’s voice is clear, confident, and natural at every interaction with a u…"
type textarea "*"
type textarea "Donorbox’s voice is clear, confident, and natural at every interaction with a u…"
type textarea "*"
type textarea "Donorbox’s voice is clear, confident, and natural at every interaction with a u…"
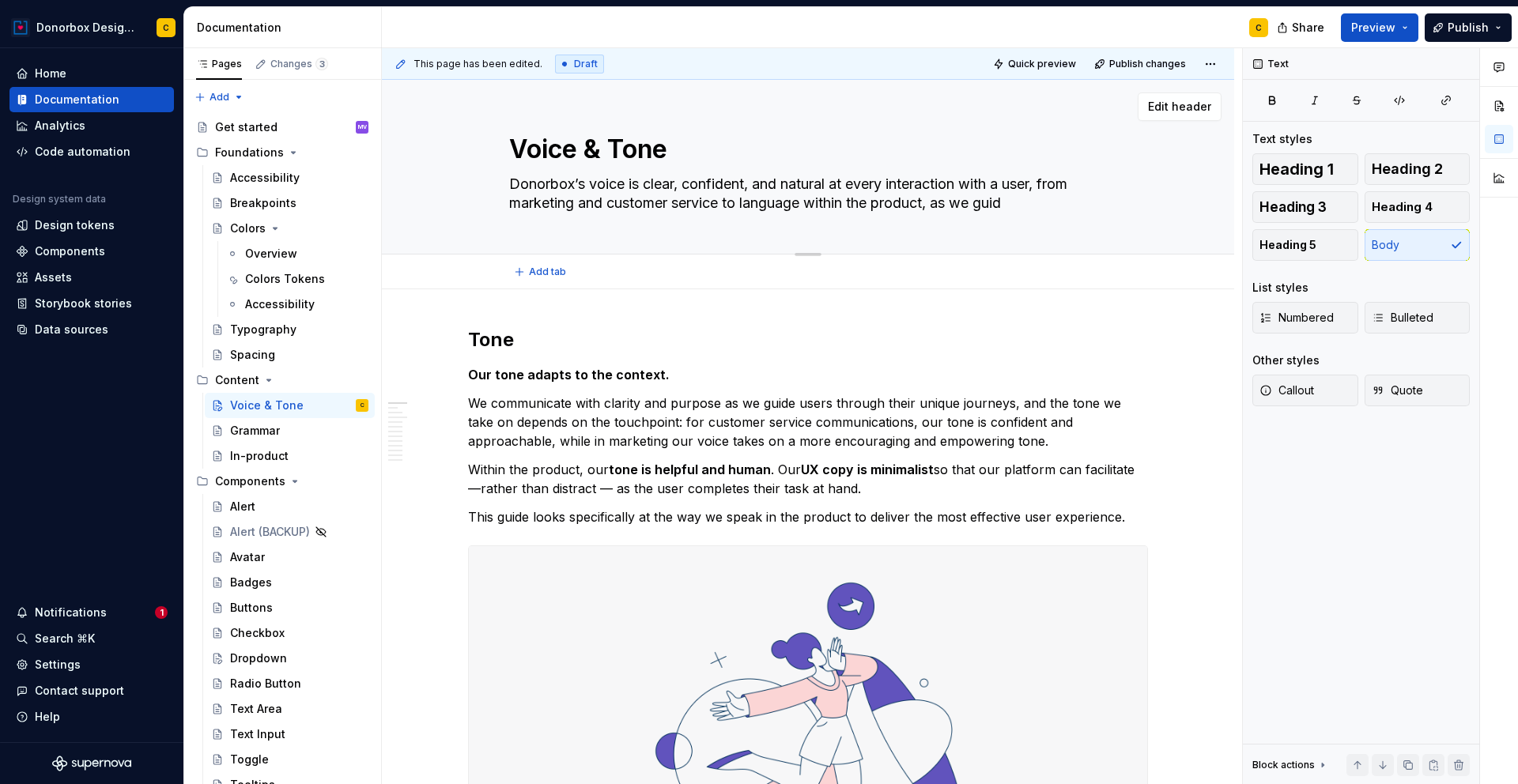
type textarea "*"
type textarea "Donorbox’s voice is clear, confident, and natural at every interaction with a u…"
type textarea "*"
type textarea "Donorbox’s voice is clear, confident, and natural at every interaction with a u…"
type textarea "*"
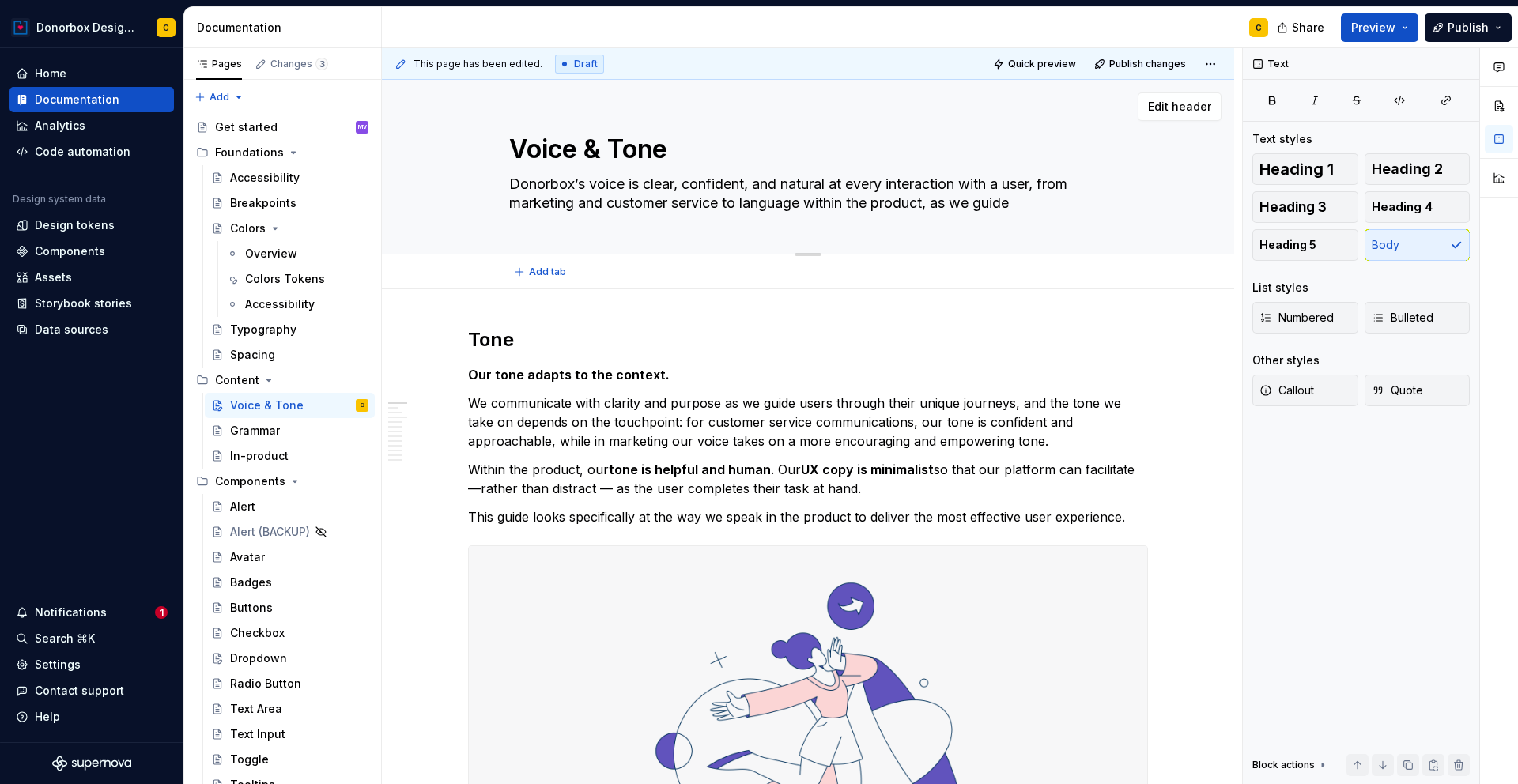
type textarea "Donorbox’s voice is clear, confident, and natural at every interaction with a u…"
type textarea "*"
type textarea "Donorbox’s voice is clear, confident, and natural at every interaction with a u…"
type textarea "*"
type textarea "Donorbox’s voice is clear, confident, and natural at every interaction with a u…"
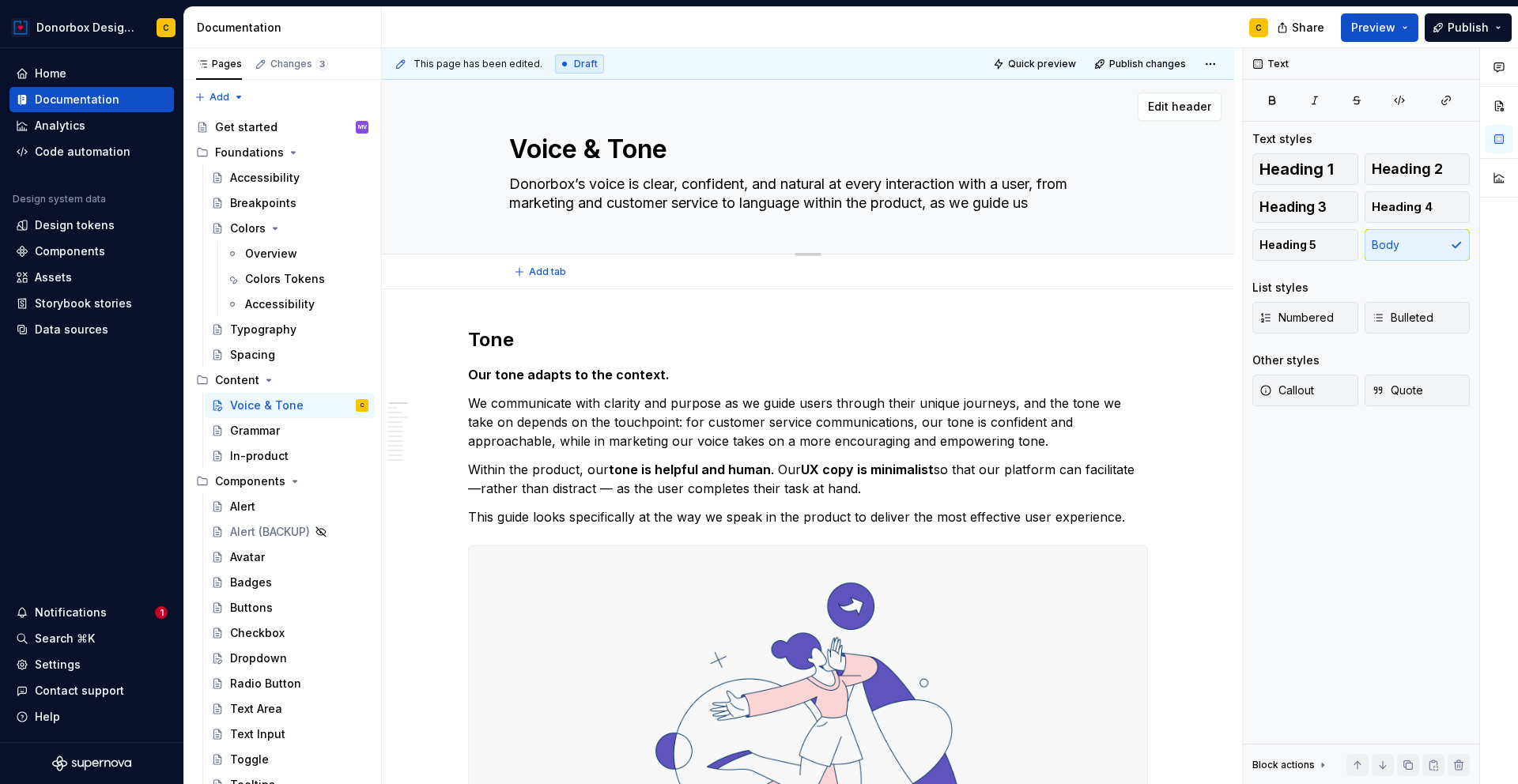
type textarea "*"
type textarea "Donorbox’s voice is clear, confident, and natural at every interaction with a u…"
type textarea "*"
type textarea "Donorbox’s voice is clear, confident, and natural at every interaction with a u…"
type textarea "*"
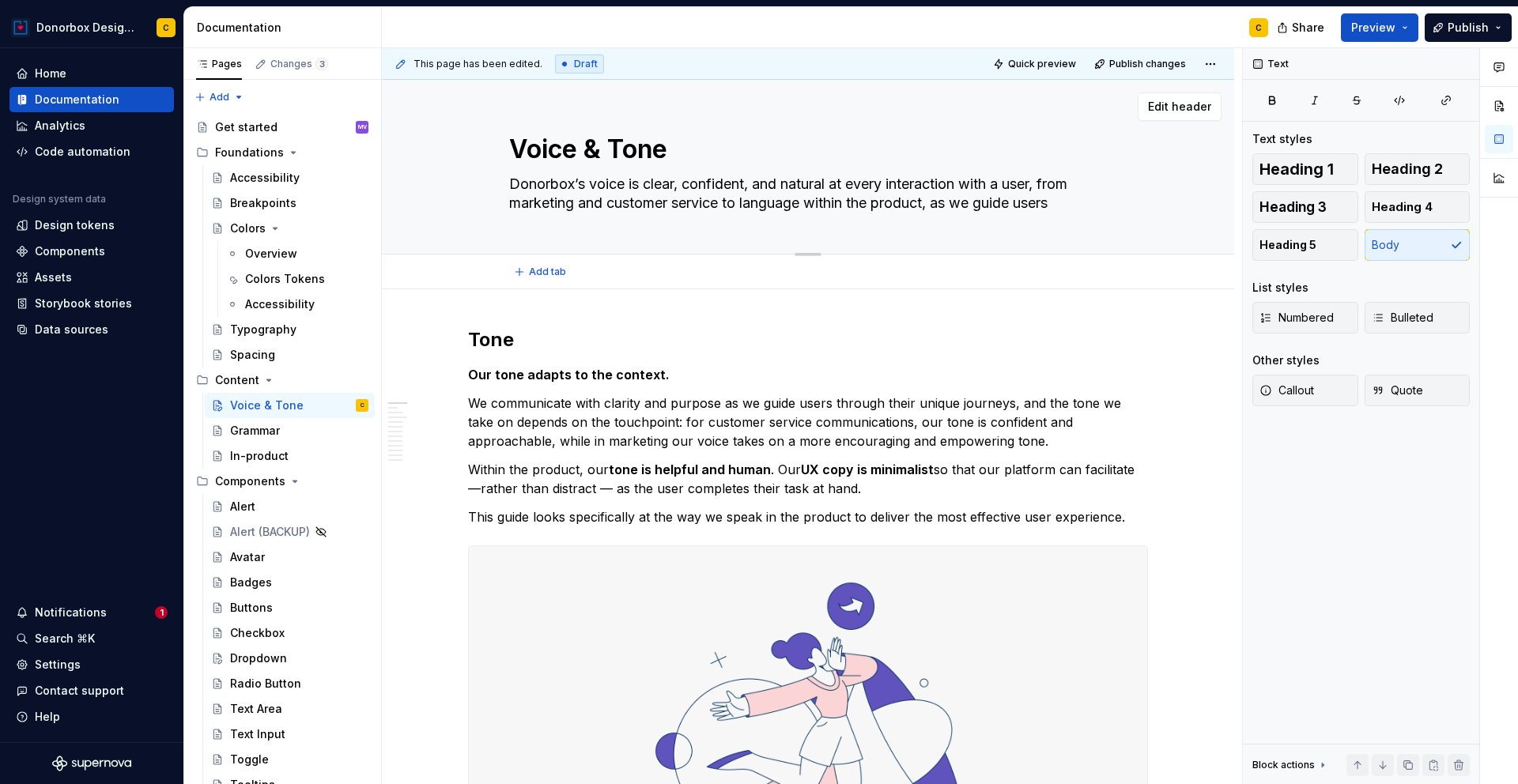
type textarea "Donorbox’s voice is clear, confident, and natural at every interaction with a u…"
type textarea "*"
type textarea "Donorbox’s voice is clear, confident, and natural at every interaction with a u…"
type textarea "*"
type textarea "Donorbox’s voice is clear, confident, and natural at every interaction with a u…"
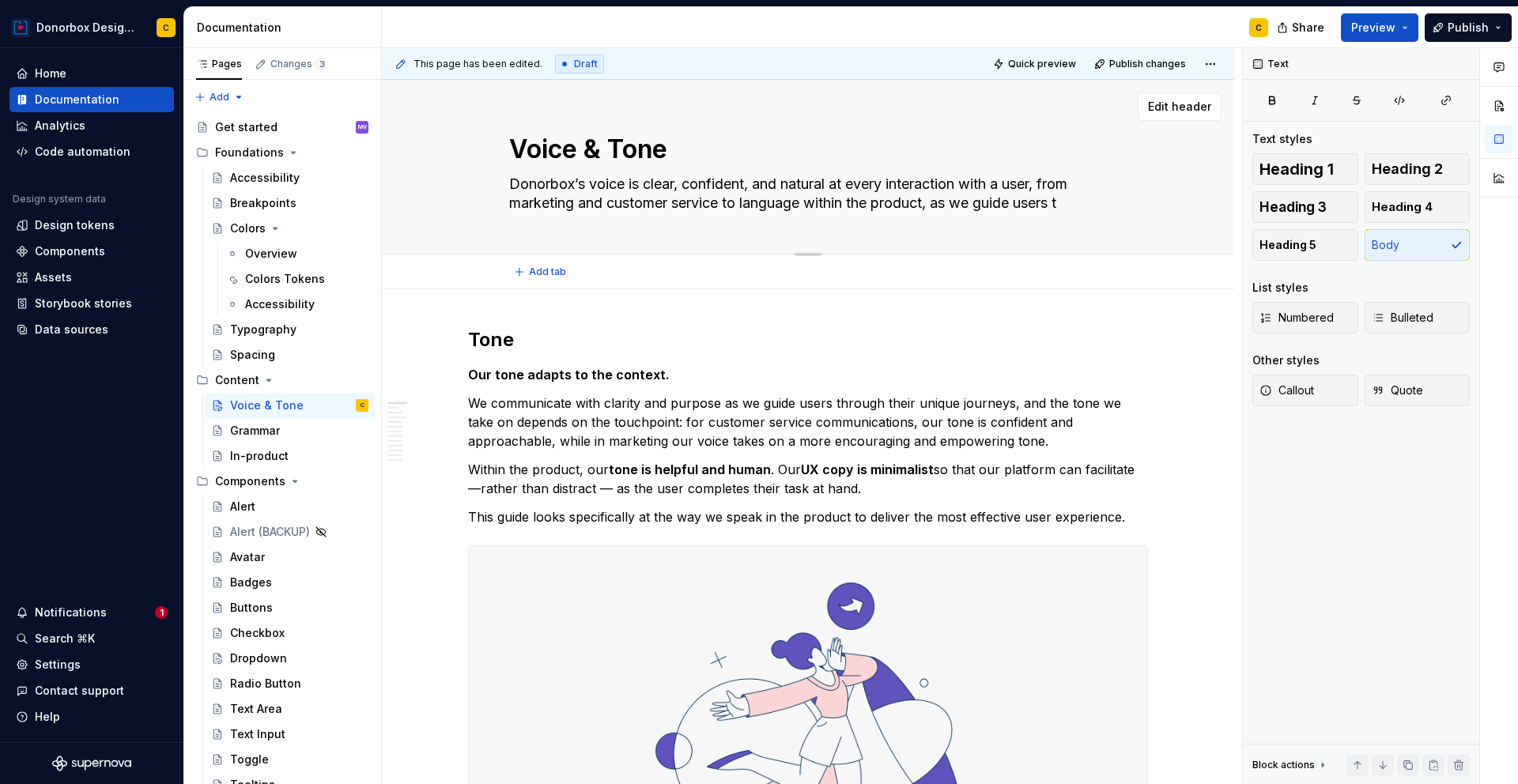
type textarea "*"
type textarea "Donorbox’s voice is clear, confident, and natural at every interaction with a u…"
type textarea "*"
type textarea "Donorbox’s voice is clear, confident, and natural at every interaction with a u…"
type textarea "*"
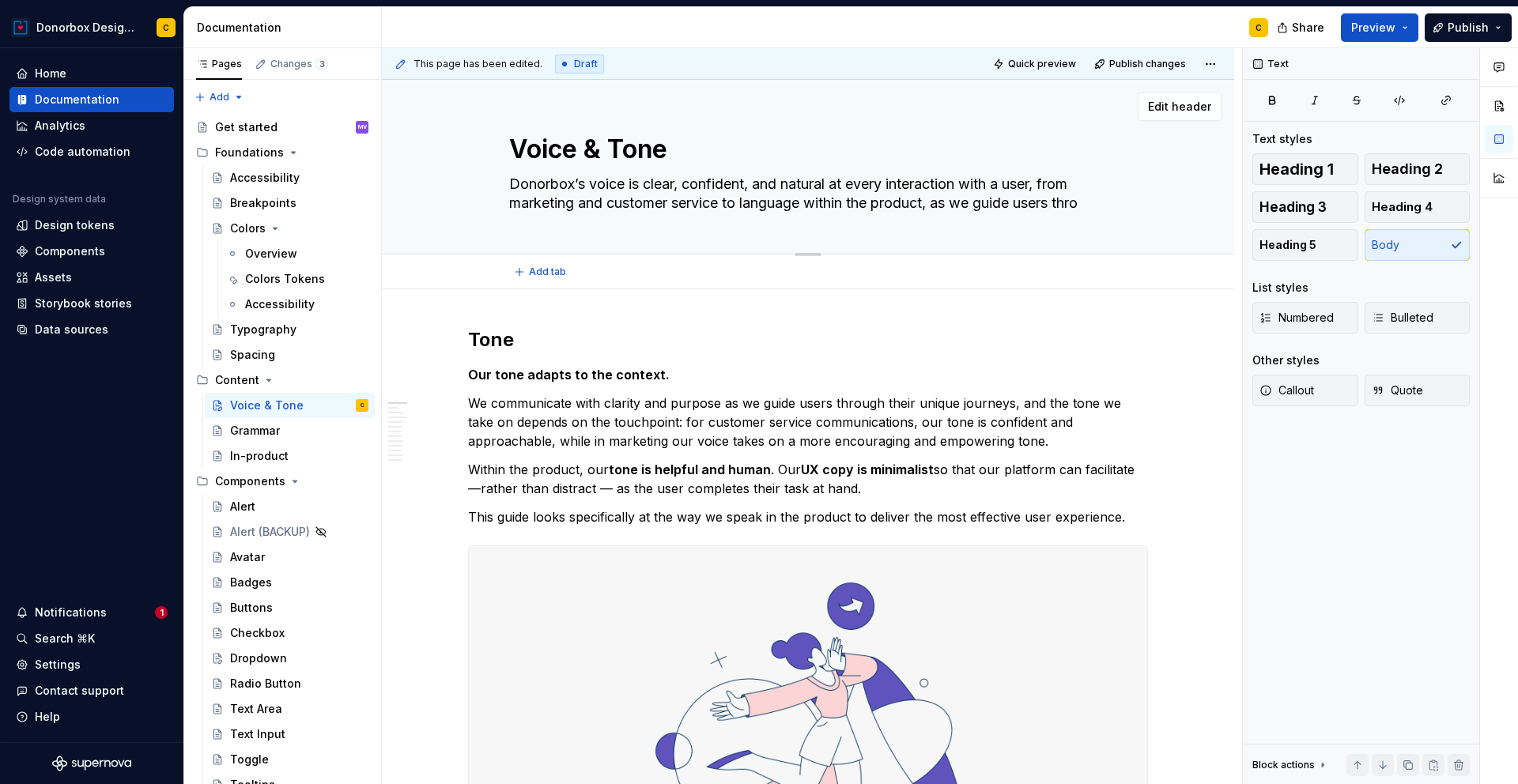
type textarea "Donorbox’s voice is clear, confident, and natural at every interaction with a u…"
type textarea "*"
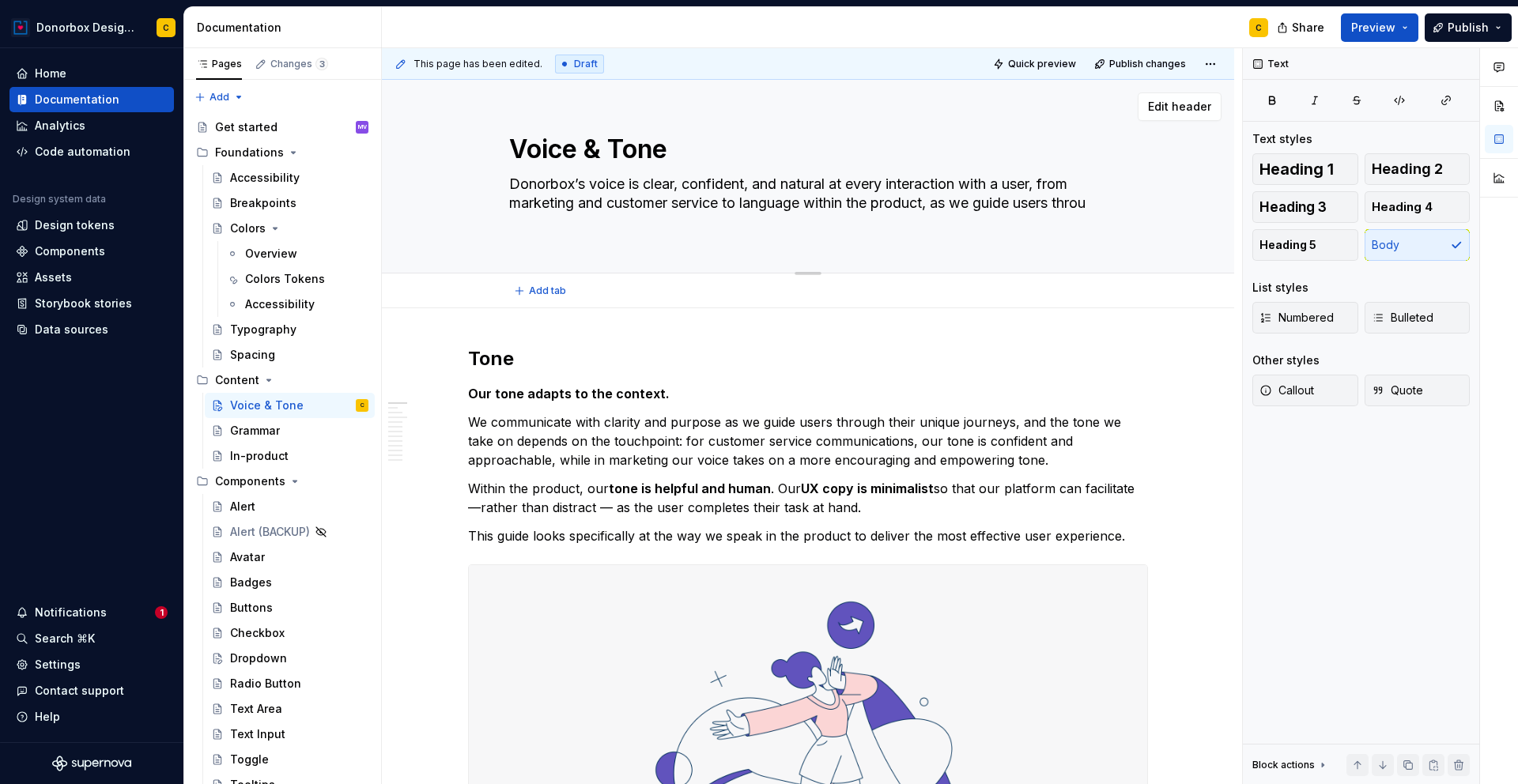
type textarea "Donorbox’s voice is clear, confident, and natural at every interaction with a u…"
type textarea "*"
type textarea "Donorbox’s voice is clear, confident, and natural at every interaction with a u…"
type textarea "*"
type textarea "Donorbox’s voice is clear, confident, and natural at every interaction with a u…"
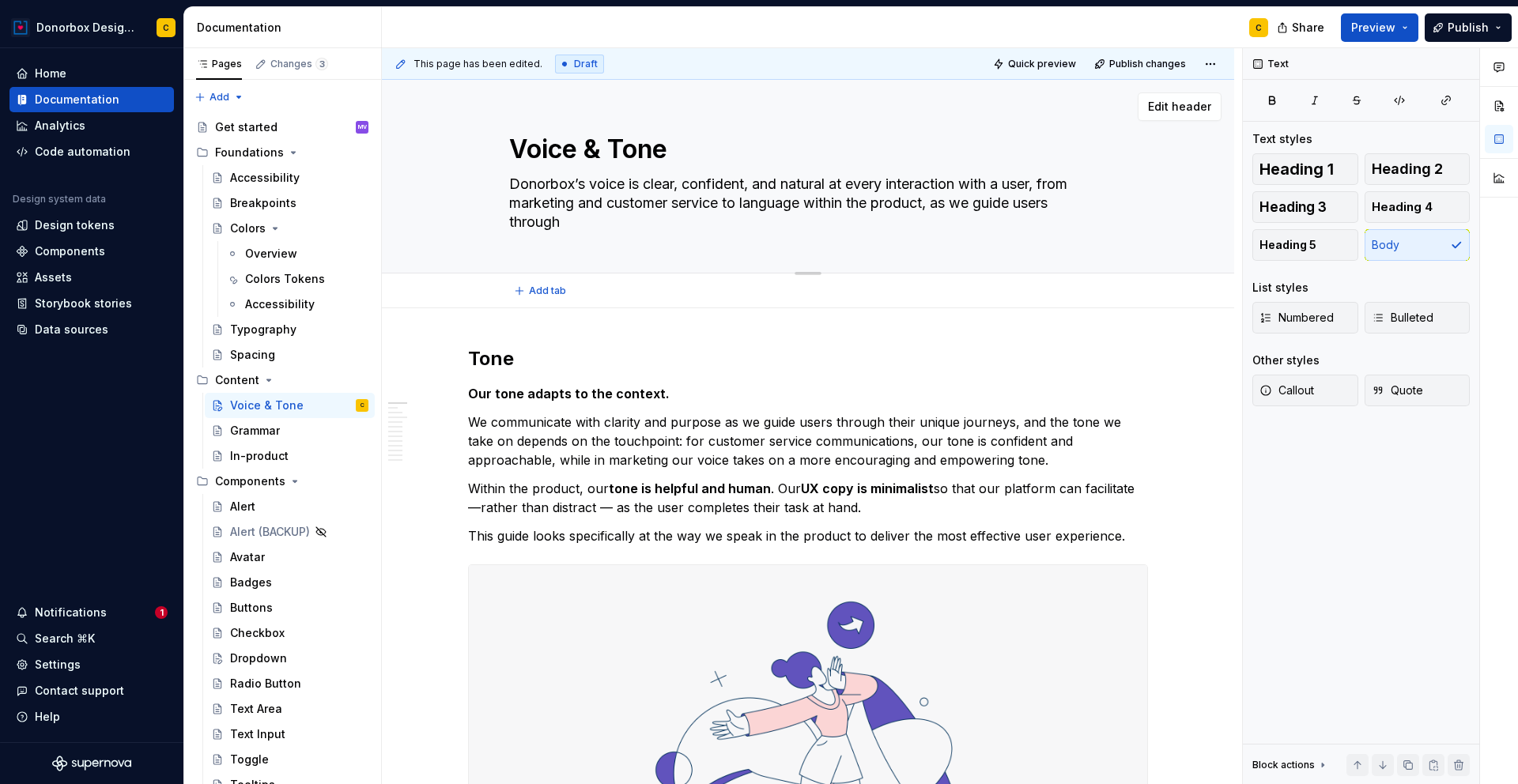
type textarea "*"
type textarea "Donorbox’s voice is clear, confident, and natural at every interaction with a u…"
type textarea "*"
type textarea "Donorbox’s voice is clear, confident, and natural at every interaction with a u…"
type textarea "*"
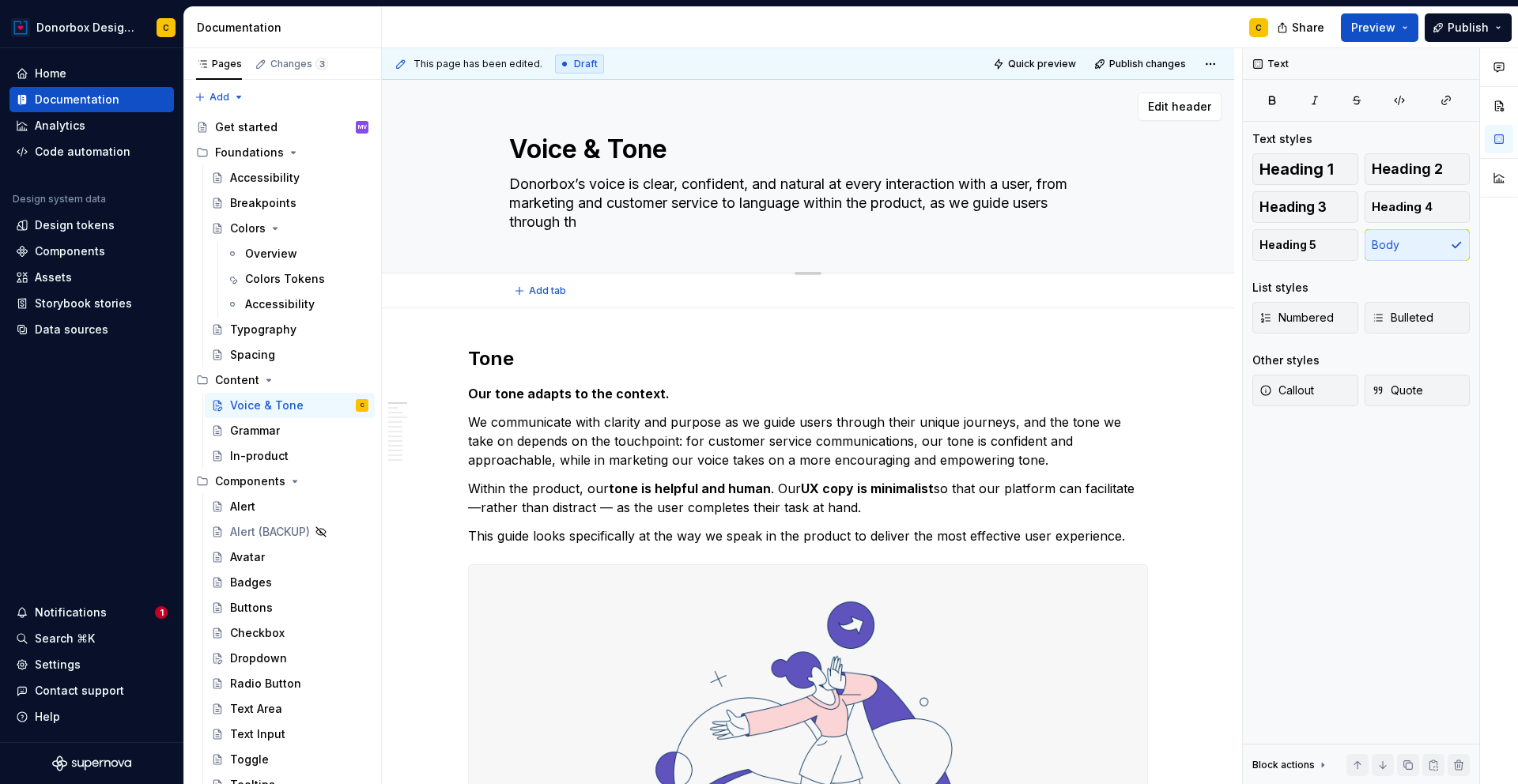
type textarea "Donorbox’s voice is clear, confident, and natural at every interaction with a u…"
type textarea "*"
type textarea "Donorbox’s voice is clear, confident, and natural at every interaction with a u…"
type textarea "*"
type textarea "Donorbox’s voice is clear, confident, and natural at every interaction with a u…"
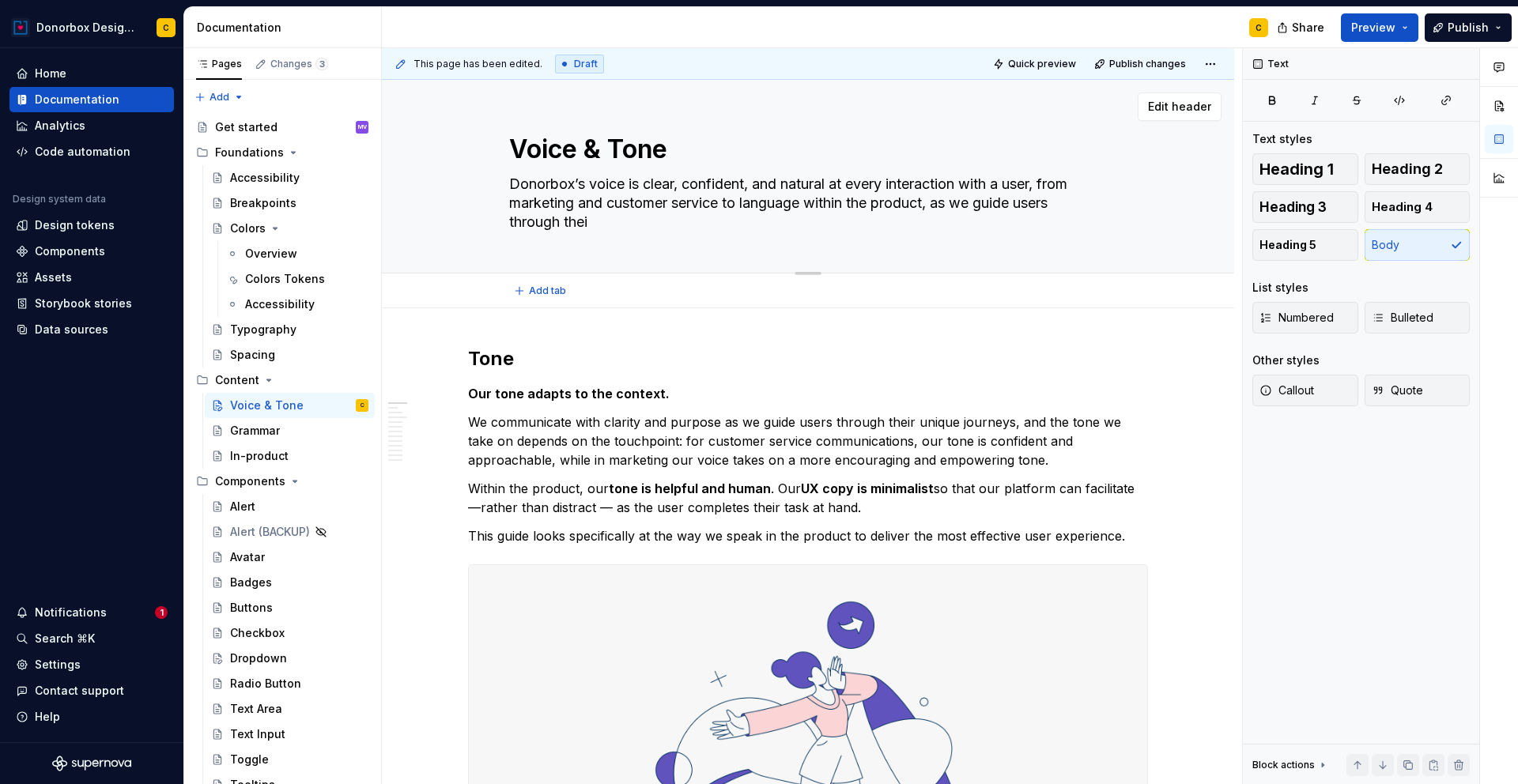
type textarea "*"
type textarea "Donorbox’s voice is clear, confident, and natural at every interaction with a u…"
type textarea "*"
type textarea "Donorbox’s voice is clear, confident, and natural at every interaction with a u…"
type textarea "*"
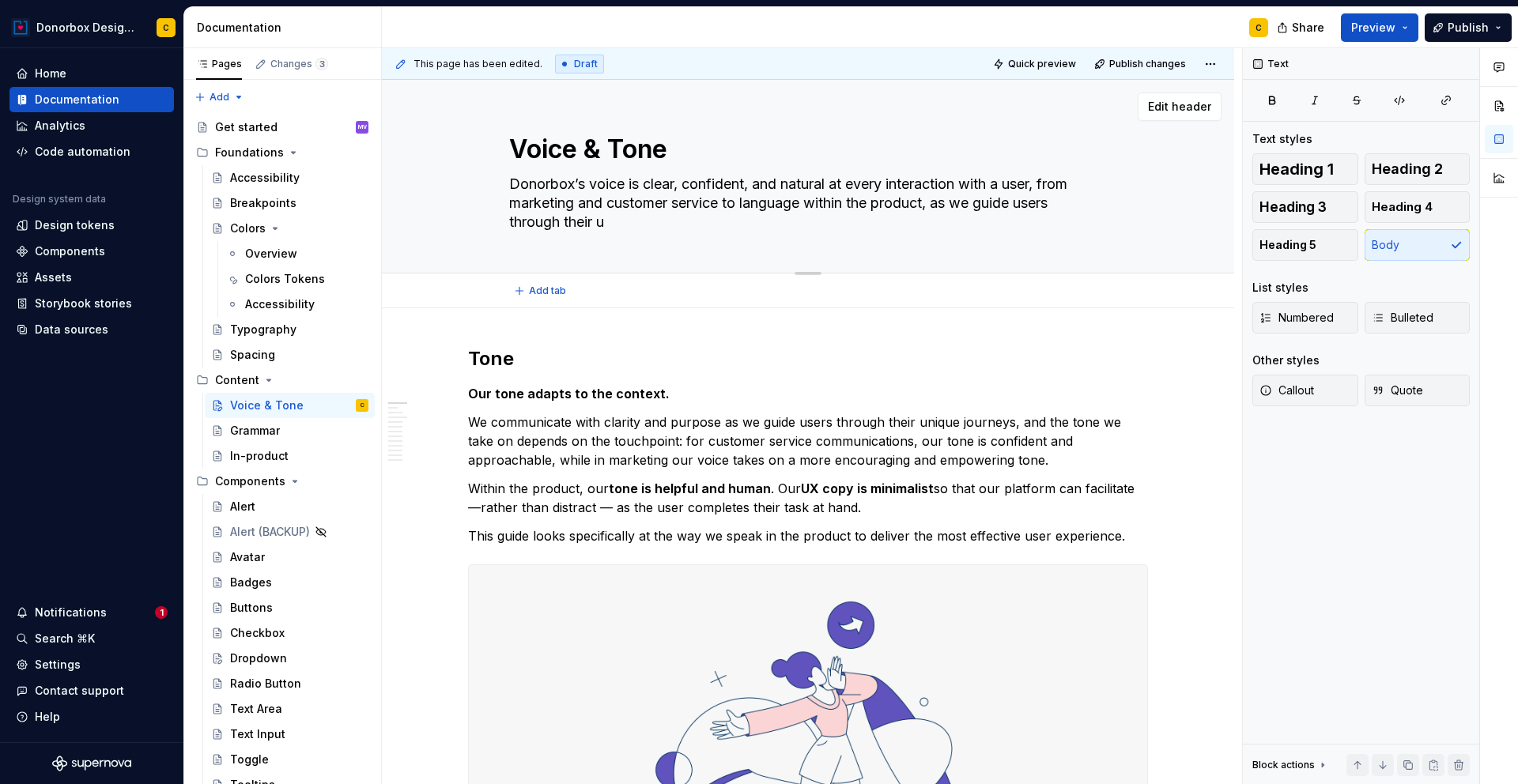
type textarea "Donorbox’s voice is clear, confident, and natural at every interaction with a u…"
type textarea "*"
type textarea "Donorbox’s voice is clear, confident, and natural at every interaction with a u…"
type textarea "*"
type textarea "Donorbox’s voice is clear, confident, and natural at every interaction with a u…"
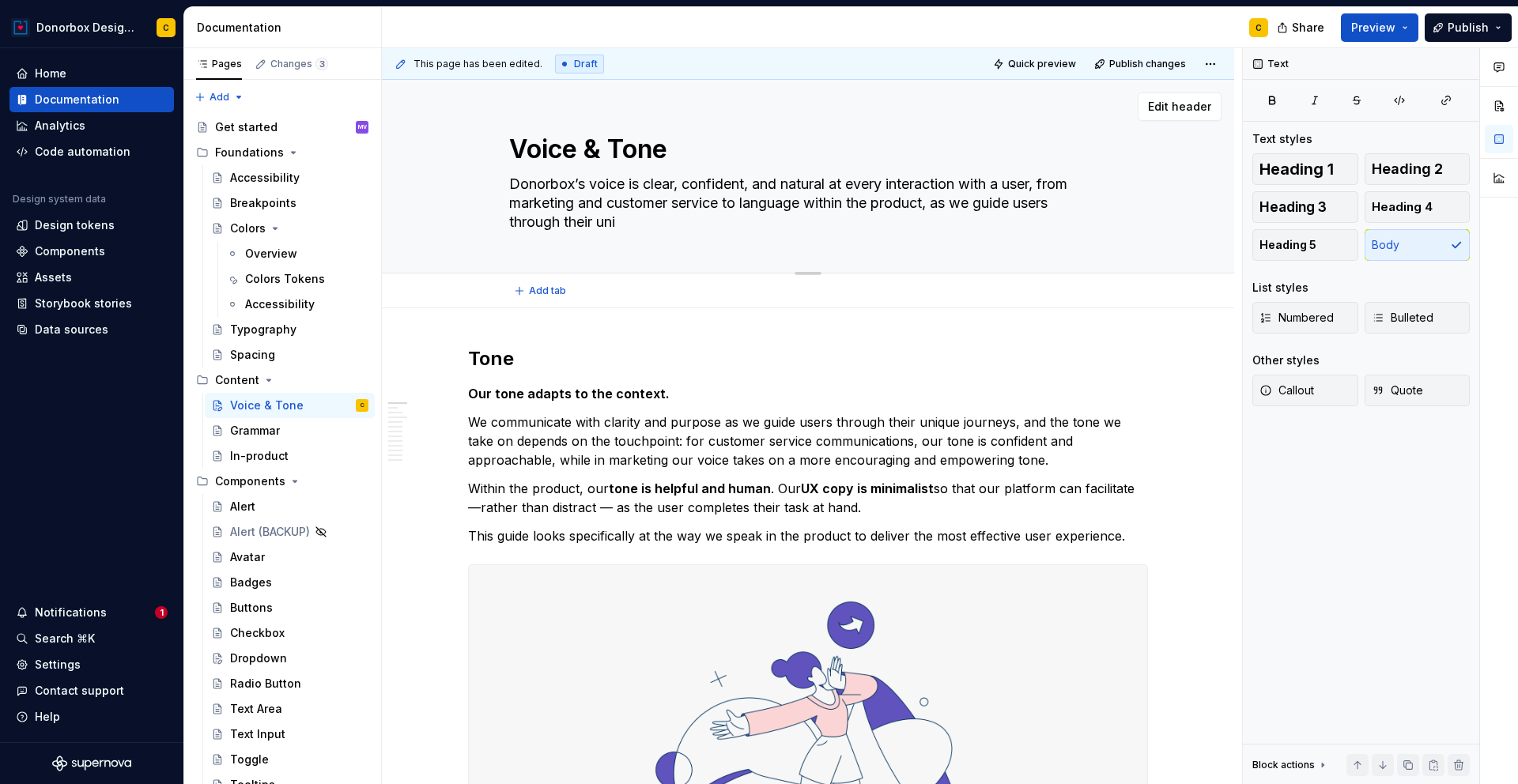
type textarea "*"
type textarea "Donorbox’s voice is clear, confident, and natural at every interaction with a u…"
type textarea "*"
type textarea "Donorbox’s voice is clear, confident, and natural at every interaction with a u…"
type textarea "*"
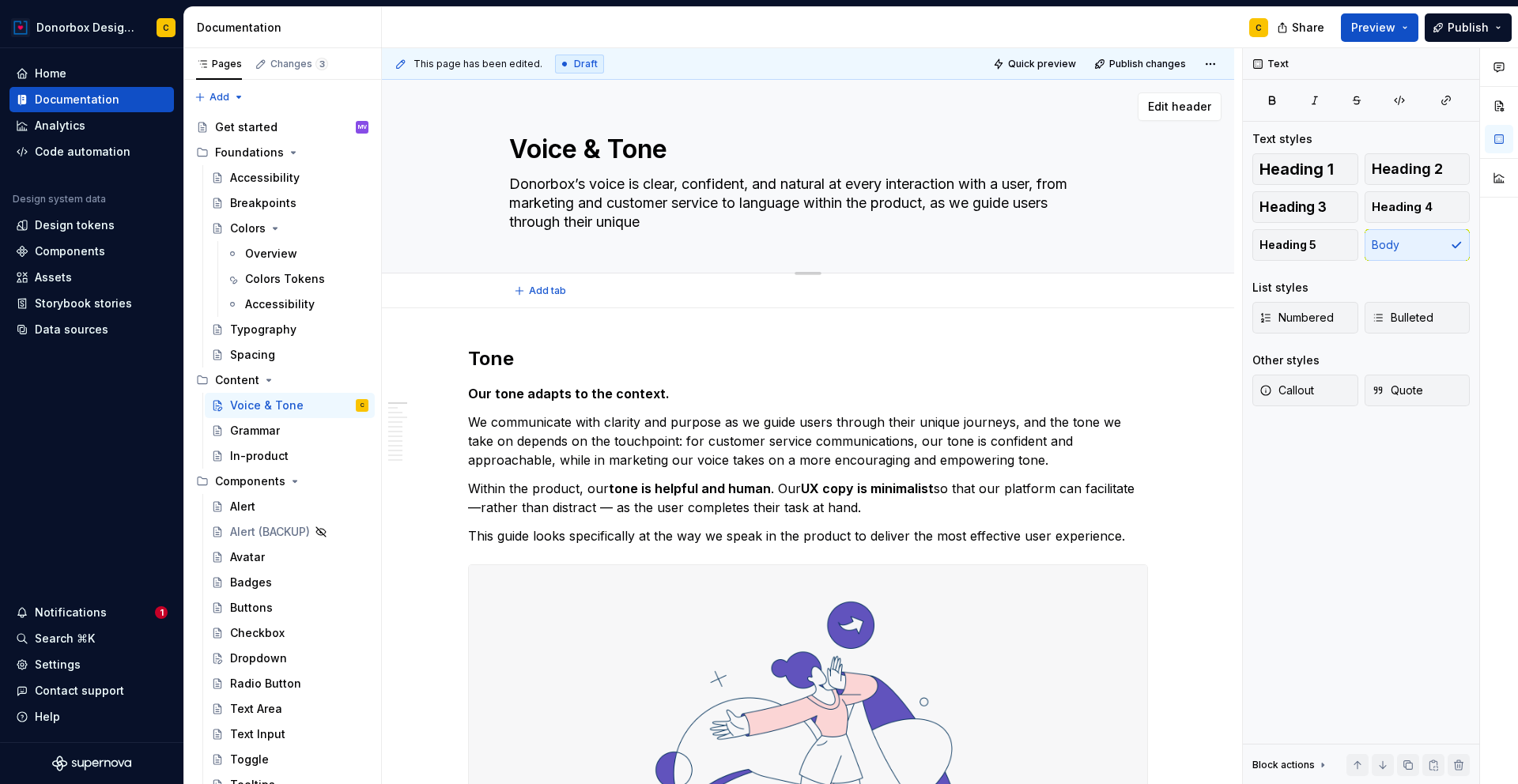
type textarea "Donorbox’s voice is clear, confident, and natural at every interaction with a u…"
type textarea "*"
type textarea "Donorbox’s voice is clear, confident, and natural at every interaction with a u…"
type textarea "*"
type textarea "Donorbox’s voice is clear, confident, and natural at every interaction with a u…"
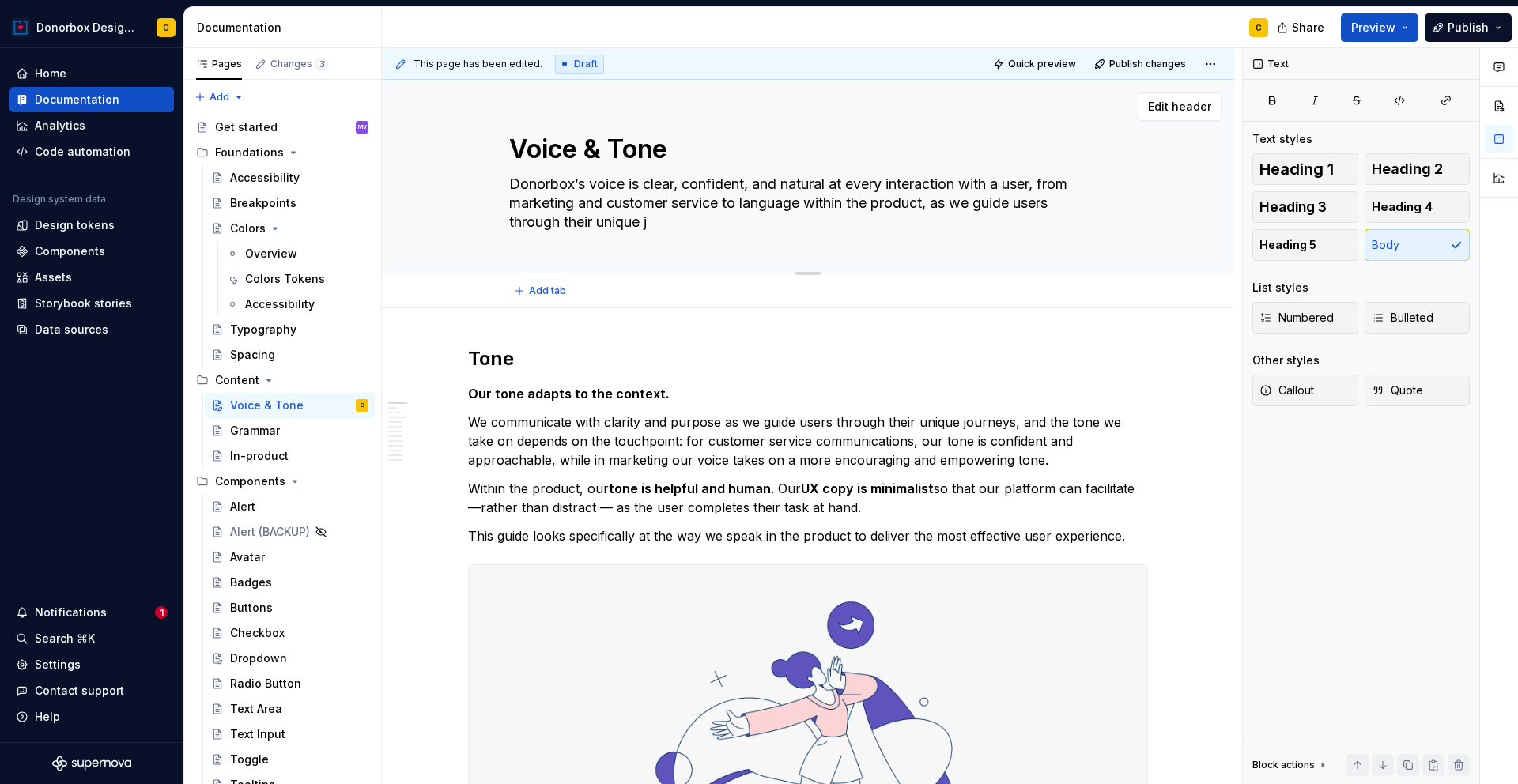
type textarea "*"
type textarea "Donorbox’s voice is clear, confident, and natural at every interaction with a u…"
type textarea "*"
type textarea "Donorbox’s voice is clear, confident, and natural at every interaction with a u…"
type textarea "*"
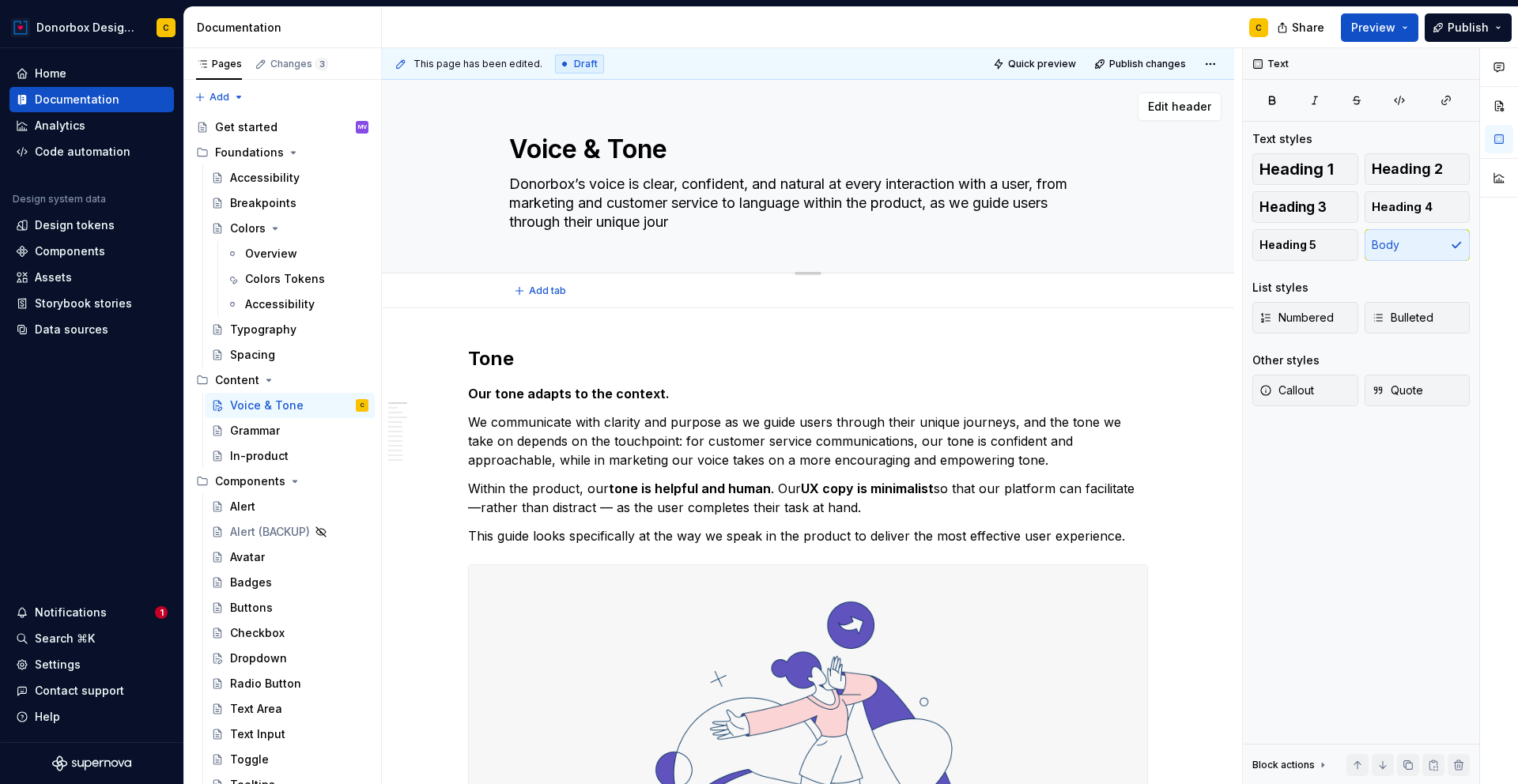
type textarea "Donorbox’s voice is clear, confident, and natural at every interaction with a u…"
type textarea "*"
type textarea "Donorbox’s voice is clear, confident, and natural at every interaction with a u…"
type textarea "*"
type textarea "Donorbox’s voice is clear, confident, and natural at every interaction with a u…"
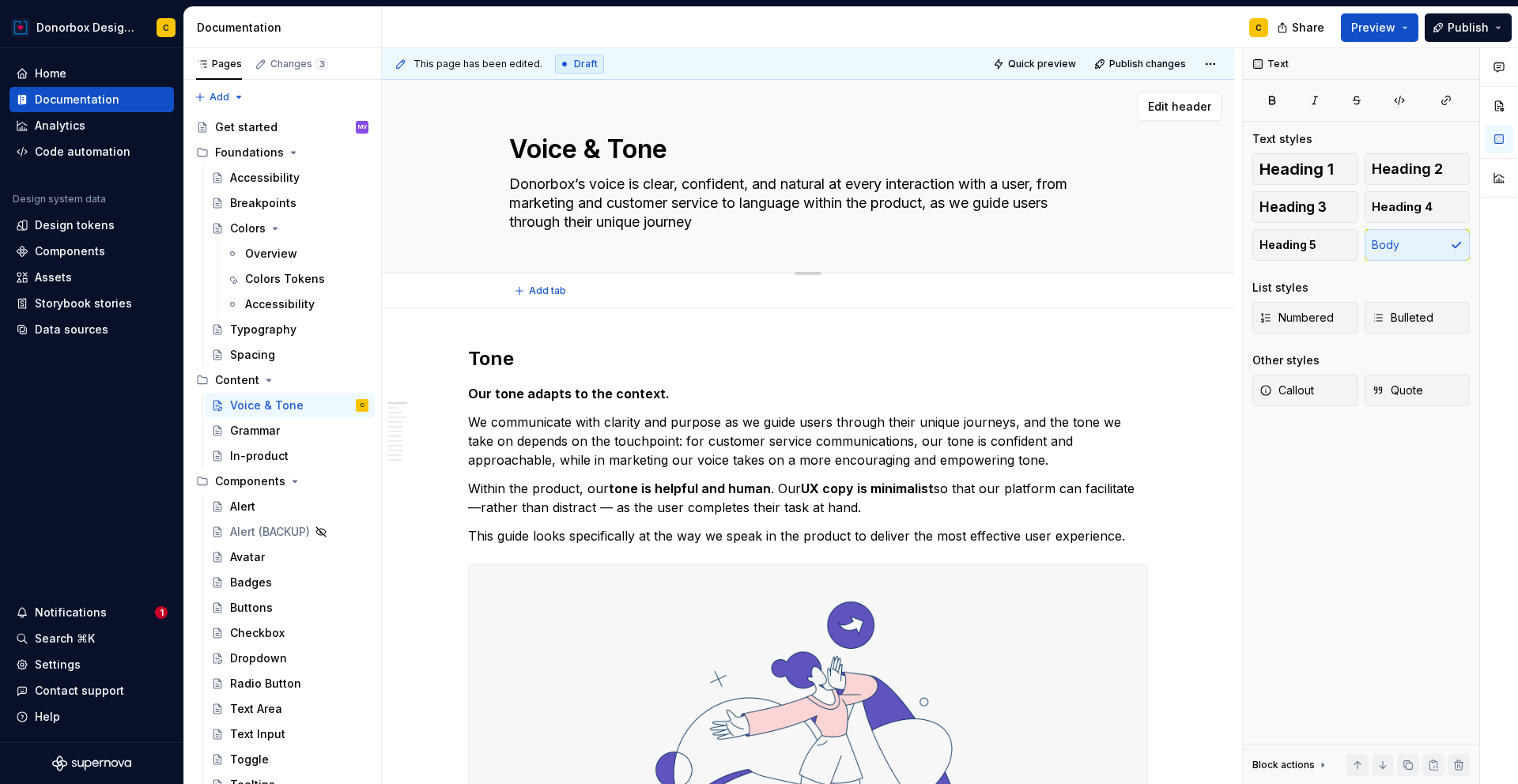
type textarea "*"
type textarea "Donorbox’s voice is clear, confident, and natural at every interaction with a u…"
click at [743, 205] on textarea "Donorbox’s voice is clear, confident, and natural at every interaction with a u…" at bounding box center [805, 203] width 597 height 63
click at [706, 223] on textarea "Donorbox’s voice is clear, confident, and natural at every interaction with a u…" at bounding box center [805, 203] width 597 height 63
type textarea "*"
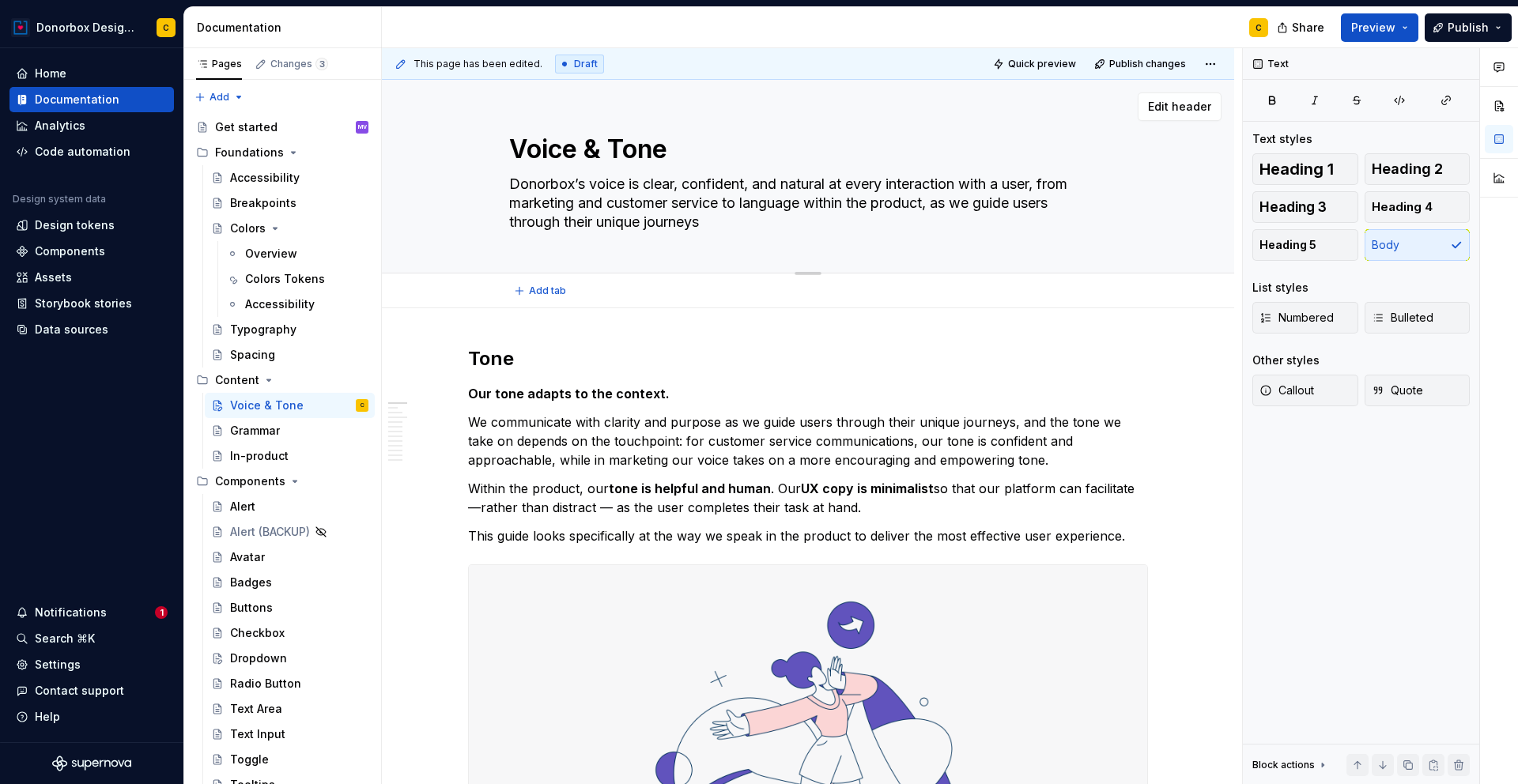
type textarea "Donorbox’s voice is clear, confident, and natural at every interaction with a u…"
type textarea "*"
type textarea "Donorbox’s voice is clear, confident, and natural at every interaction with a u…"
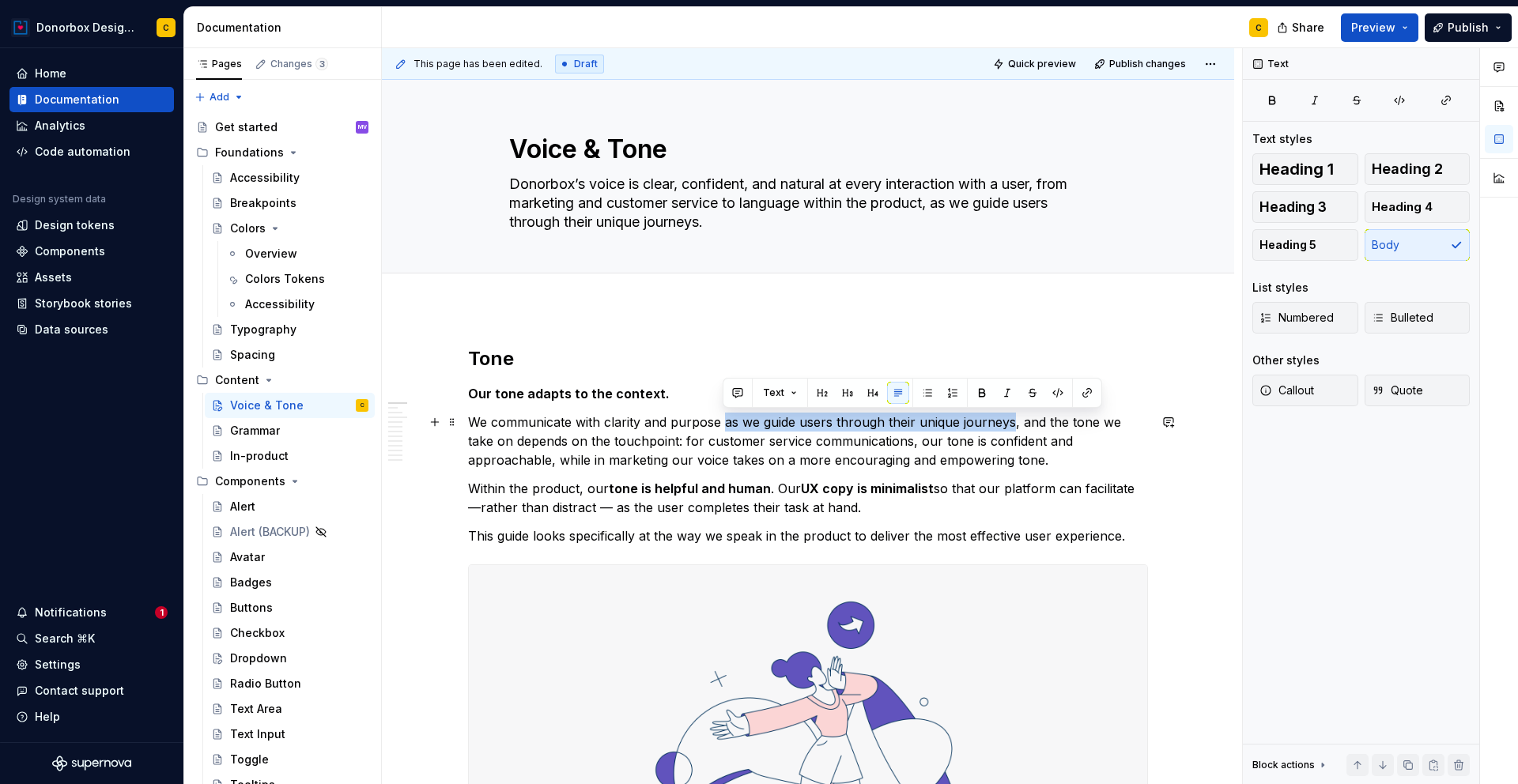
drag, startPoint x: 721, startPoint y: 424, endPoint x: 1011, endPoint y: 422, distance: 290.0
click at [1011, 422] on p "We communicate with clarity and purpose as we guide users through their unique …" at bounding box center [808, 440] width 680 height 57
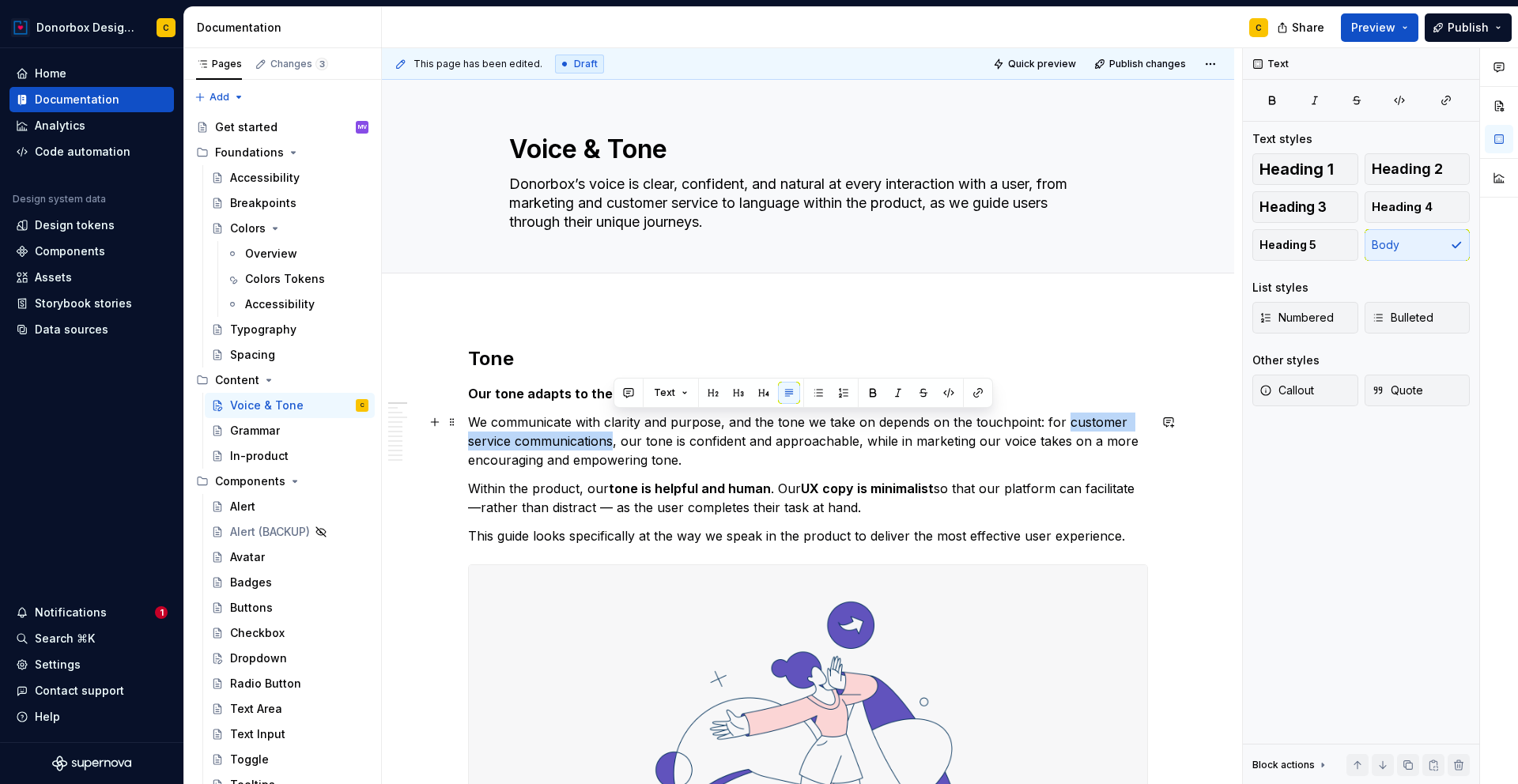
drag, startPoint x: 1063, startPoint y: 417, endPoint x: 612, endPoint y: 445, distance: 451.9
click at [612, 445] on p "We communicate with clarity and purpose, and the tone we take on depends on the…" at bounding box center [808, 440] width 680 height 57
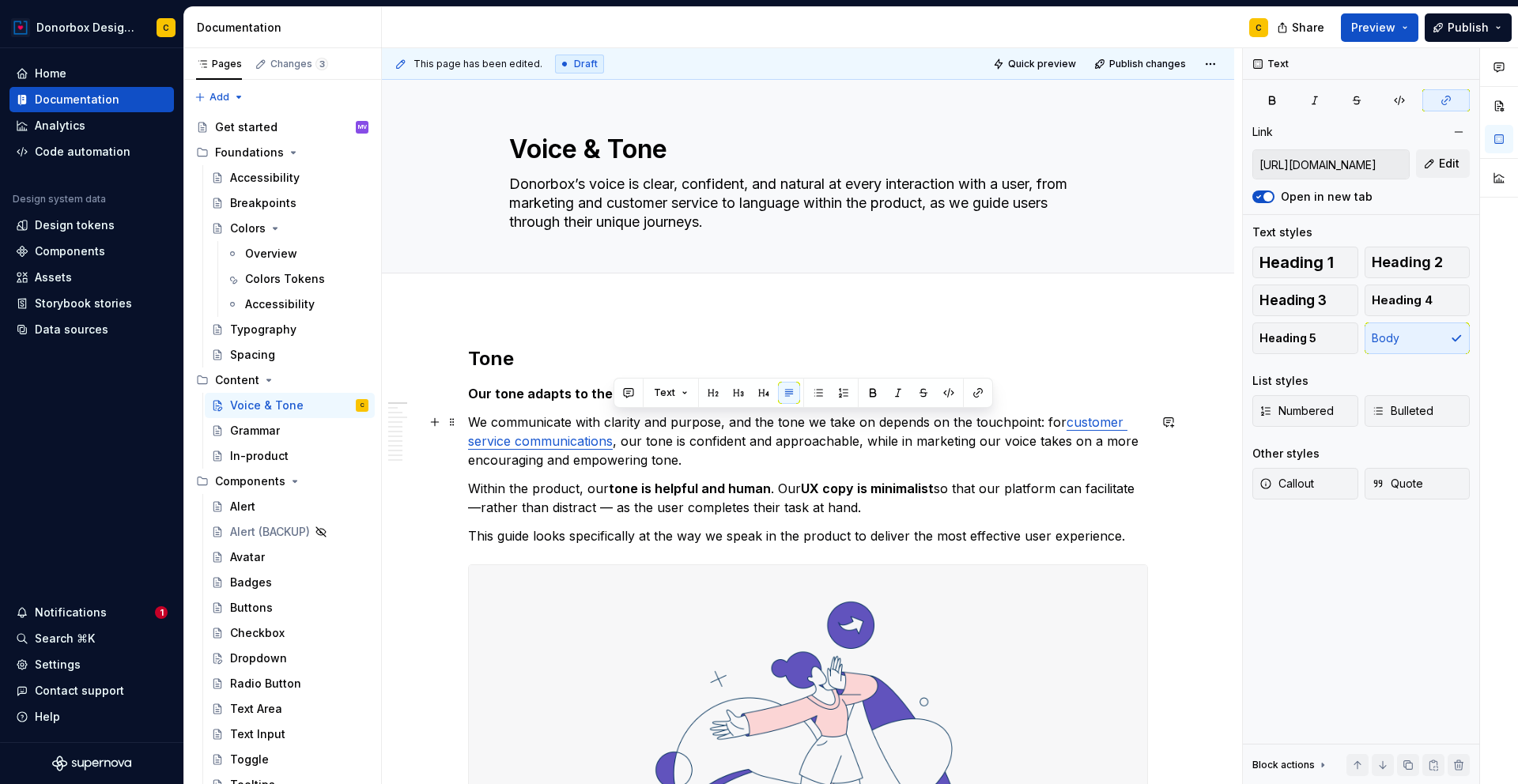
click at [728, 452] on p "We communicate with clarity and purpose, and the tone we take on depends on the…" at bounding box center [808, 440] width 680 height 57
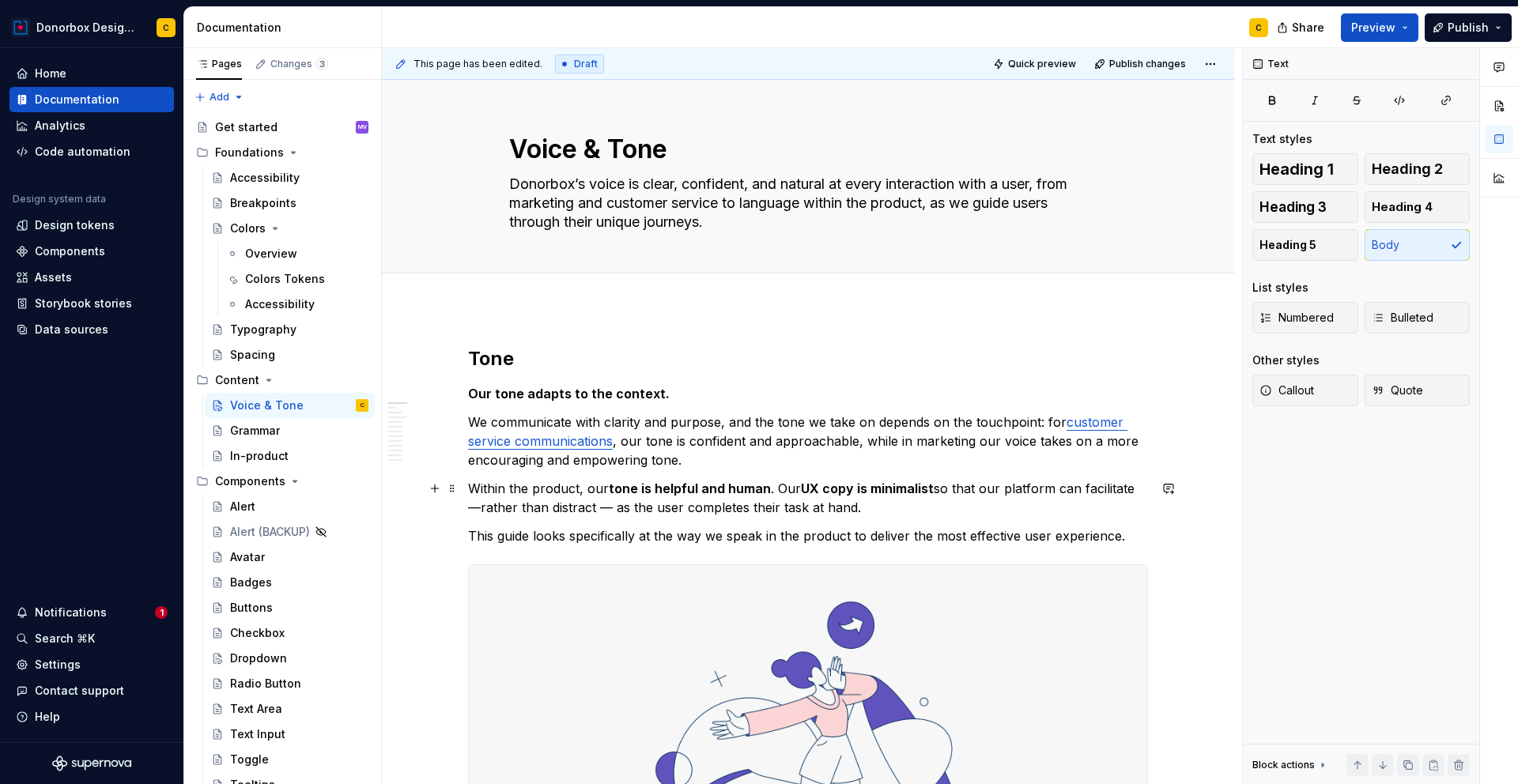
click at [578, 490] on p "Within the product, our tone is helpful and human . Our UX copy is minimalist s…" at bounding box center [808, 498] width 680 height 38
click at [492, 422] on p "We communicate with clarity and purpose, and the tone we take on depends on the…" at bounding box center [808, 440] width 680 height 57
click at [782, 421] on p "We always communicate with clarity and purpose, and the tone we take on depends…" at bounding box center [808, 440] width 680 height 57
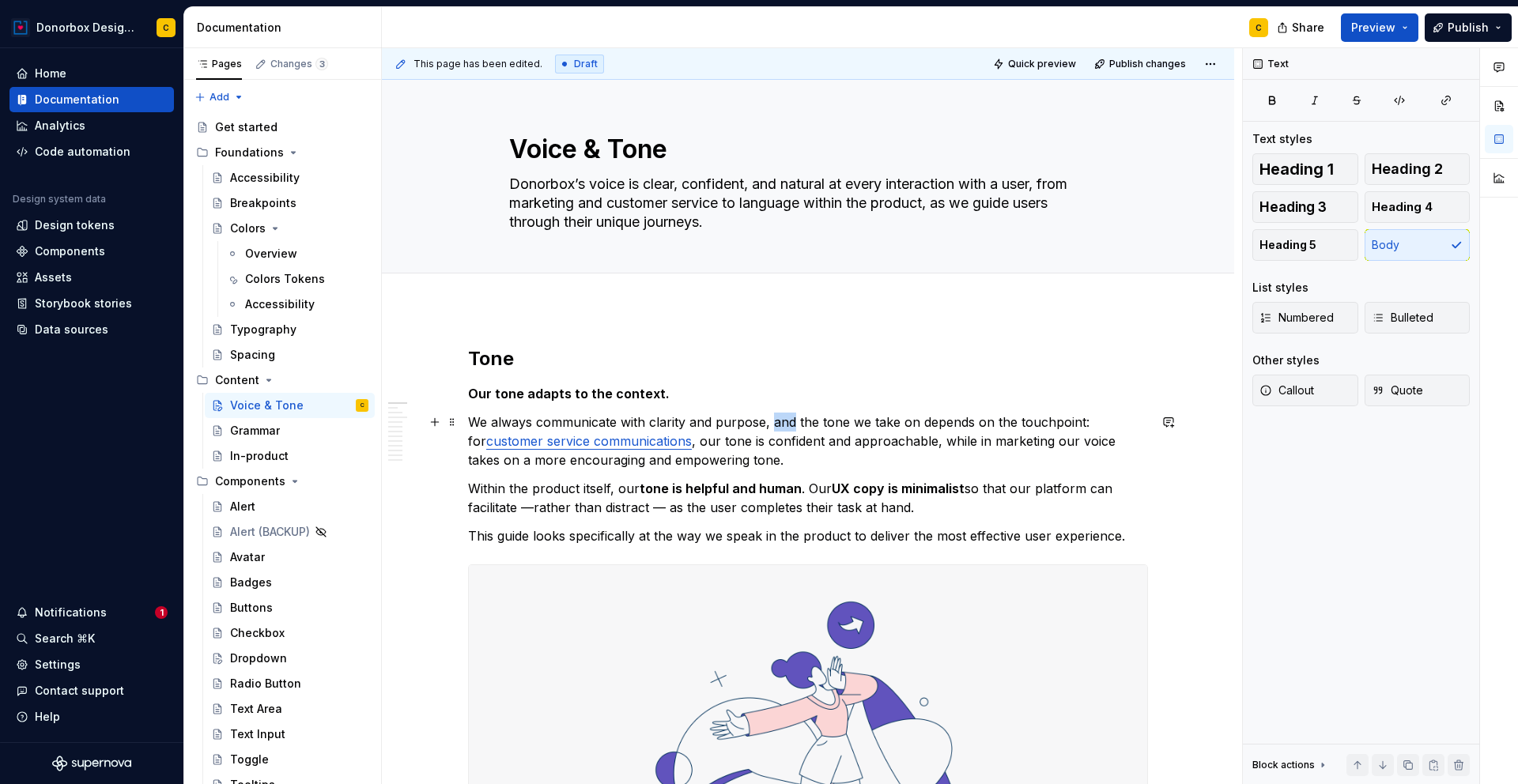
click at [782, 421] on p "We always communicate with clarity and purpose, and the tone we take on depends…" at bounding box center [808, 440] width 680 height 57
click at [966, 489] on p "Within the product itself, our tone is helpful and human . Our UX copy is minim…" at bounding box center [808, 498] width 680 height 38
click at [532, 512] on p "Within the product itself, our tone is helpful and human . Our UX copy is minim…" at bounding box center [808, 498] width 680 height 38
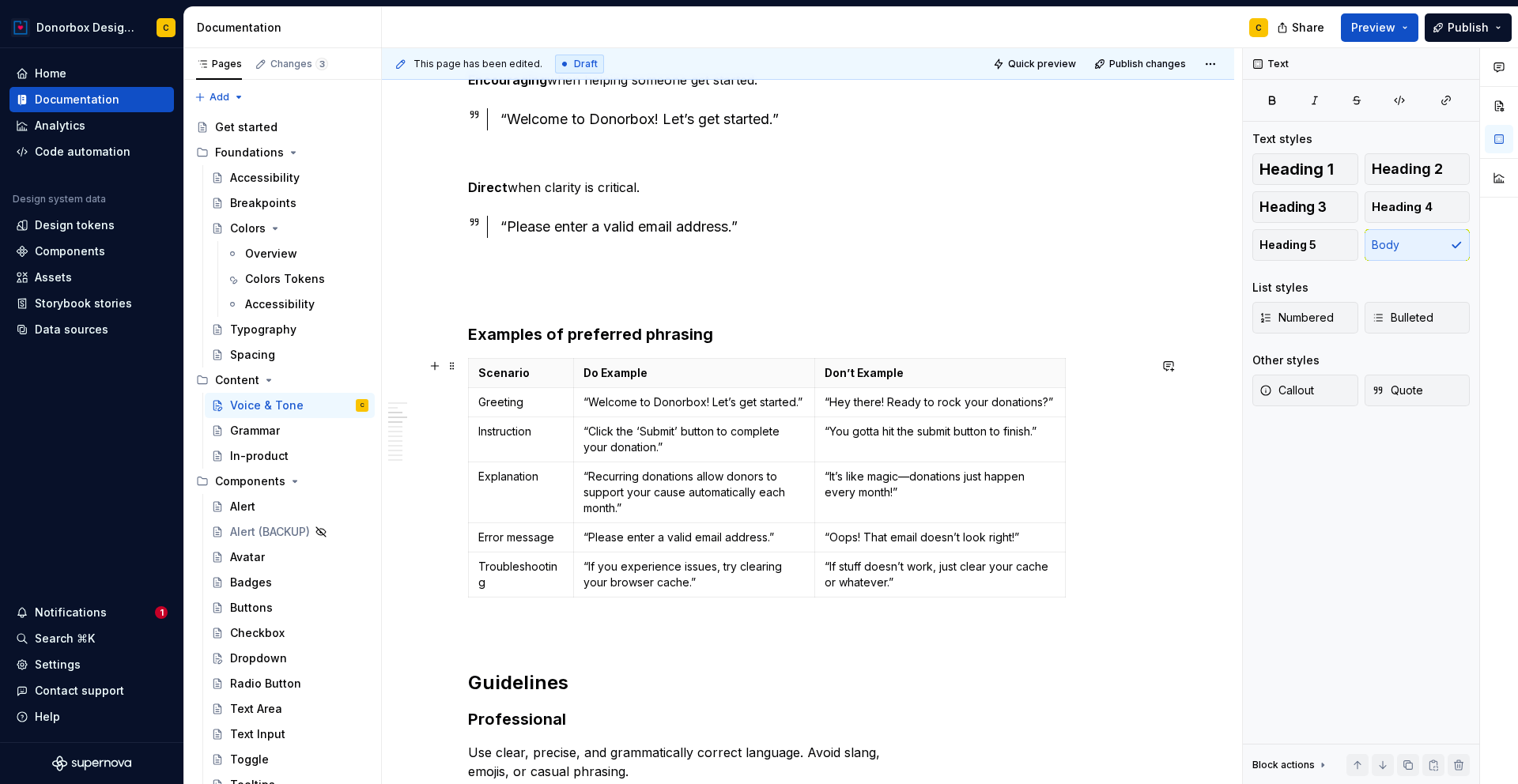
scroll to position [1080, 0]
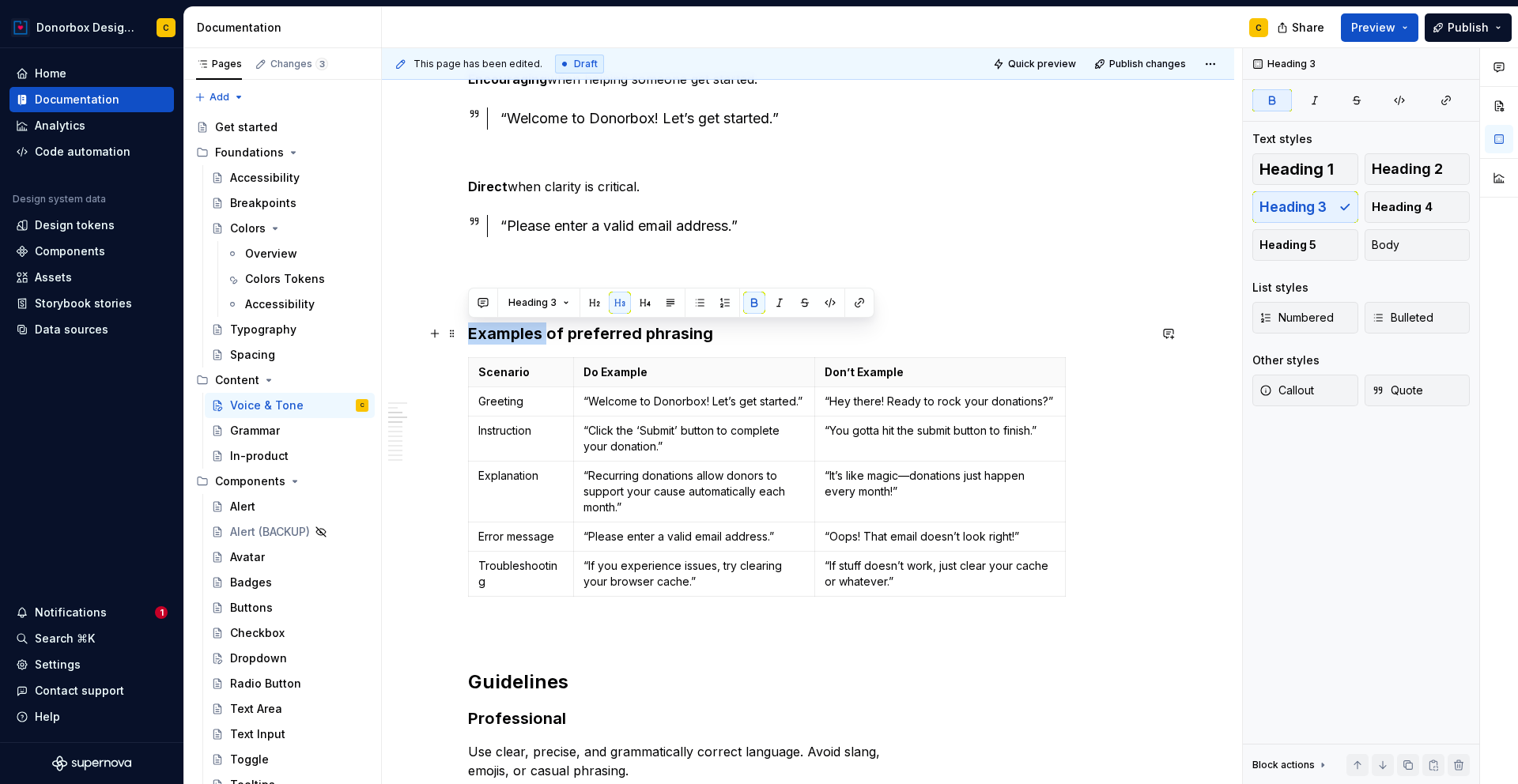
drag, startPoint x: 467, startPoint y: 331, endPoint x: 547, endPoint y: 333, distance: 80.0
click at [547, 333] on strong "Examples of preferred phrasing" at bounding box center [590, 333] width 245 height 19
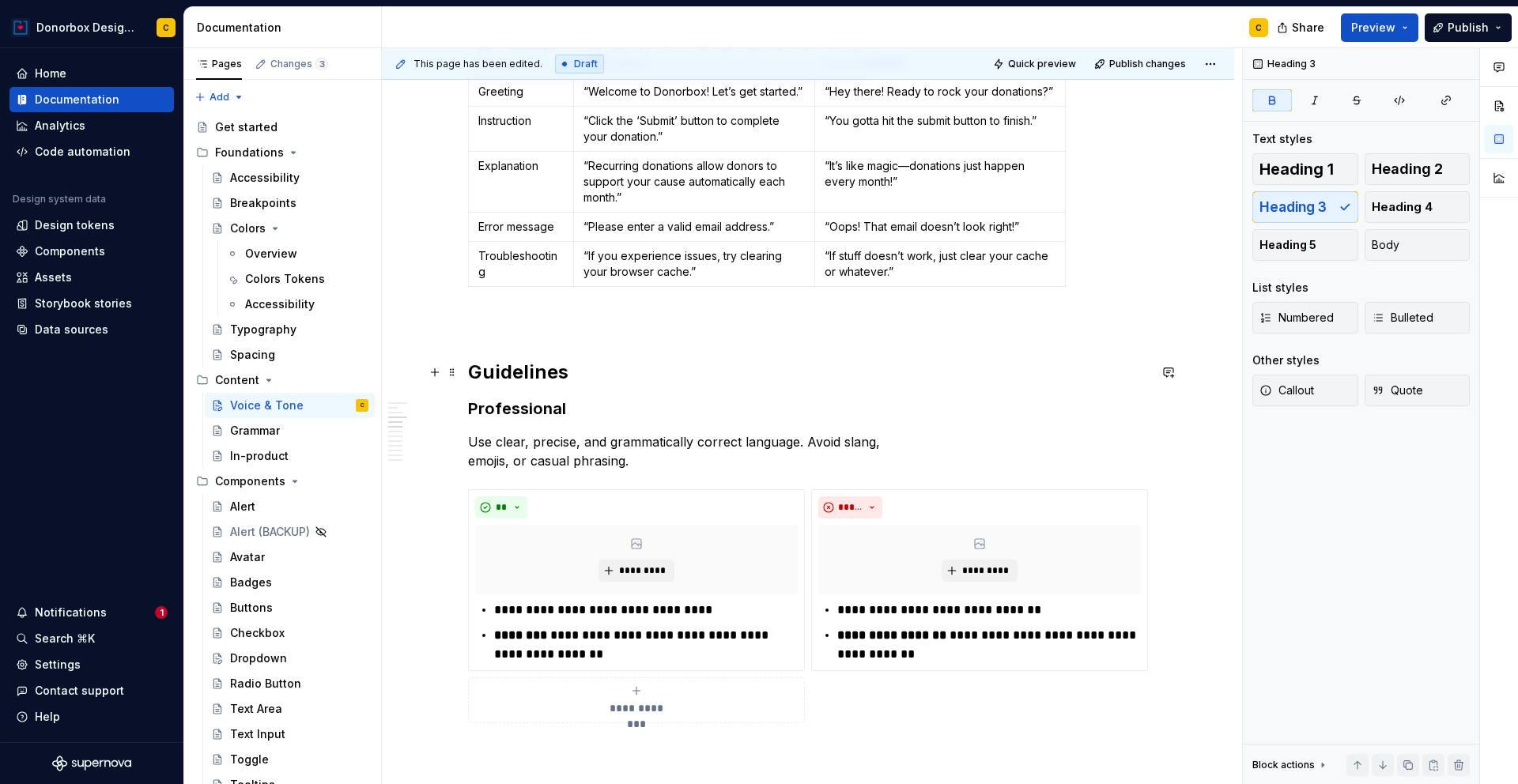
scroll to position [1406, 0]
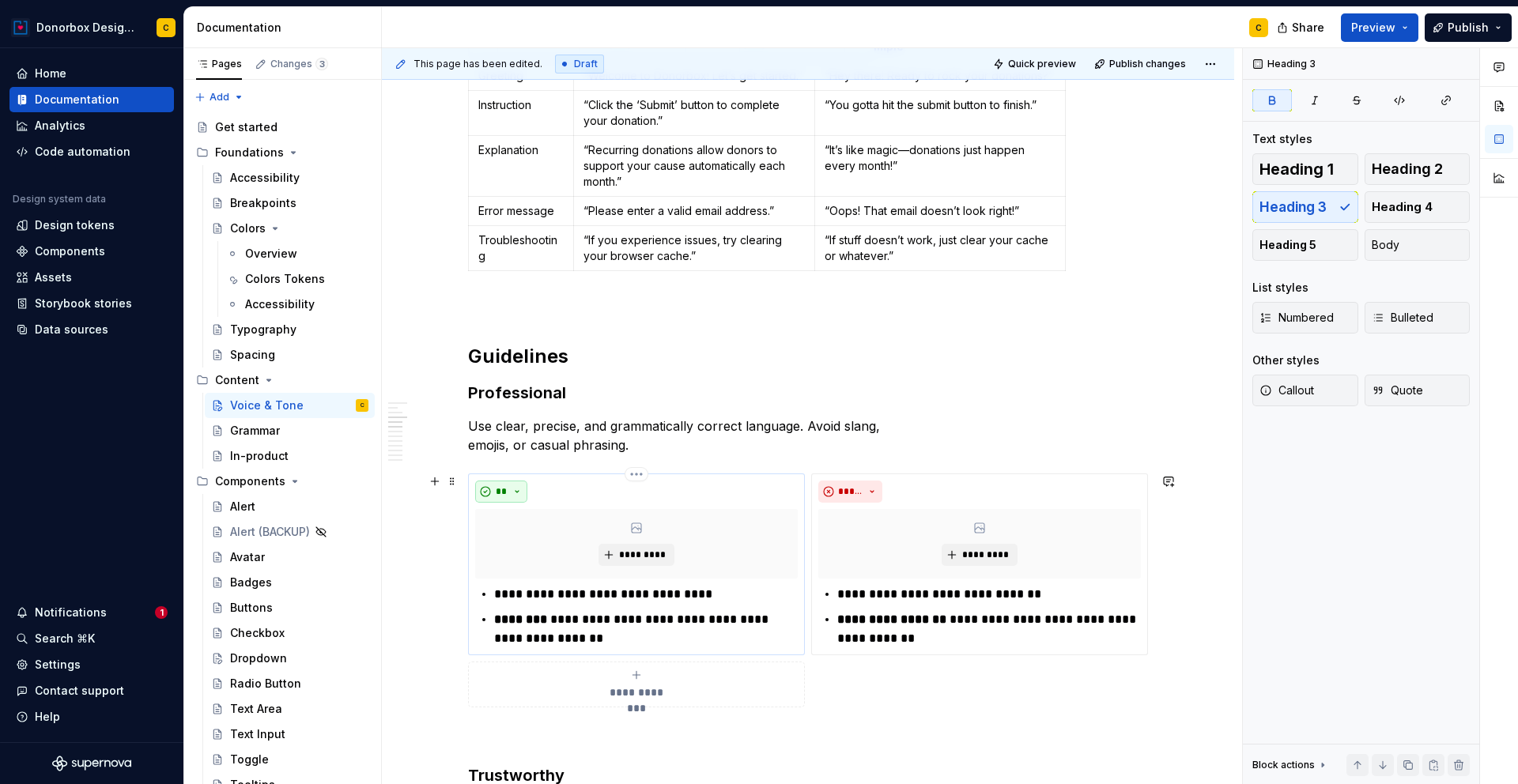
click at [522, 492] on button "**" at bounding box center [502, 492] width 53 height 23
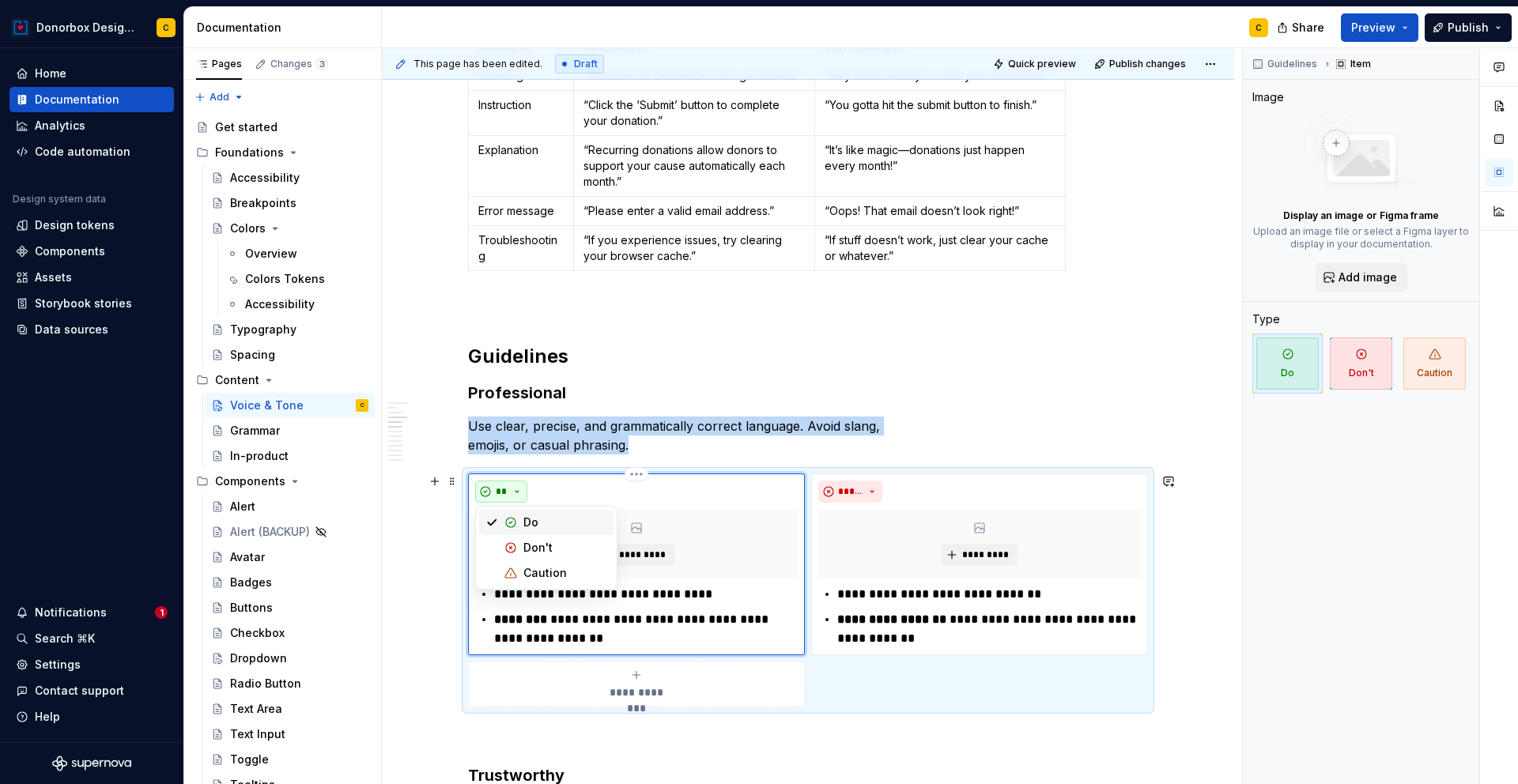
click at [522, 492] on button "**" at bounding box center [502, 492] width 53 height 23
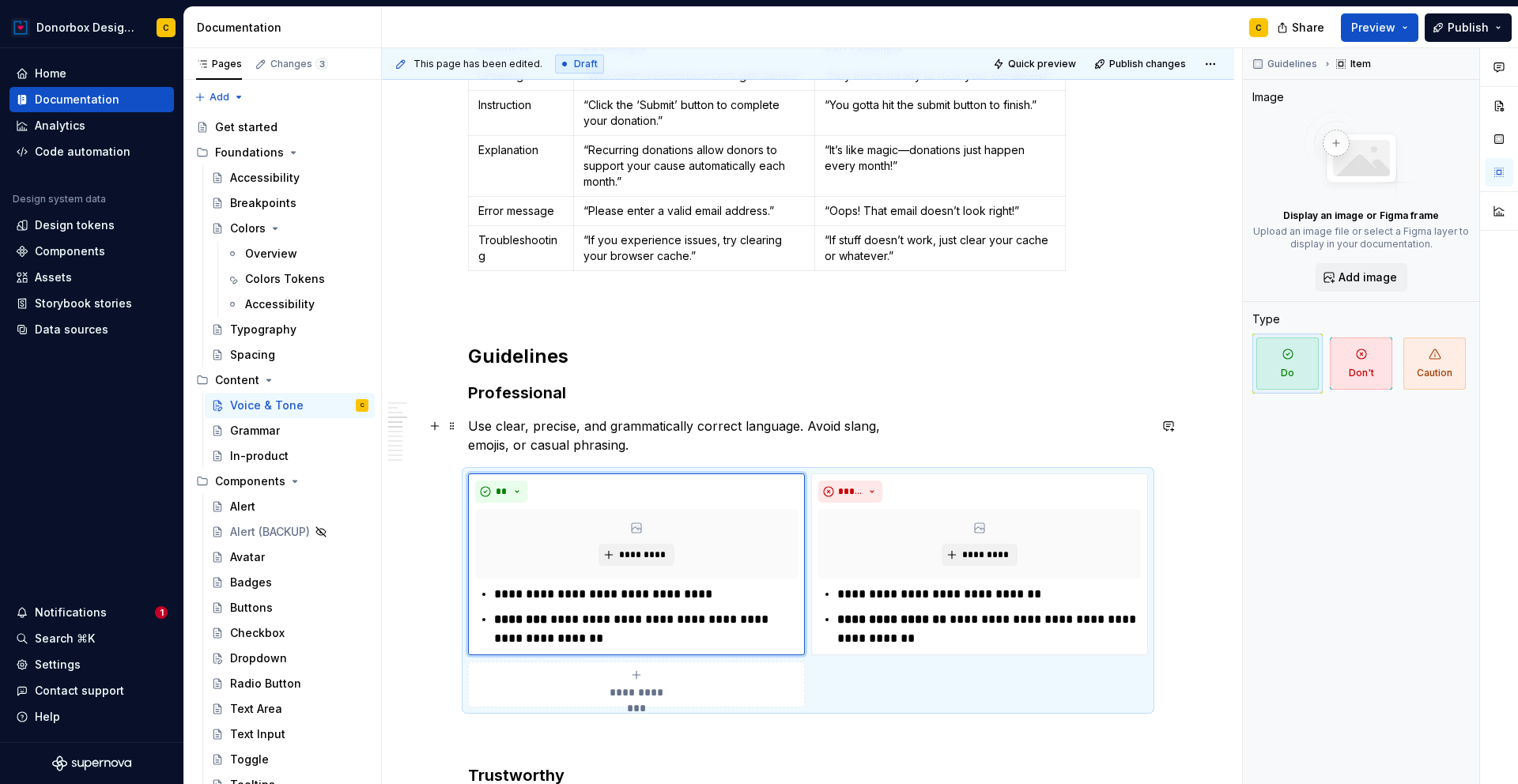
drag, startPoint x: 929, startPoint y: 430, endPoint x: 922, endPoint y: 426, distance: 8.1
click at [929, 430] on p "Use clear, precise, and grammatically correct language. Avoid slang, emojis, or…" at bounding box center [808, 436] width 680 height 38
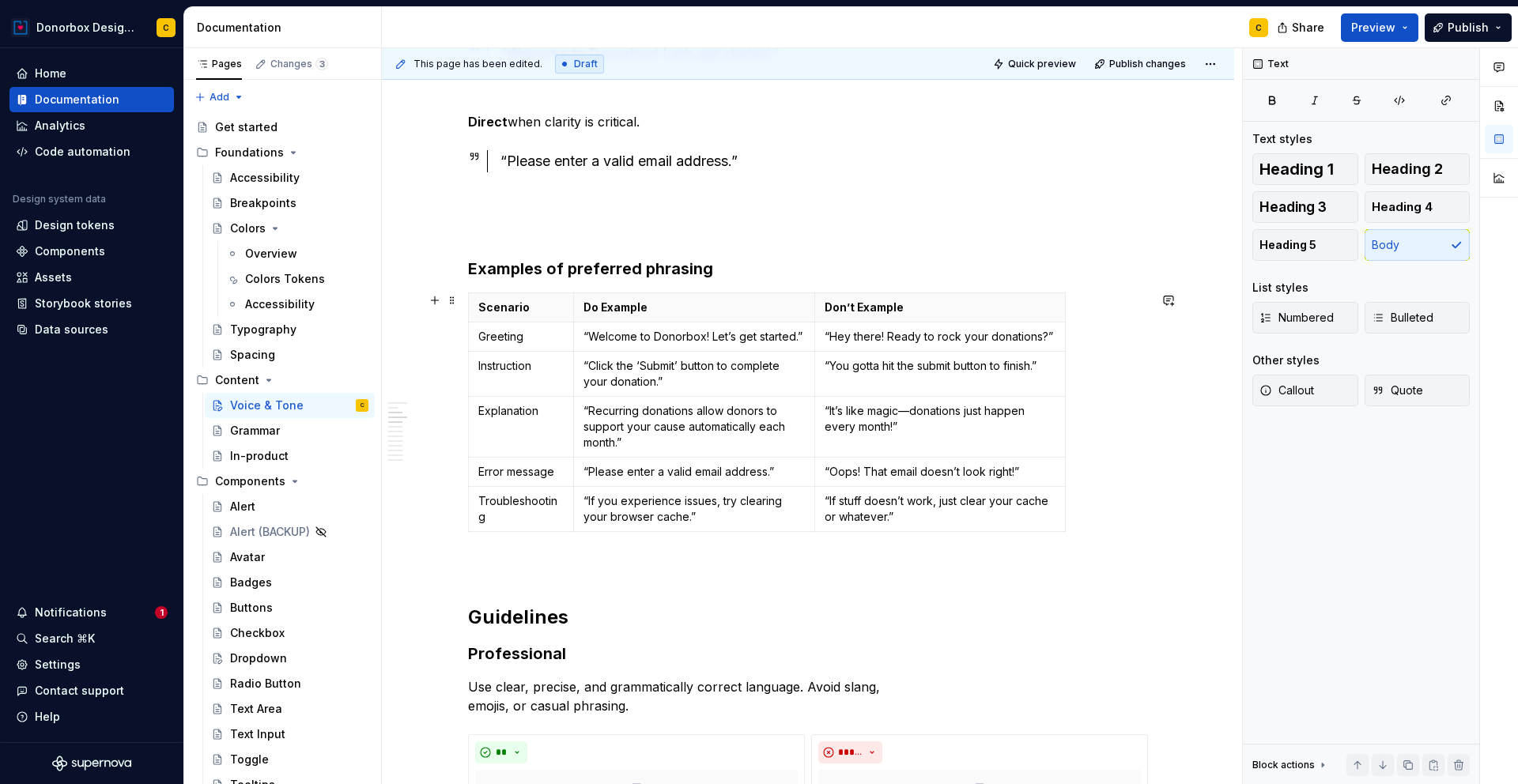
scroll to position [1171, 0]
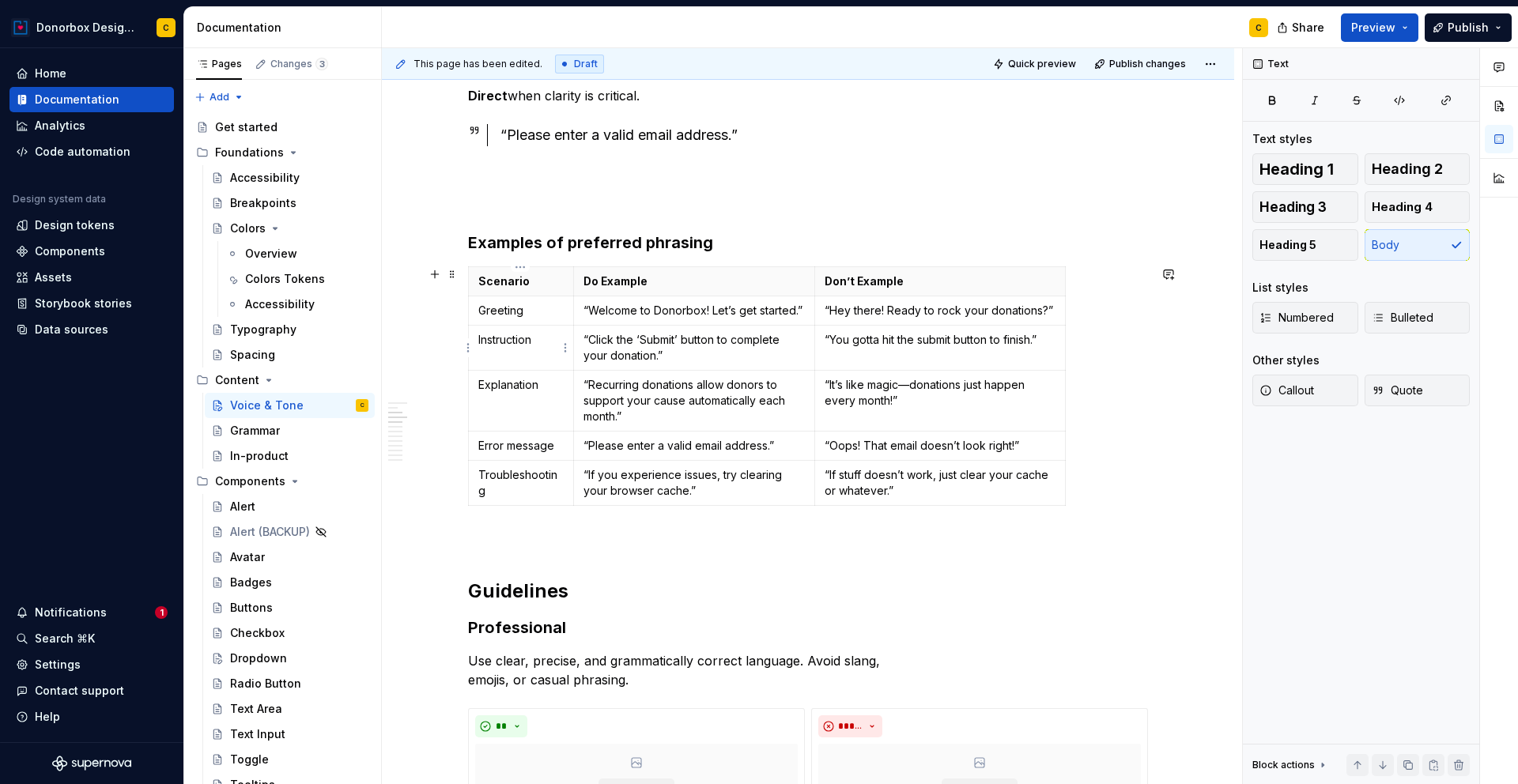
click at [534, 348] on td "Instruction" at bounding box center [521, 348] width 105 height 45
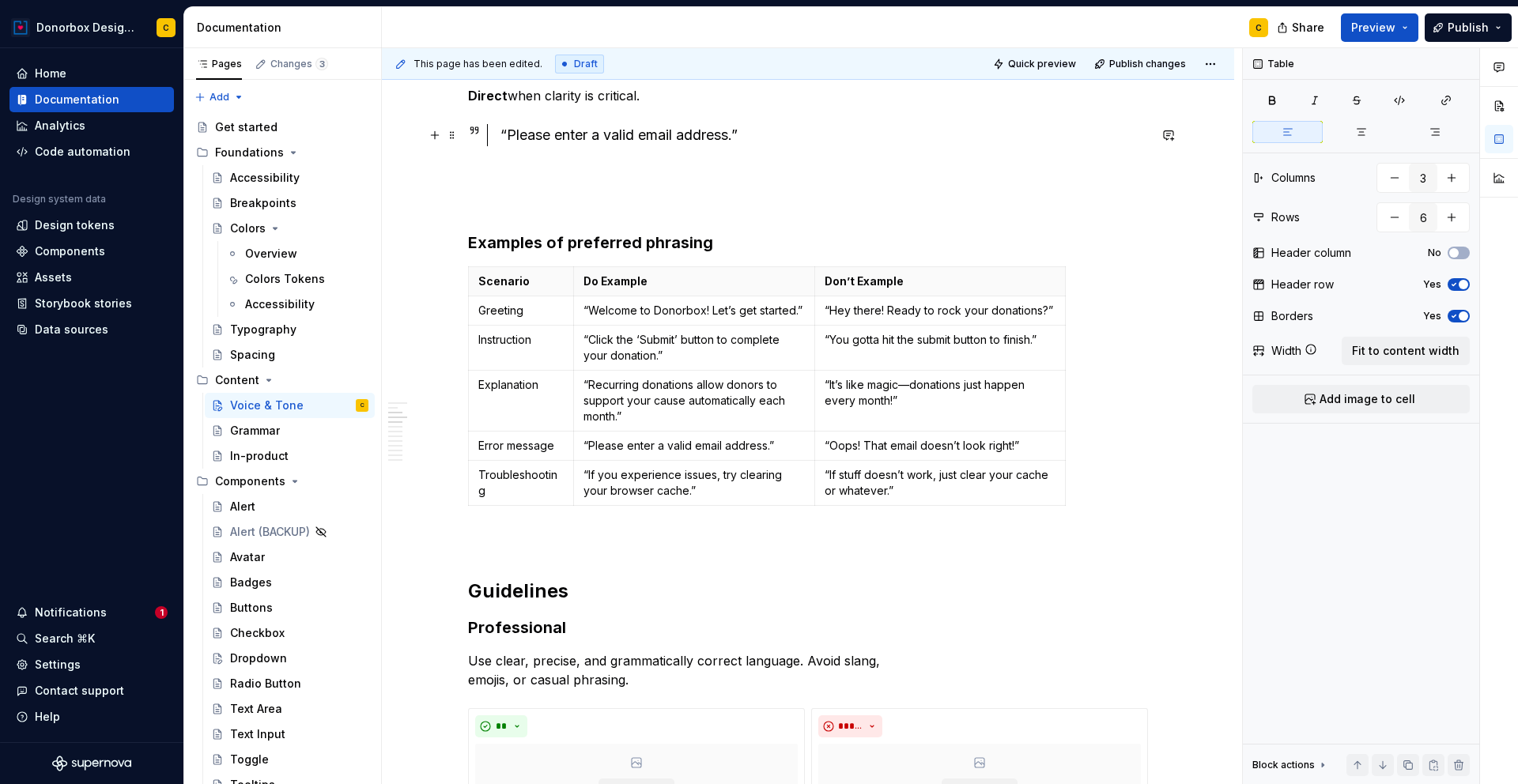
click at [702, 128] on div "“Please enter a valid email address.”" at bounding box center [824, 135] width 647 height 23
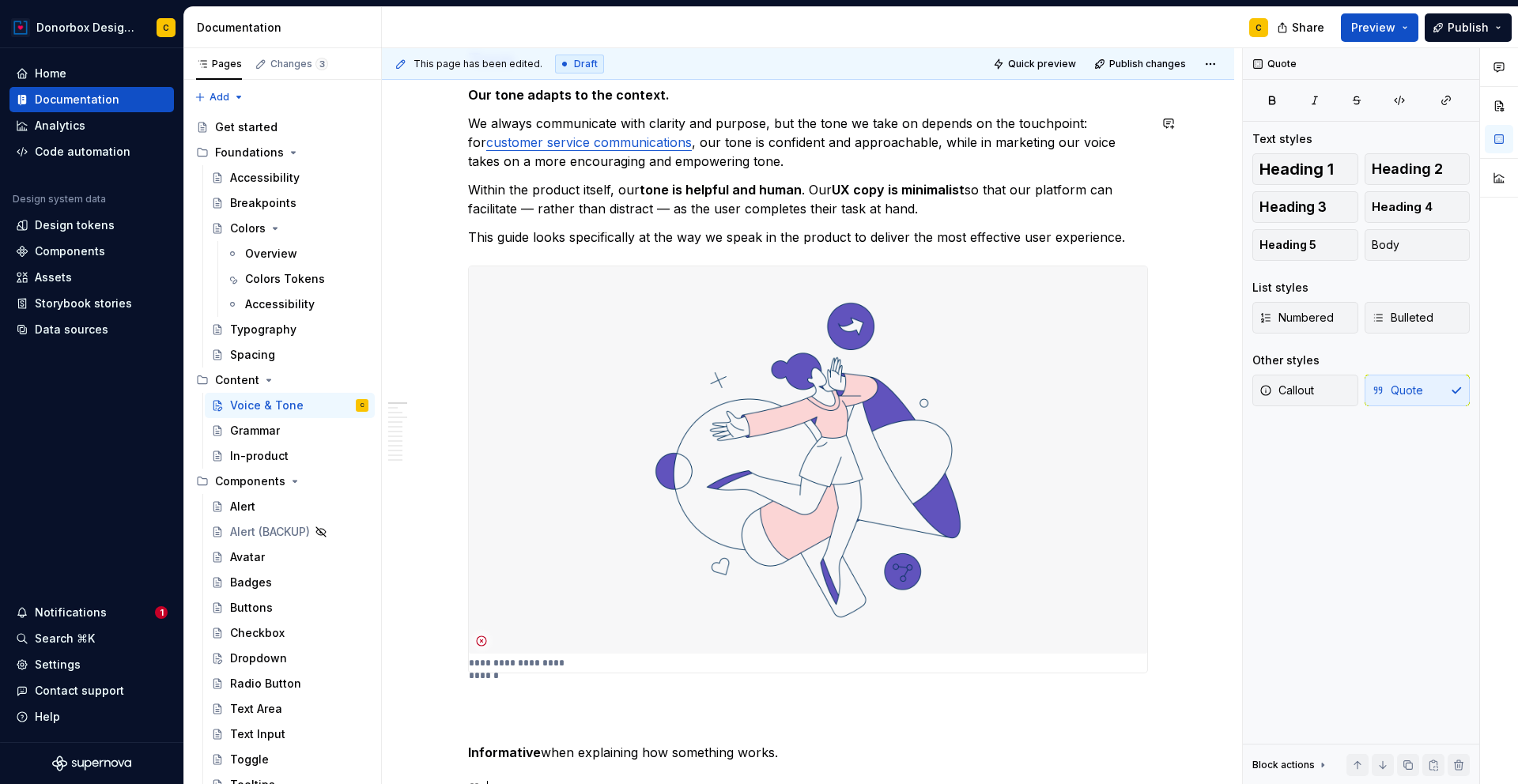
scroll to position [0, 0]
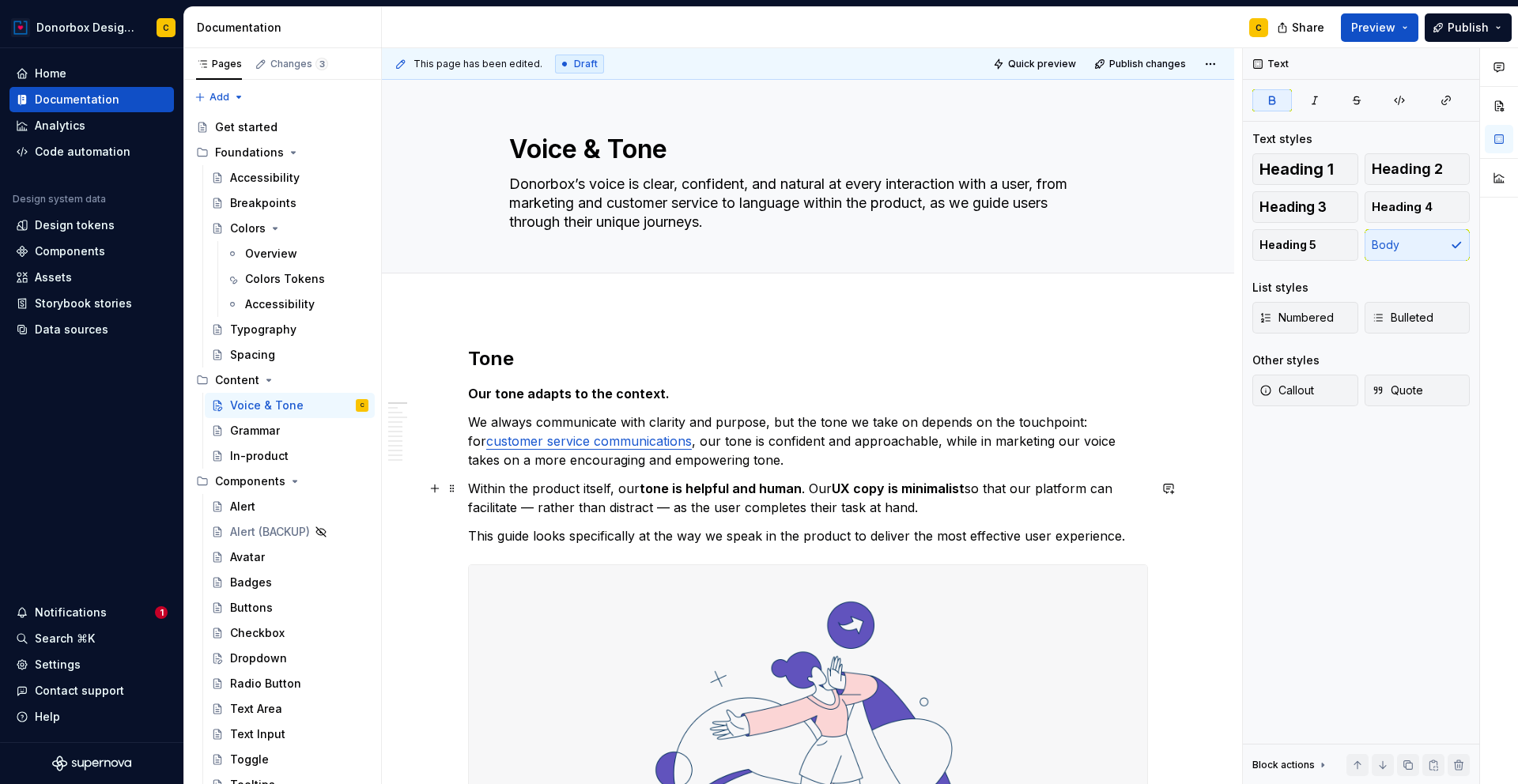
click at [876, 493] on strong "UX copy is minimalist" at bounding box center [897, 488] width 132 height 16
drag, startPoint x: 899, startPoint y: 492, endPoint x: 962, endPoint y: 490, distance: 63.0
click at [962, 490] on p "Within the product itself, our tone is helpful and human . Our UX copy is minim…" at bounding box center [808, 498] width 680 height 38
click at [932, 491] on strong "UX copy is minimalist" at bounding box center [897, 488] width 132 height 16
click at [899, 491] on strong "UX copy is minimalist" at bounding box center [897, 488] width 132 height 16
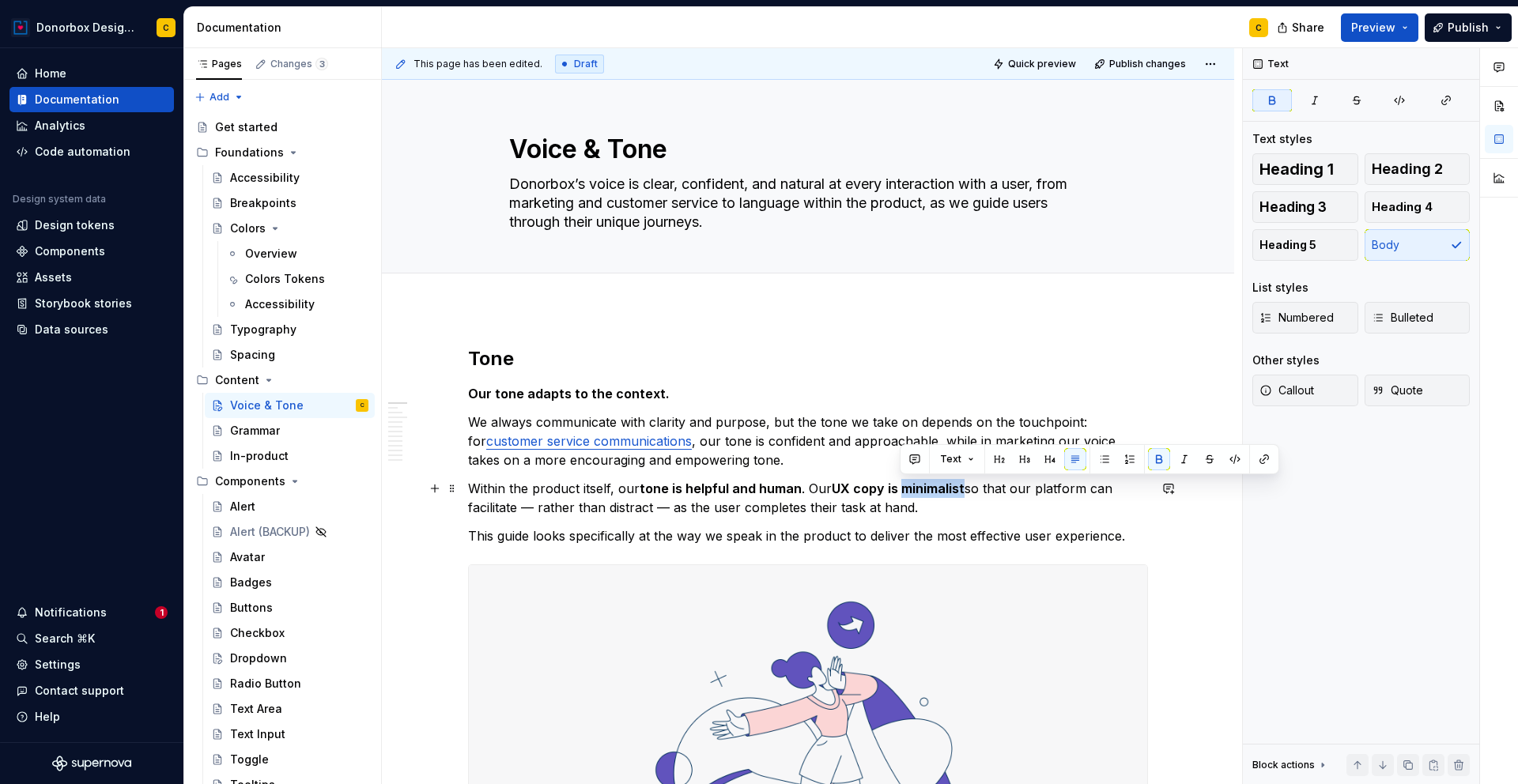
drag, startPoint x: 899, startPoint y: 491, endPoint x: 949, endPoint y: 483, distance: 50.6
click at [949, 483] on strong "UX copy is minimalist" at bounding box center [897, 488] width 132 height 16
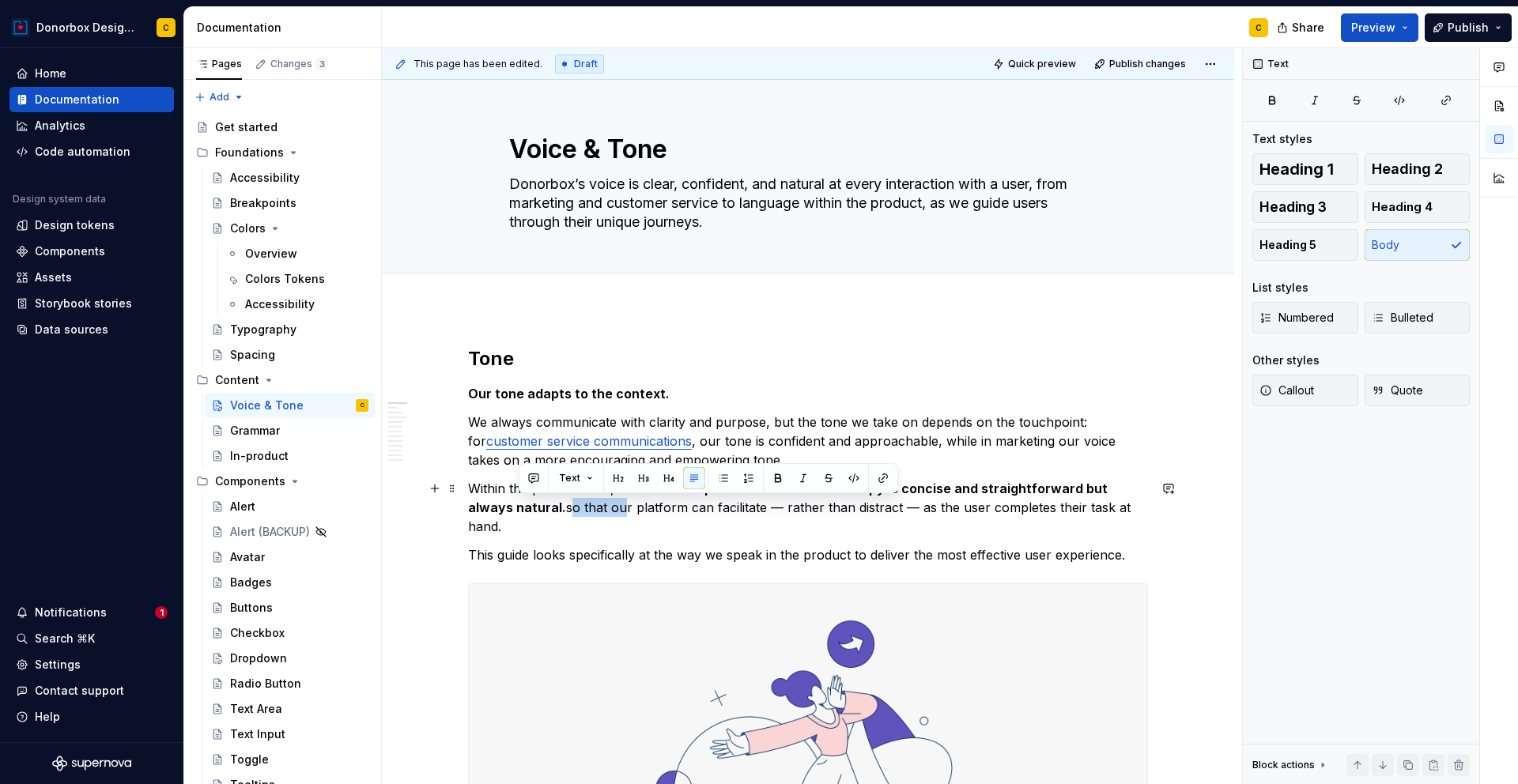
drag, startPoint x: 520, startPoint y: 508, endPoint x: 572, endPoint y: 509, distance: 52.0
click at [572, 509] on p "Within the product itself, our tone is helpful and human . Our UX copy is conci…" at bounding box center [808, 507] width 680 height 57
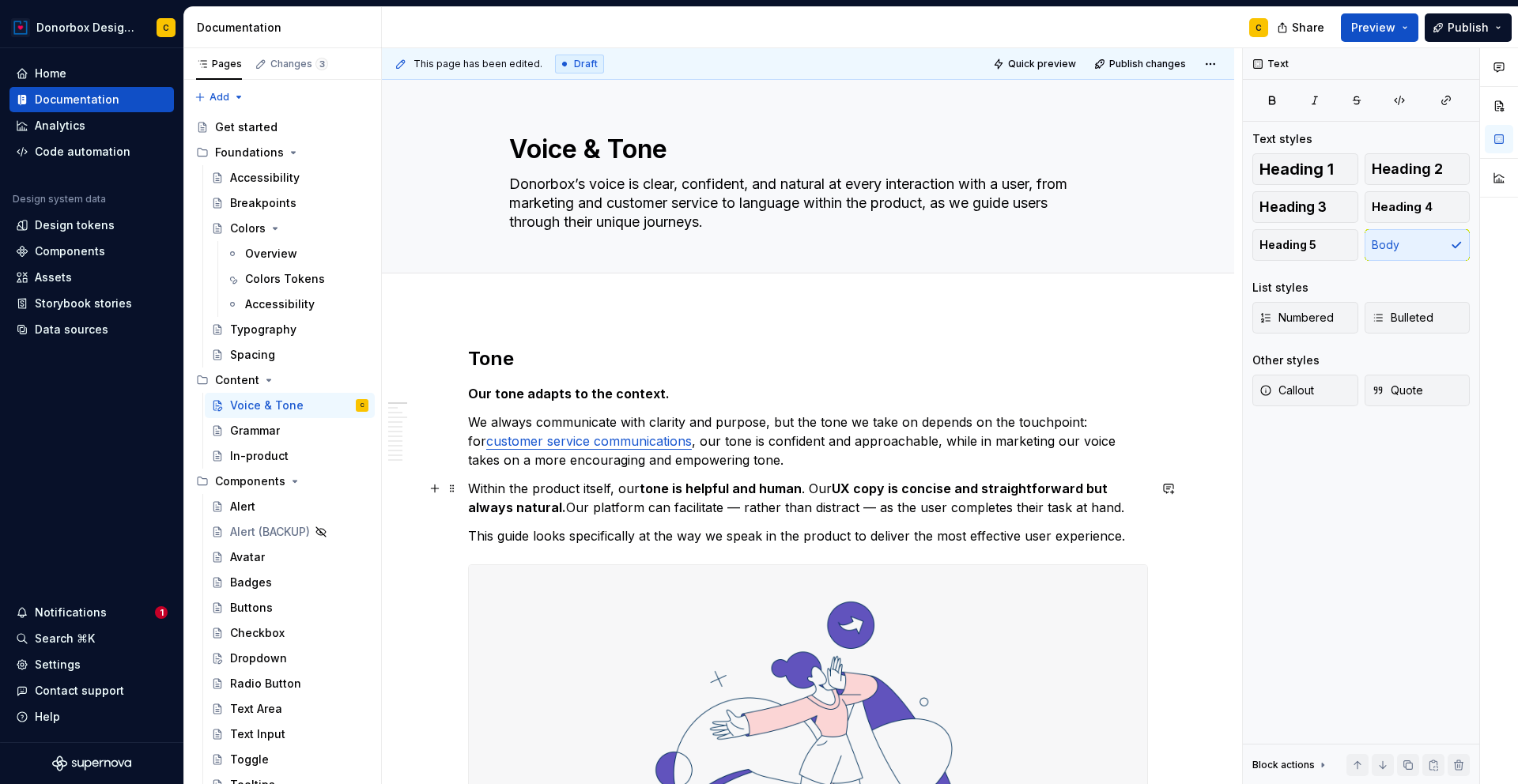
click at [600, 507] on p "Within the product itself, our tone is helpful and human . Our UX copy is conci…" at bounding box center [808, 498] width 680 height 38
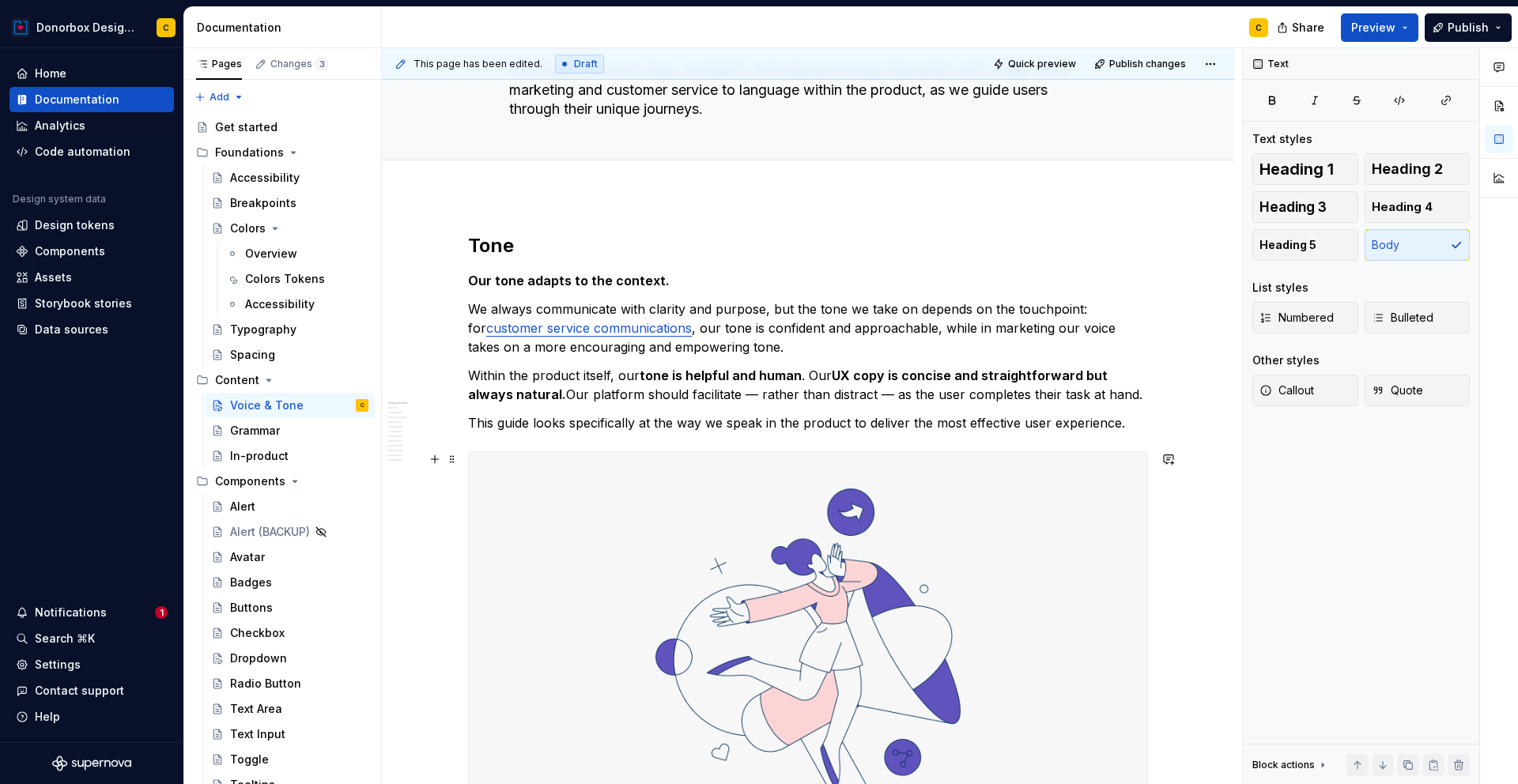
scroll to position [113, 0]
click at [252, 438] on div "Grammar" at bounding box center [255, 430] width 50 height 16
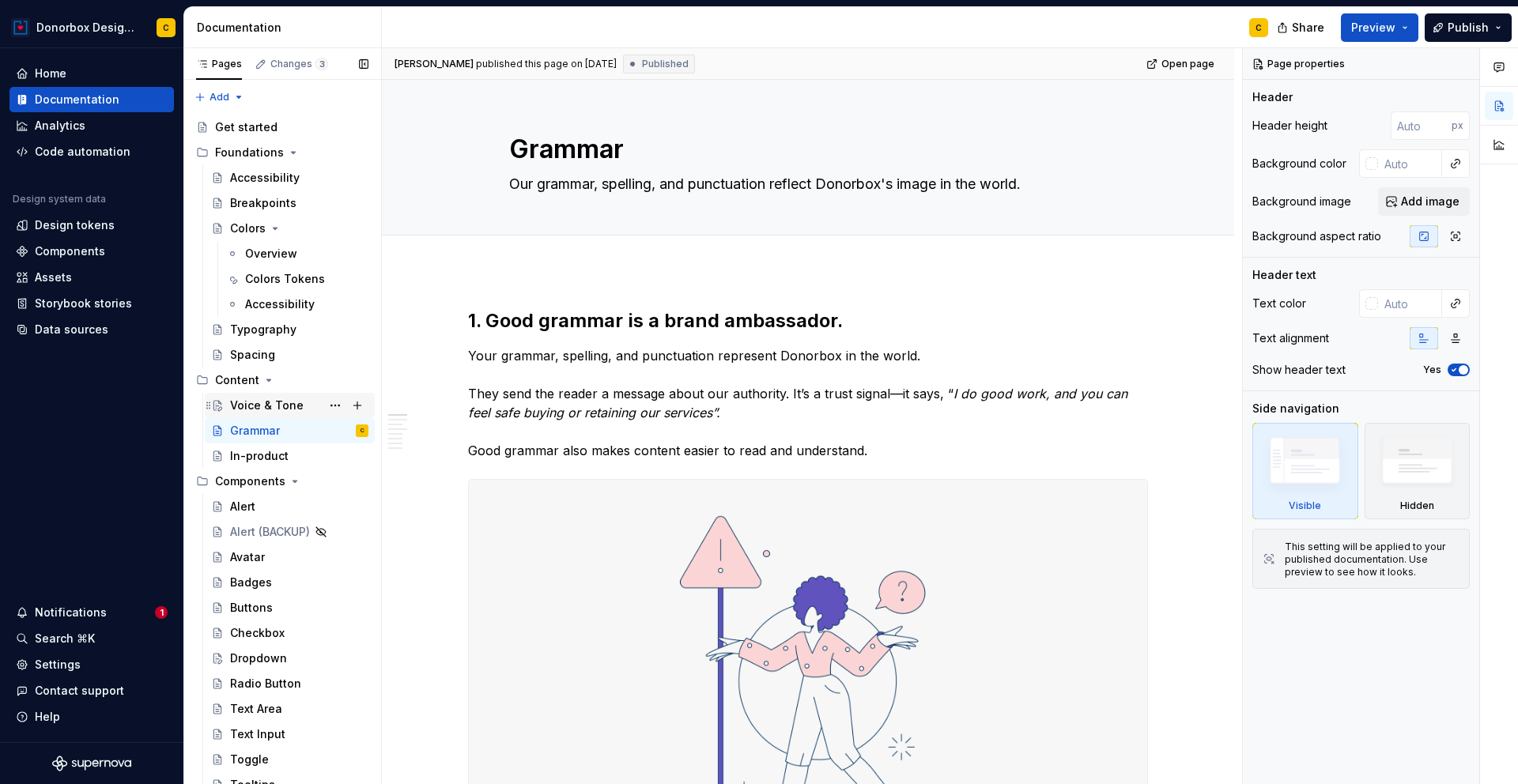
click at [251, 407] on div "Voice & Tone" at bounding box center [267, 405] width 73 height 16
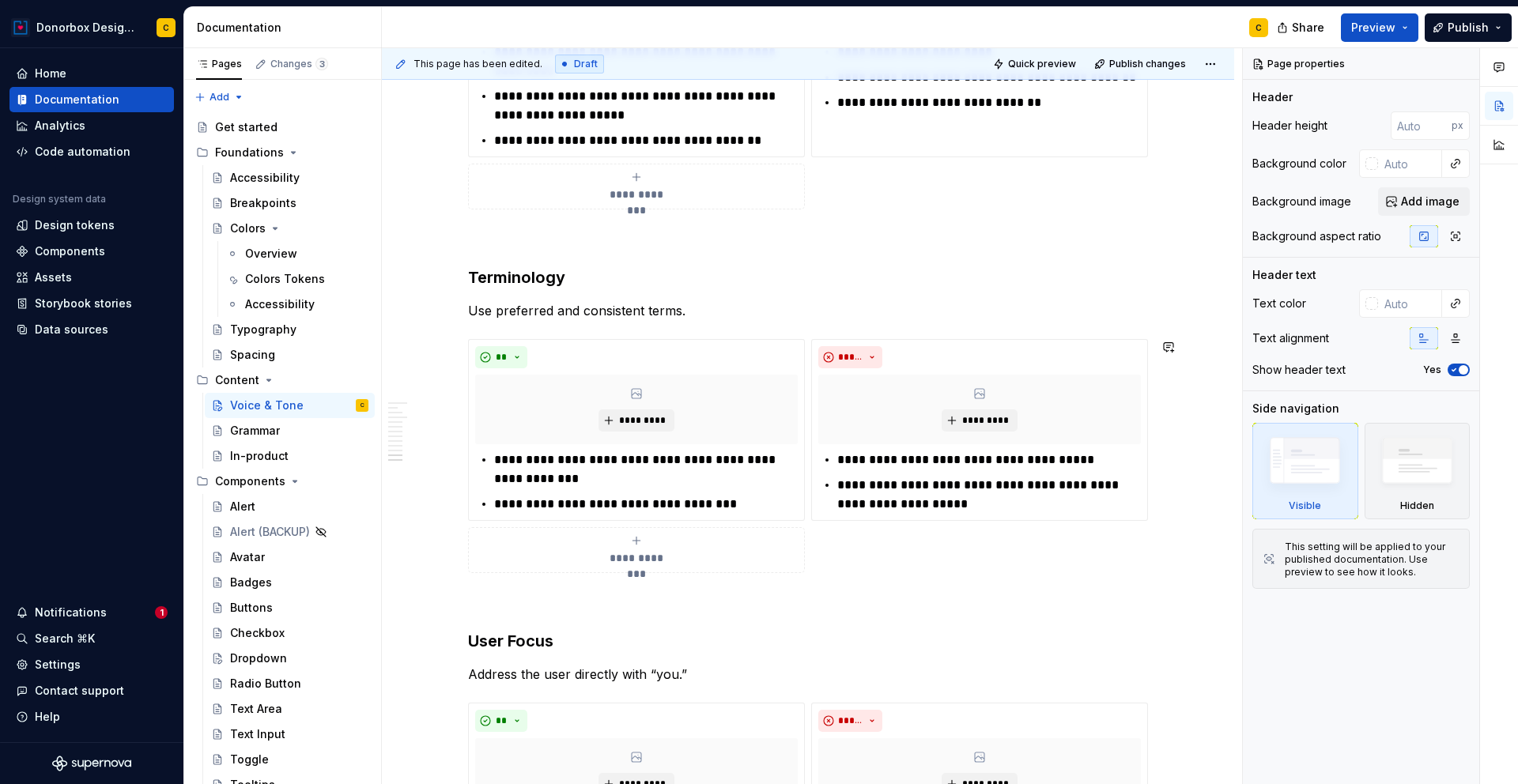
scroll to position [4370, 0]
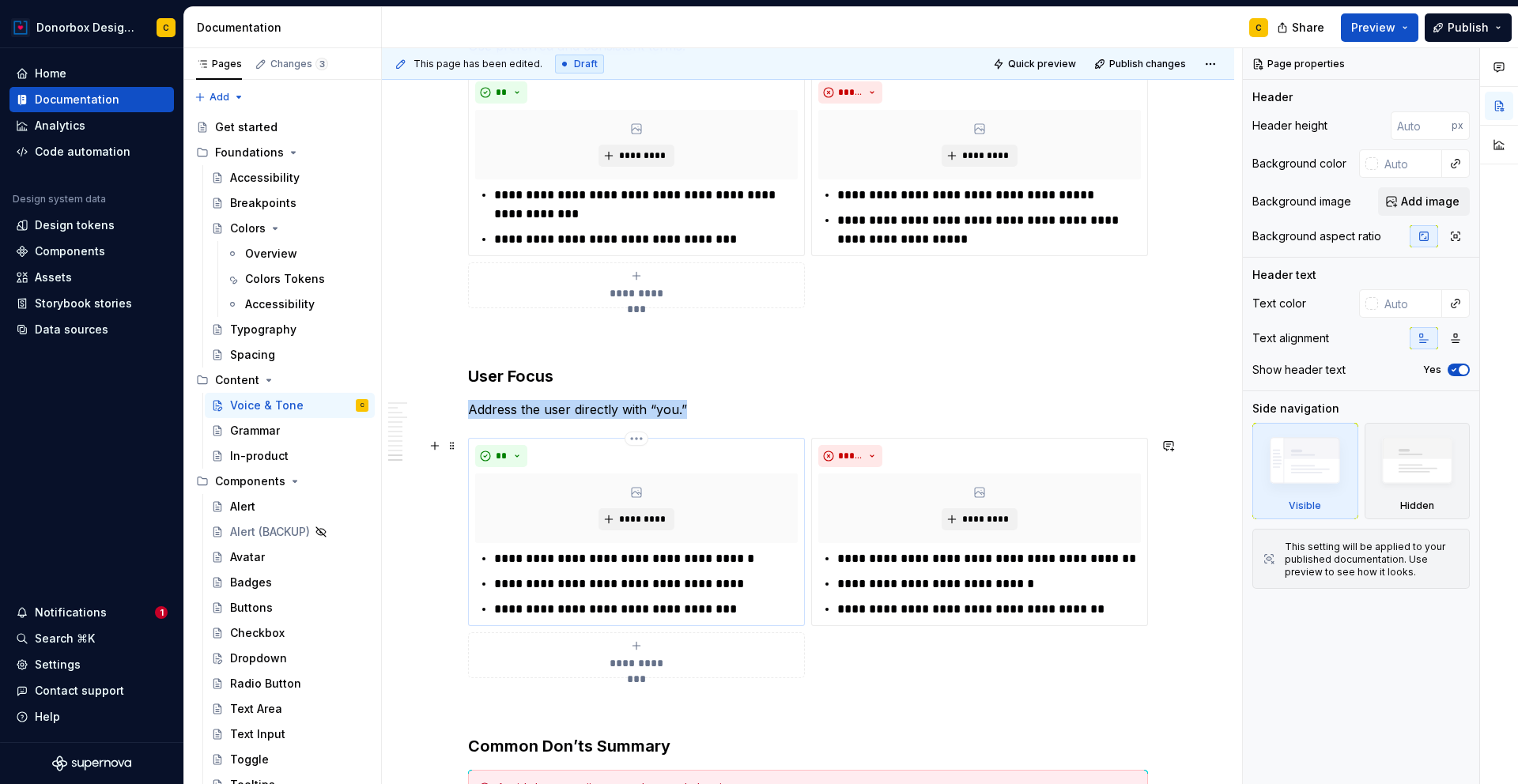
click at [727, 457] on div "**" at bounding box center [636, 456] width 322 height 23
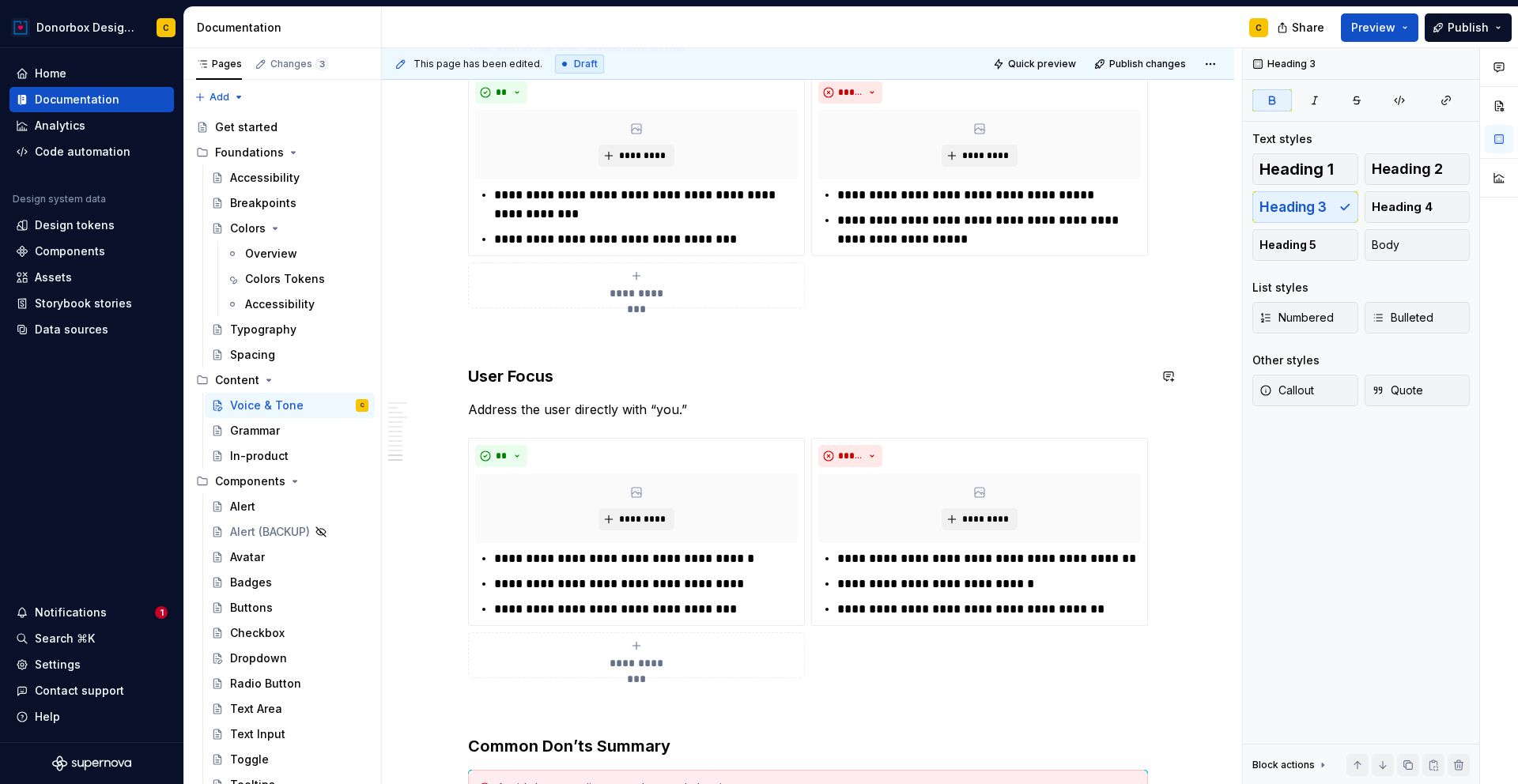
click at [435, 337] on button "button" at bounding box center [435, 337] width 23 height 23
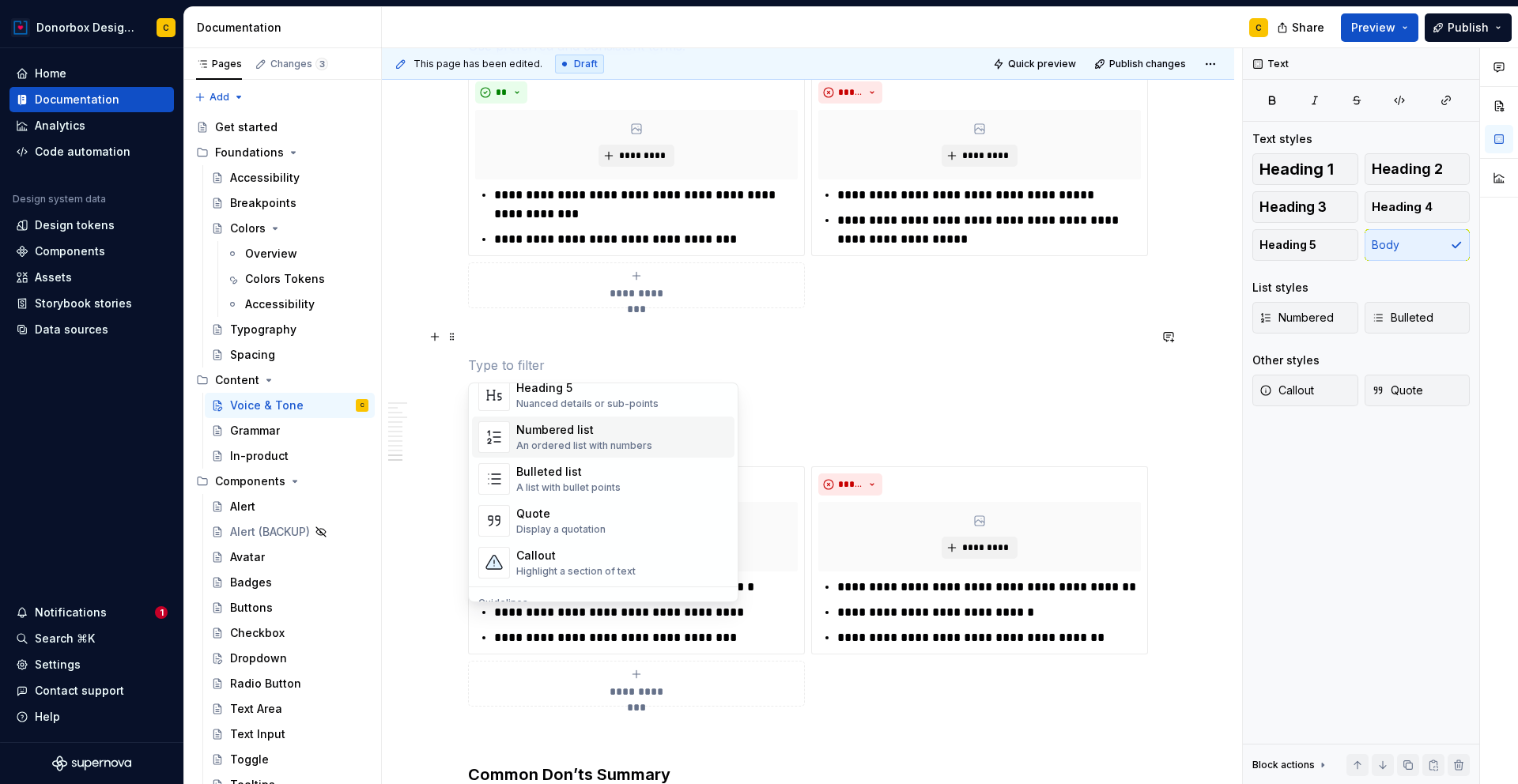
scroll to position [247, 0]
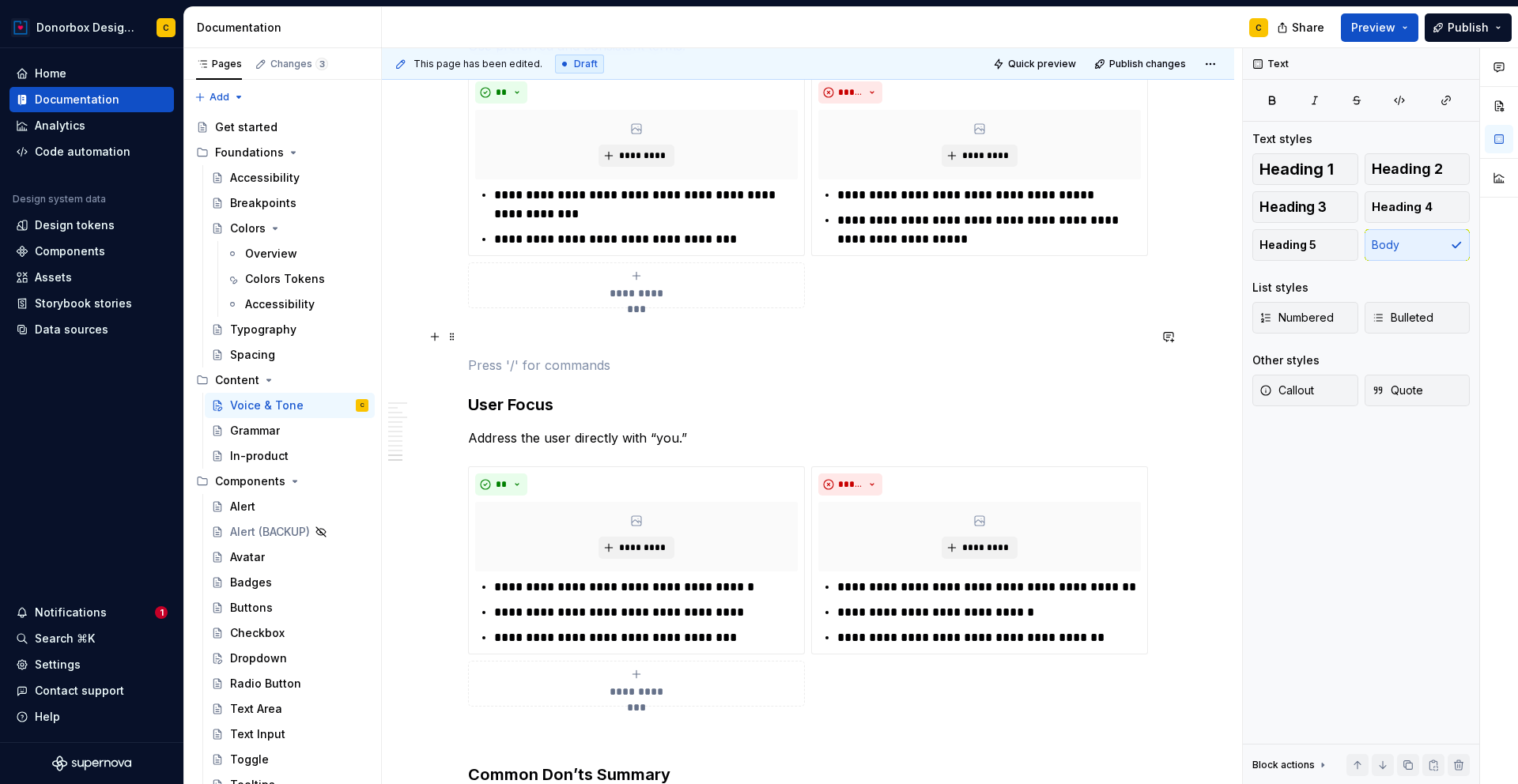
click at [829, 365] on p at bounding box center [808, 365] width 680 height 19
click at [489, 468] on div "**********" at bounding box center [636, 561] width 337 height 188
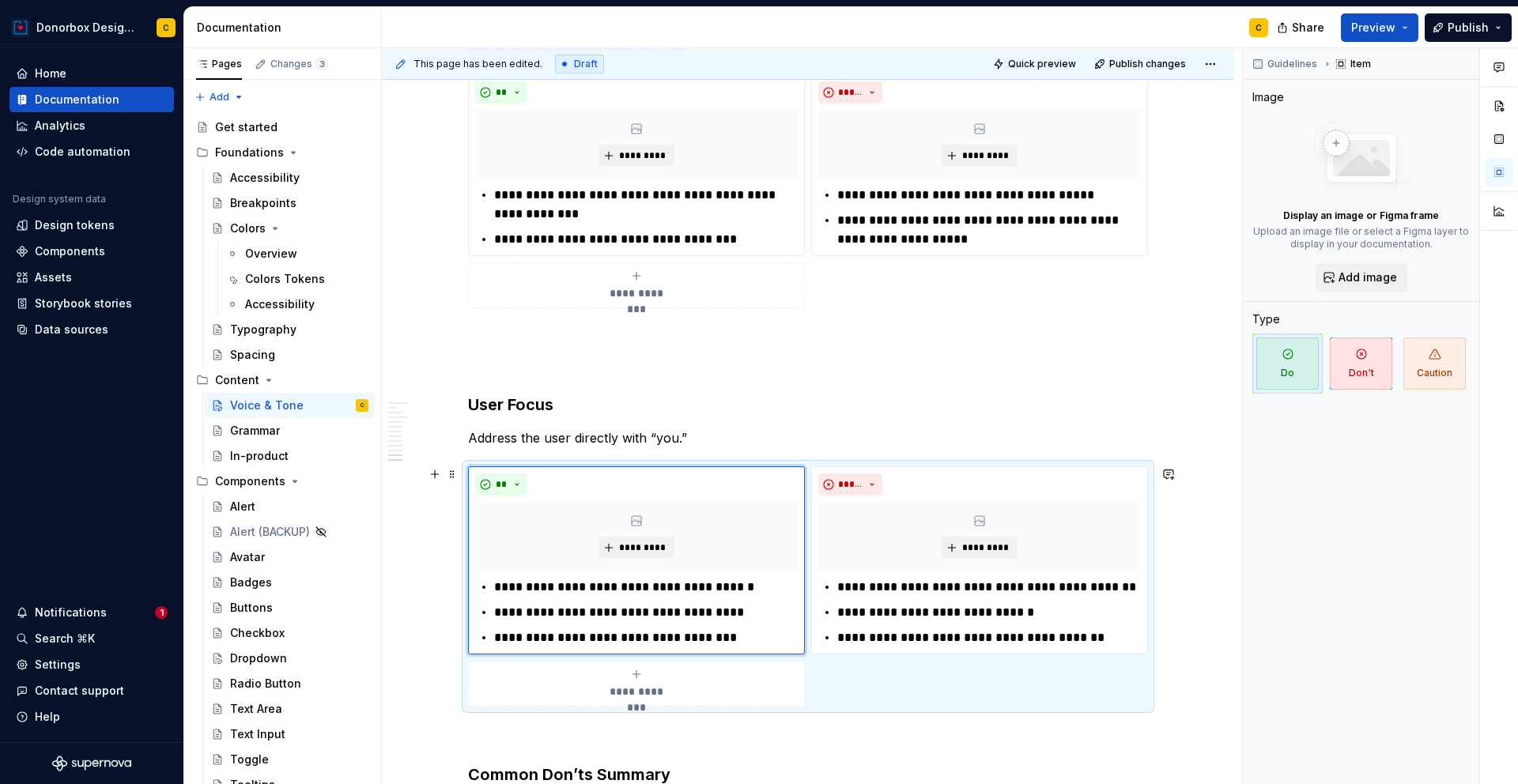
click at [914, 669] on div "**********" at bounding box center [808, 587] width 680 height 240
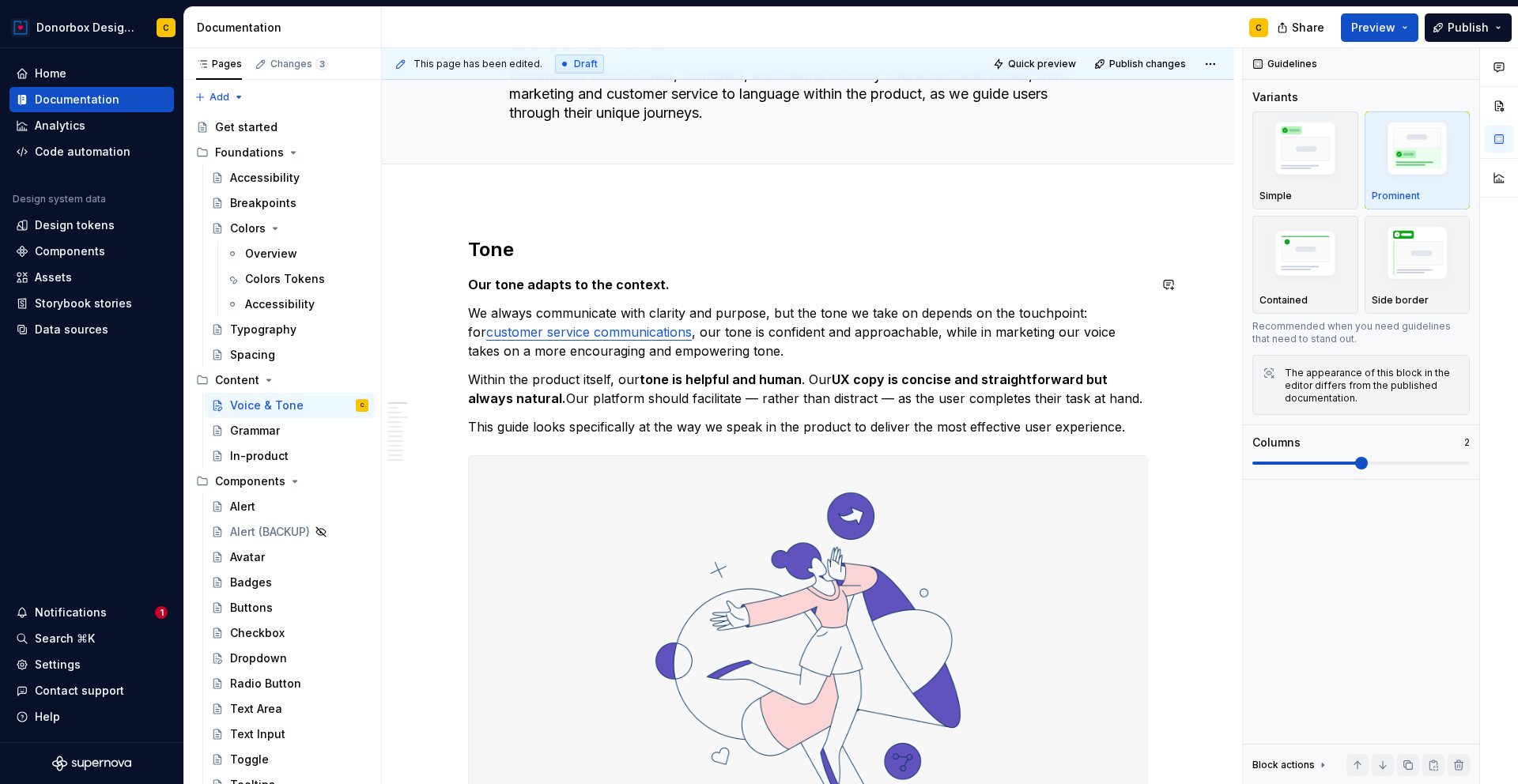
scroll to position [122, 0]
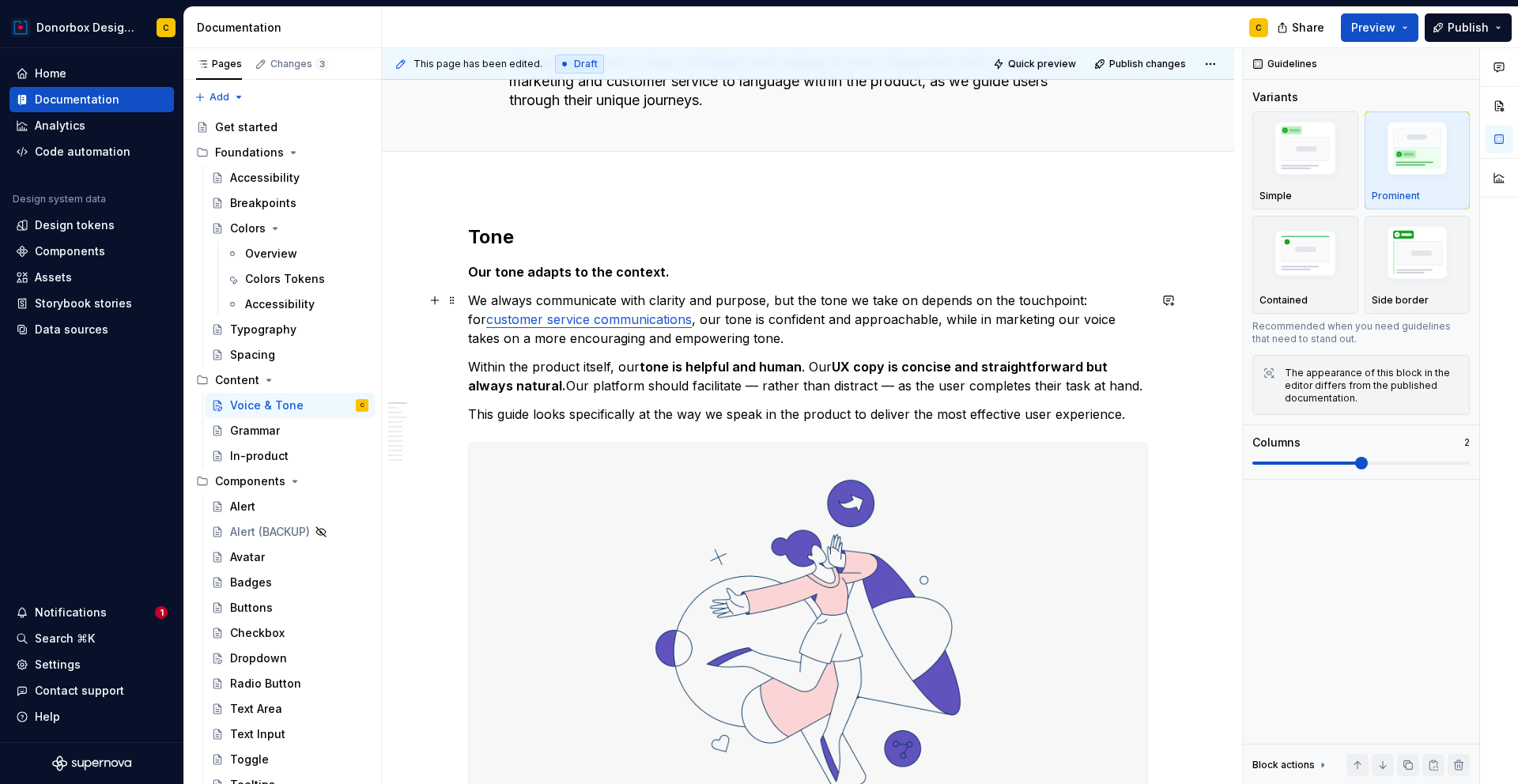
type textarea "*"
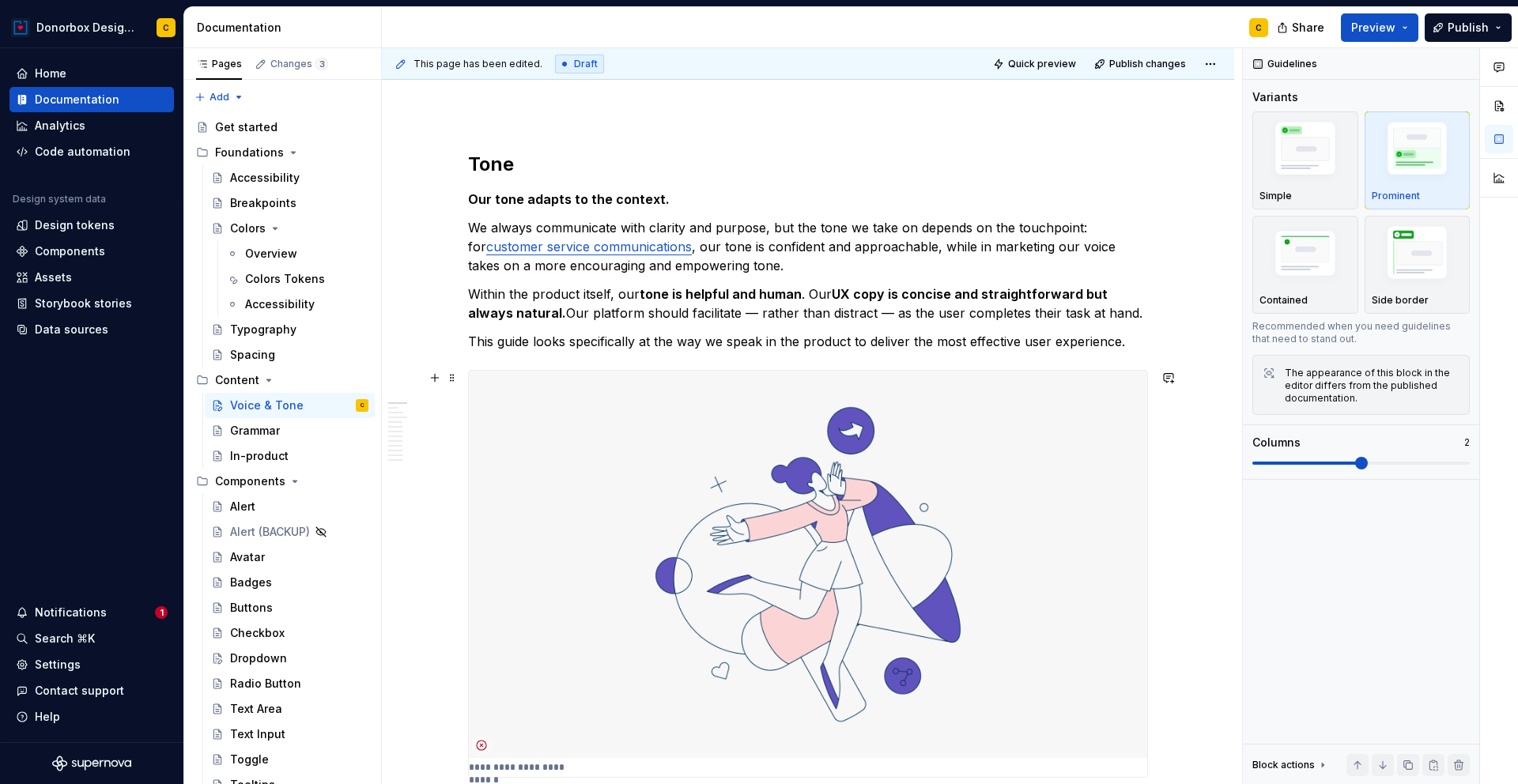
scroll to position [539, 0]
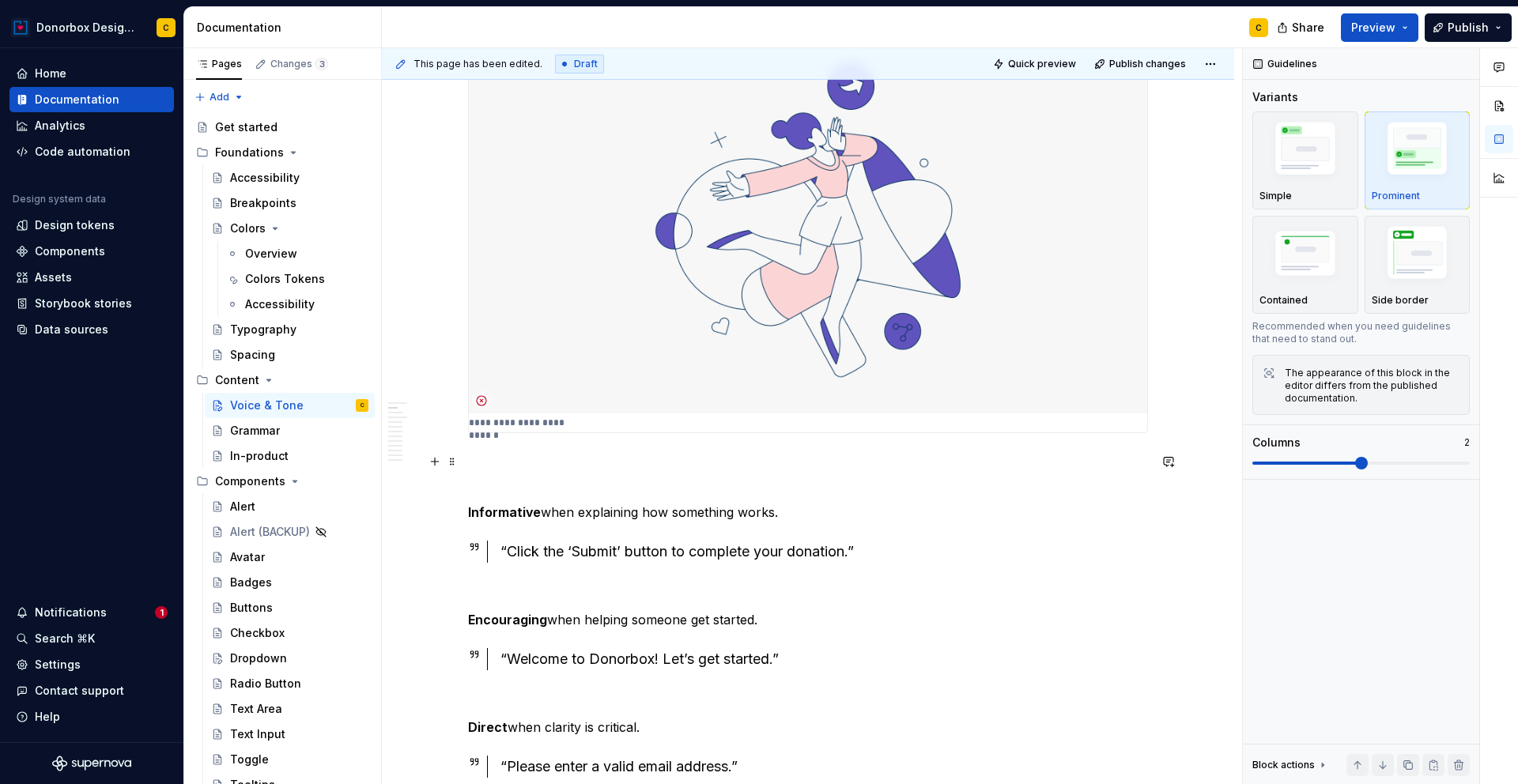
click at [477, 469] on h4 at bounding box center [808, 470] width 680 height 38
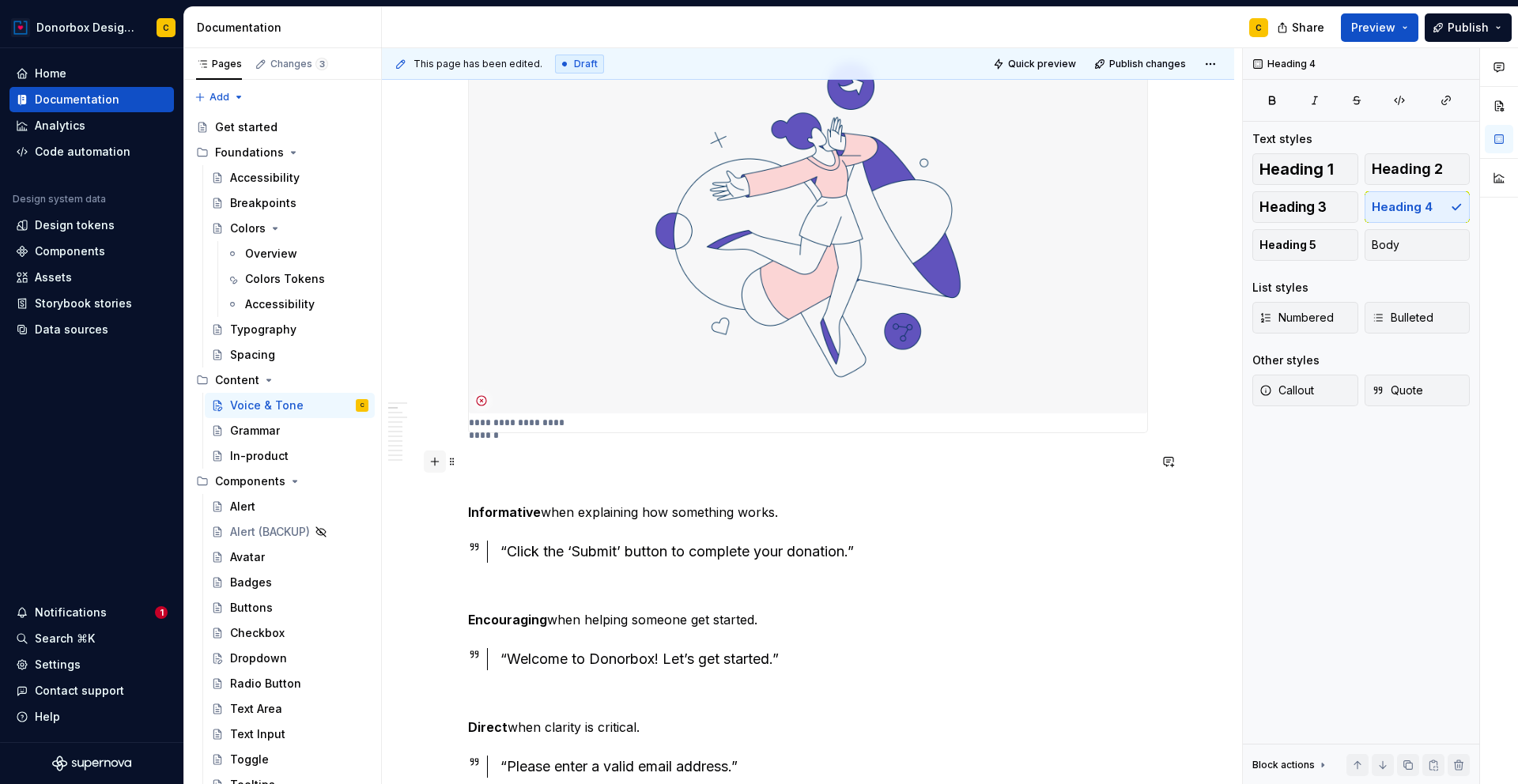
click at [429, 464] on button "button" at bounding box center [435, 462] width 23 height 23
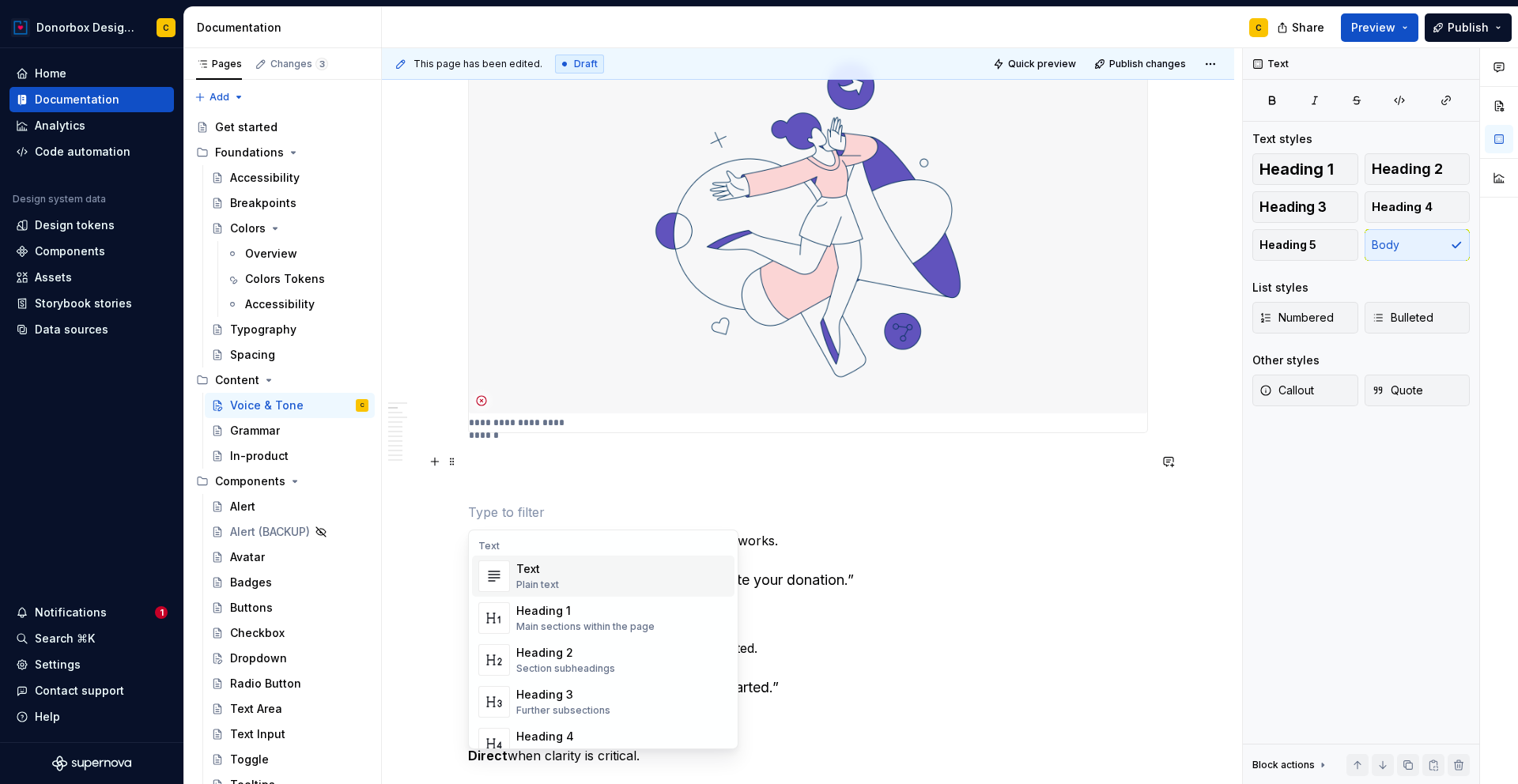
click at [559, 577] on div "Text Plain text" at bounding box center [623, 576] width 212 height 32
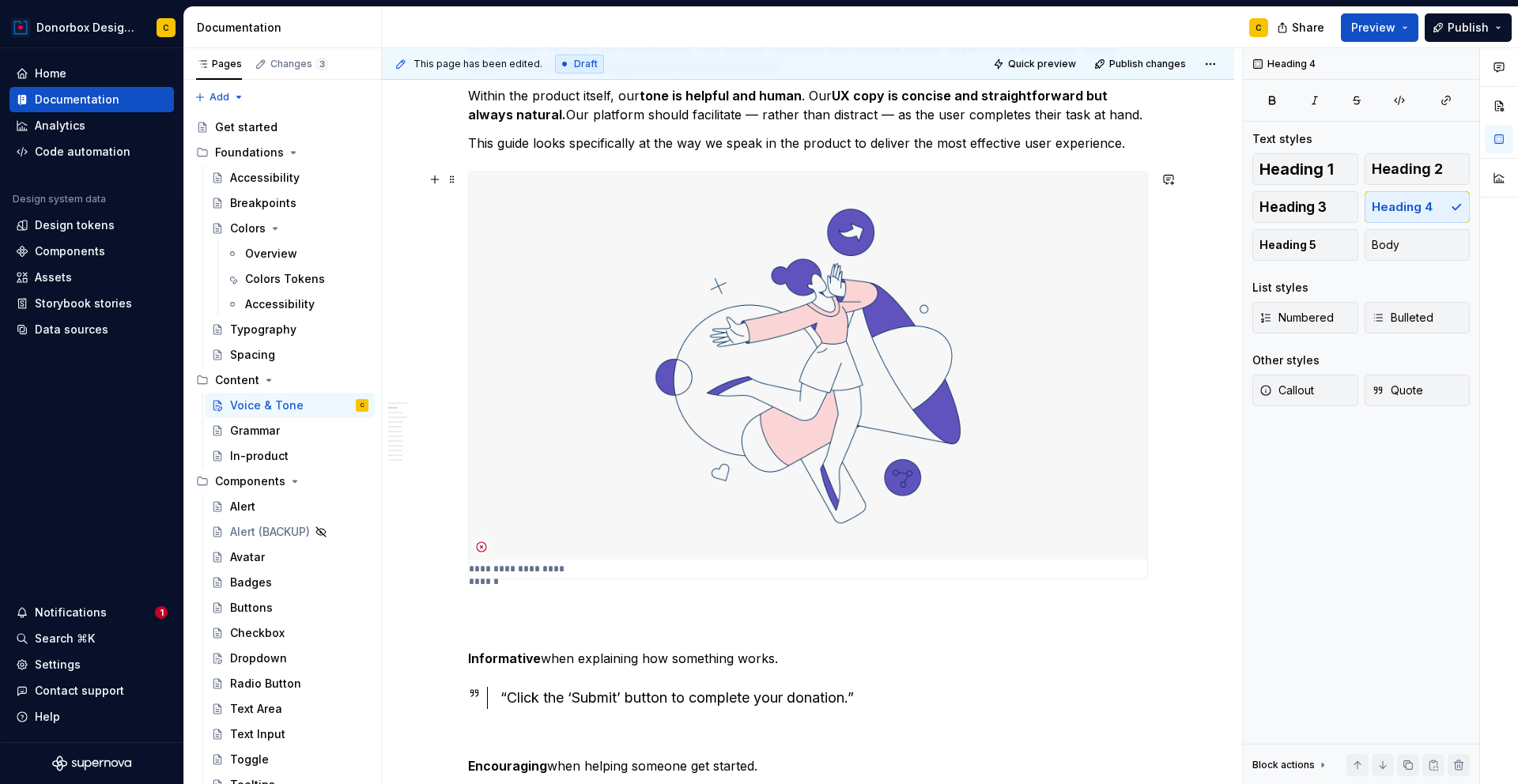
scroll to position [0, 0]
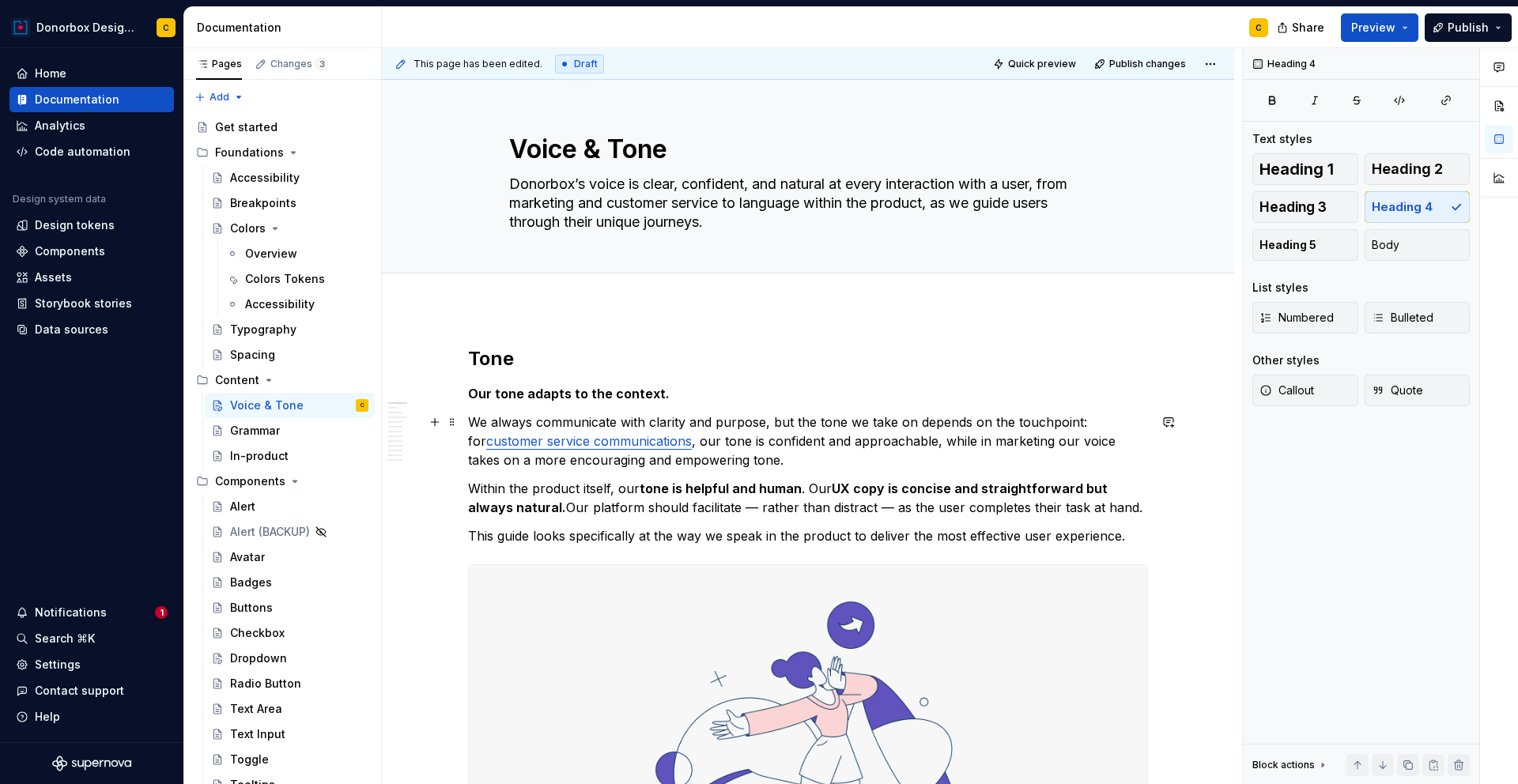
click at [911, 428] on p "We always communicate with clarity and purpose, but the tone we take on depends…" at bounding box center [808, 440] width 680 height 57
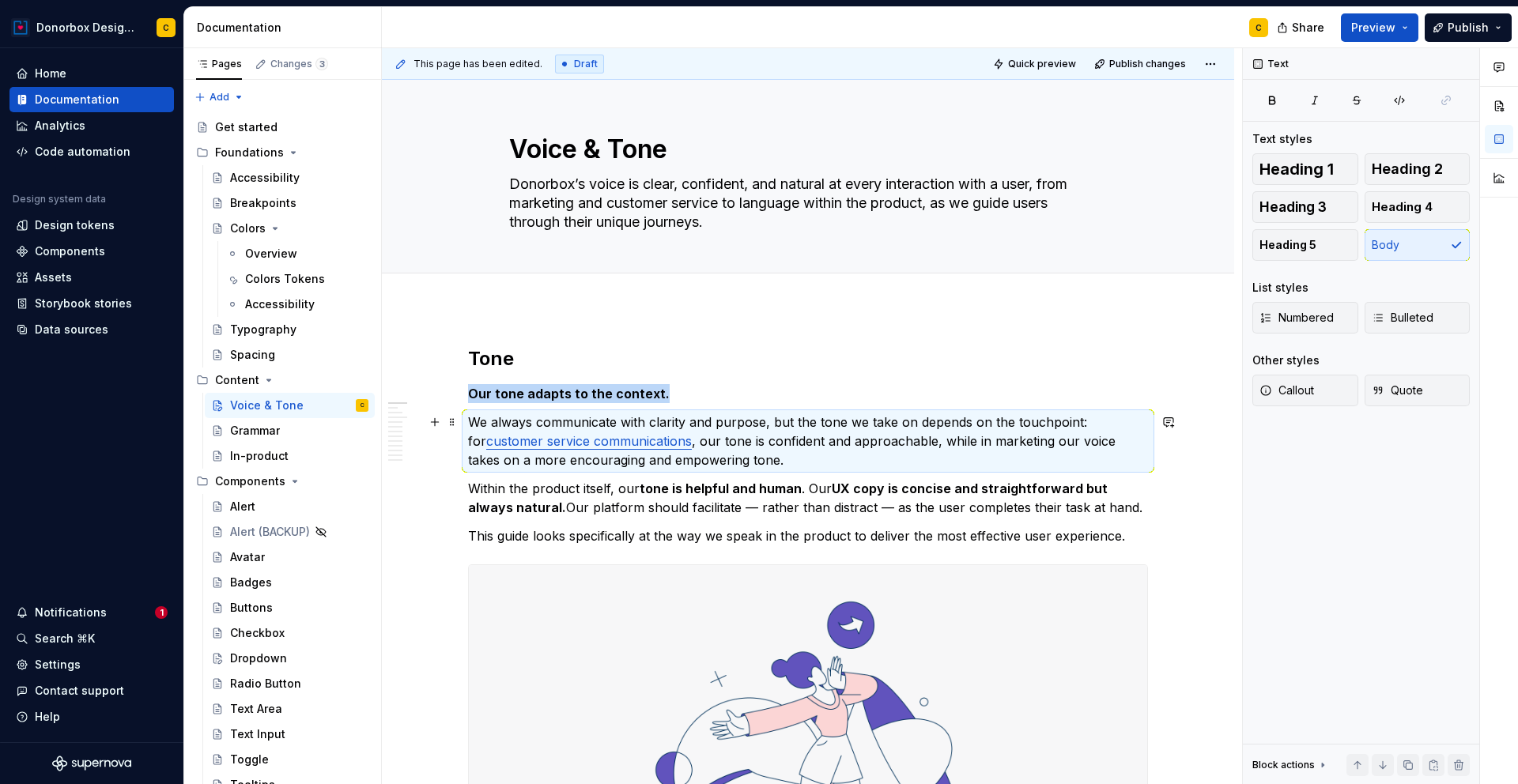
click at [911, 428] on p "We always communicate with clarity and purpose, but the tone we take on depends…" at bounding box center [808, 440] width 680 height 57
click at [902, 420] on p "We always communicate with clarity and purpose, but the tone we take on depends…" at bounding box center [808, 440] width 680 height 57
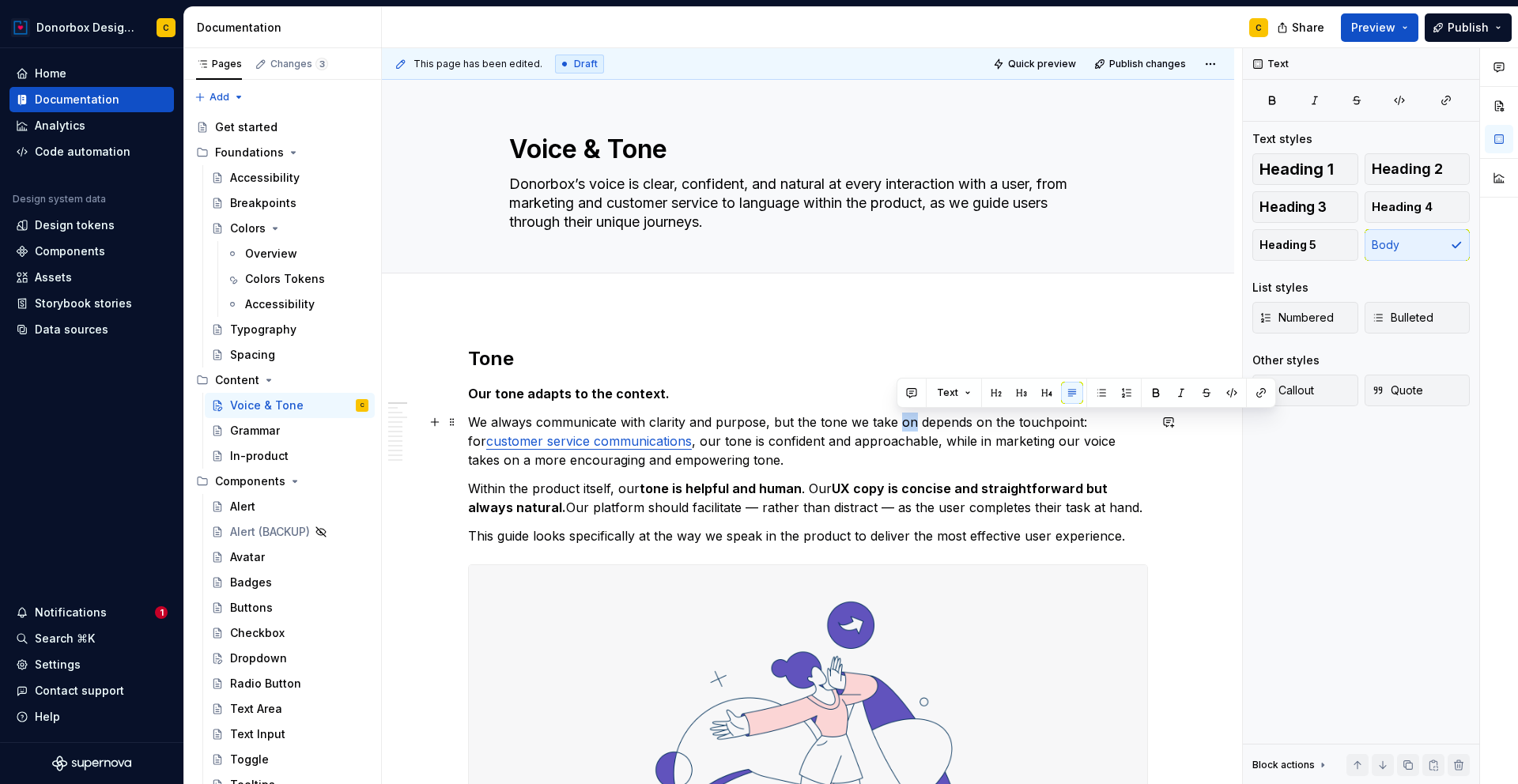
click at [902, 420] on p "We always communicate with clarity and purpose, but the tone we take on depends…" at bounding box center [808, 440] width 680 height 57
click at [1042, 447] on p "We always communicate with clarity and purpose, but the tone we take depends on…" at bounding box center [808, 440] width 680 height 57
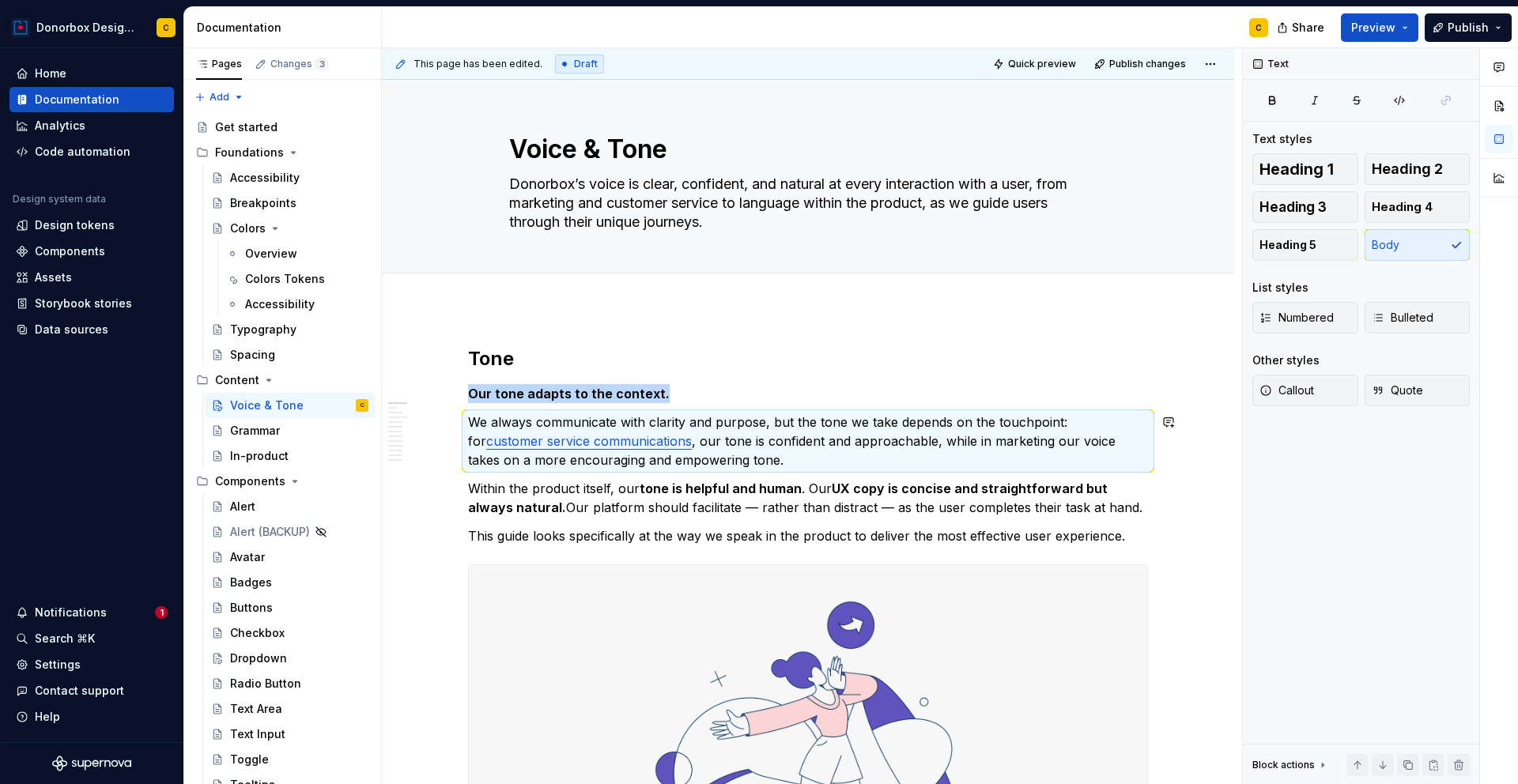
click at [1042, 447] on p "We always communicate with clarity and purpose, but the tone we take depends on…" at bounding box center [808, 440] width 680 height 57
click at [1036, 442] on p "We always communicate with clarity and purpose, but the tone we take depends on…" at bounding box center [808, 440] width 680 height 57
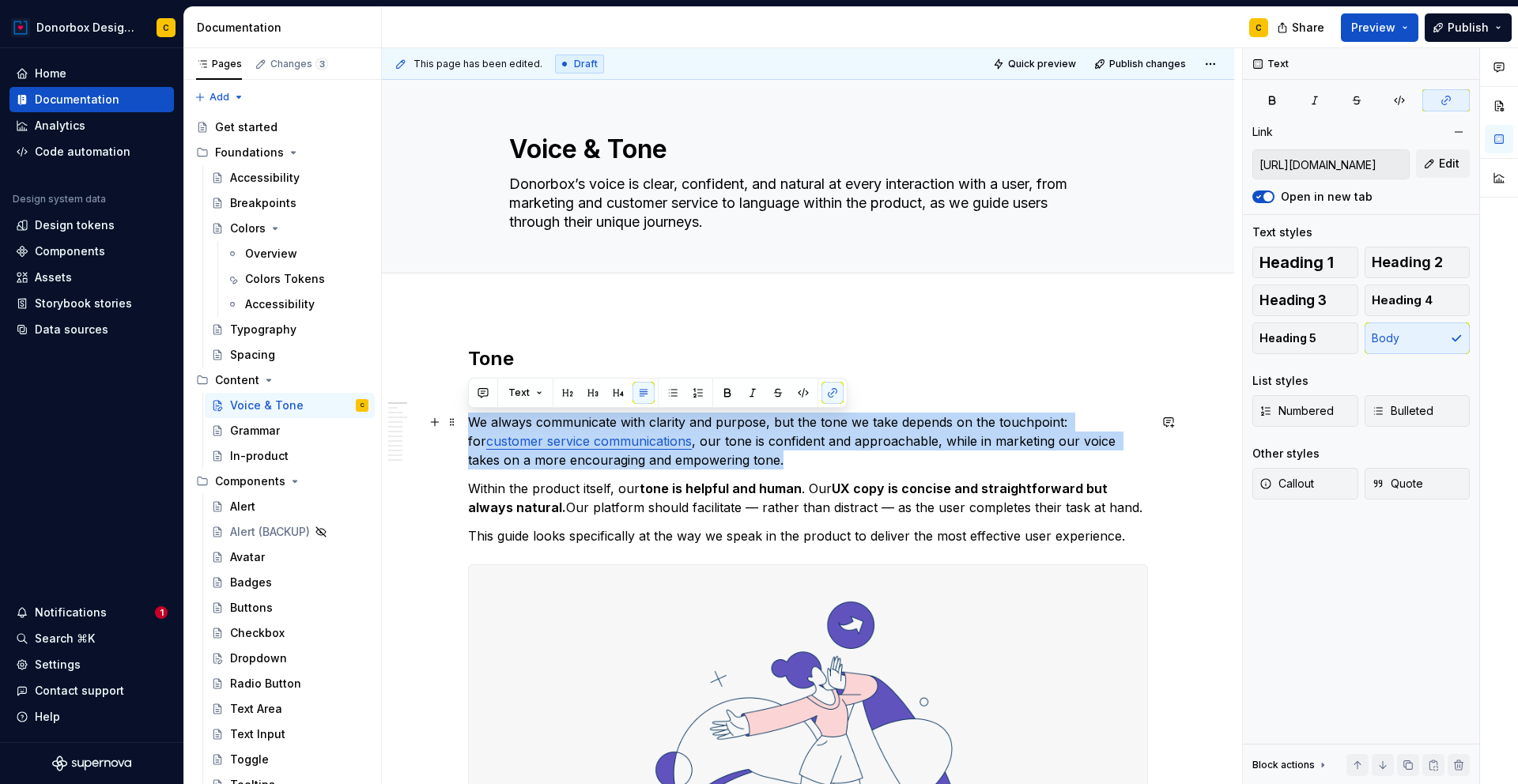
click at [1036, 442] on p "We always communicate with clarity and purpose, but the tone we take depends on…" at bounding box center [808, 440] width 680 height 57
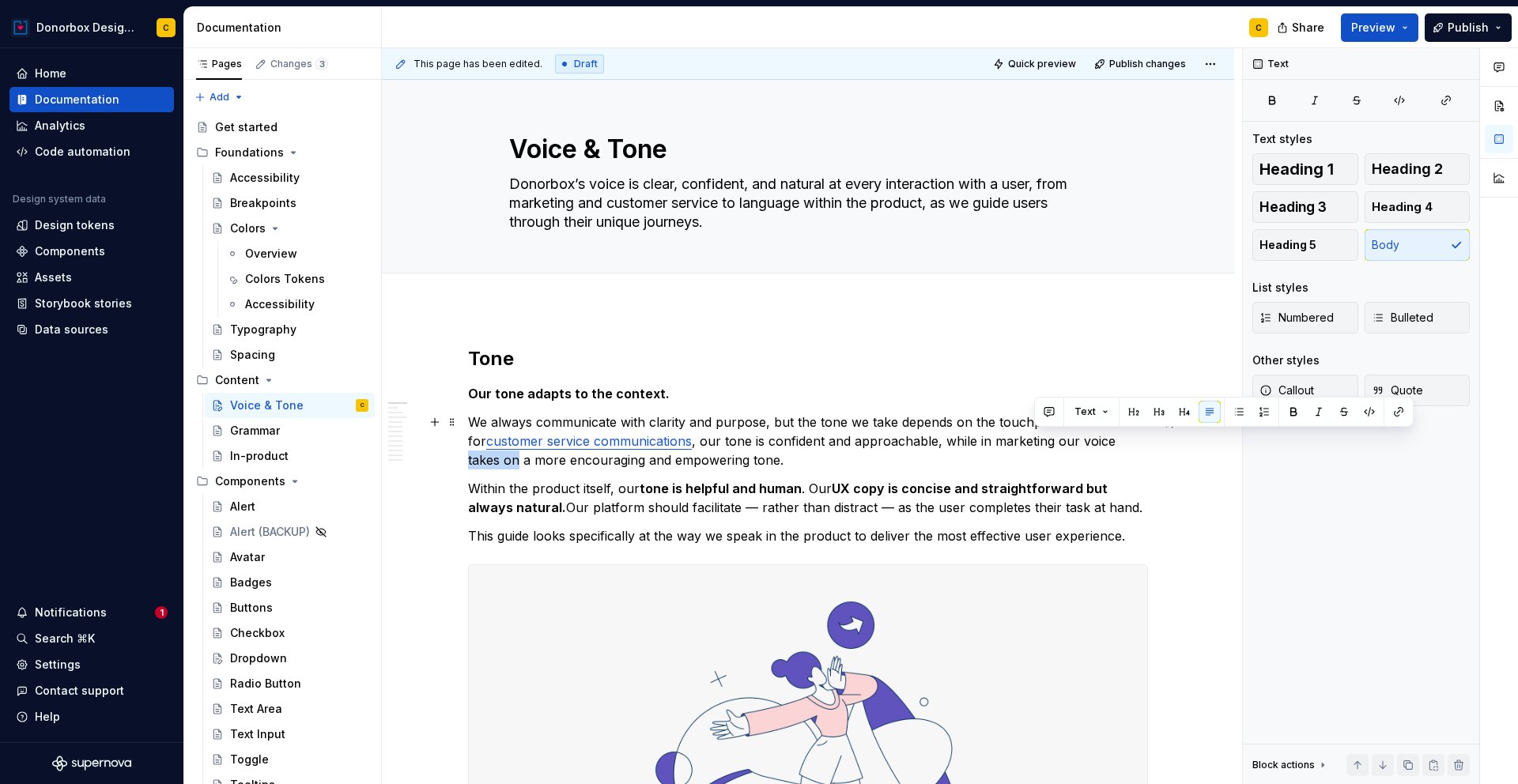
drag, startPoint x: 1034, startPoint y: 444, endPoint x: 1083, endPoint y: 445, distance: 49.0
click at [1083, 445] on p "We always communicate with clarity and purpose, but the tone we take depends on…" at bounding box center [808, 440] width 680 height 57
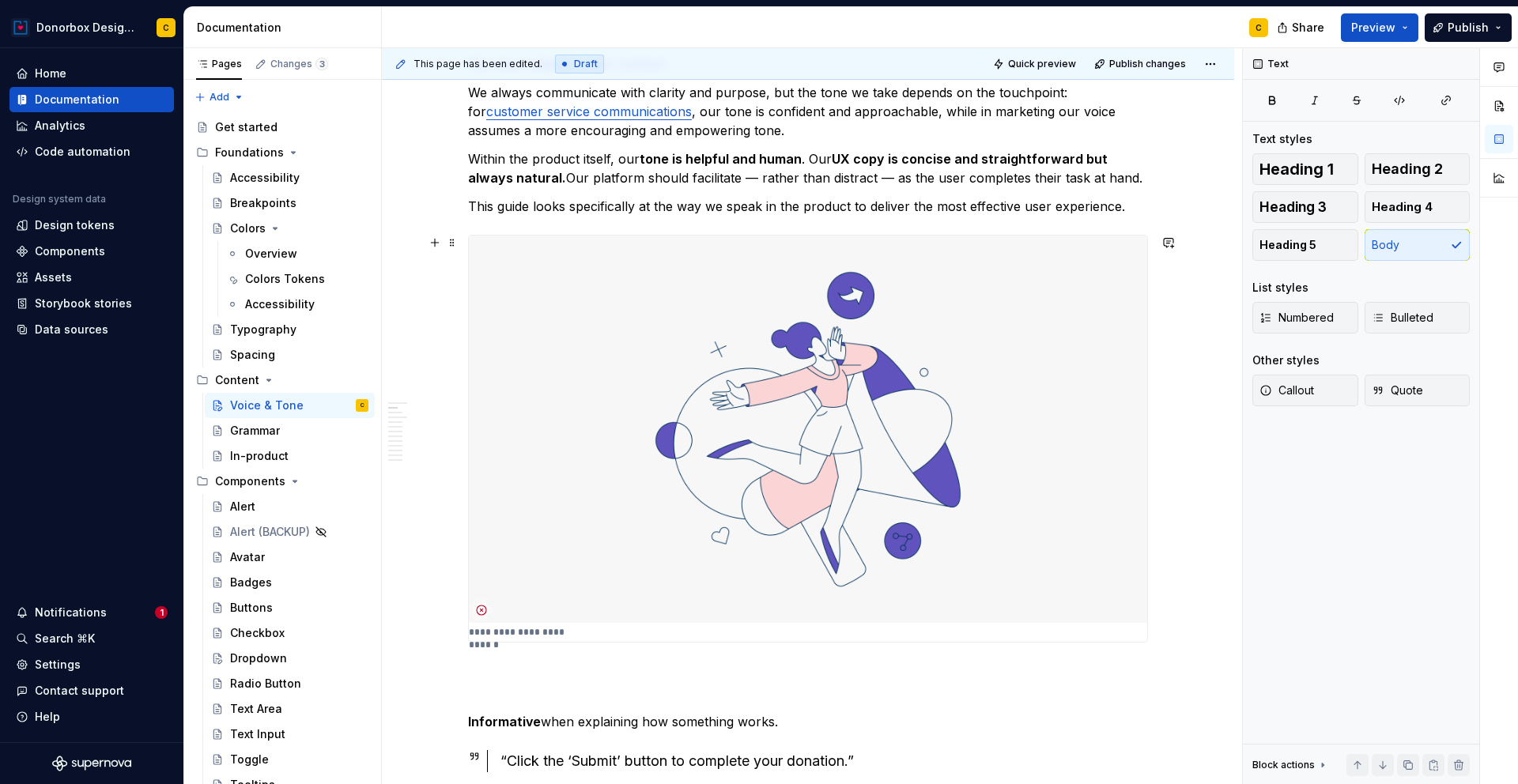
scroll to position [331, 0]
type textarea "*"
